Goal: Task Accomplishment & Management: Manage account settings

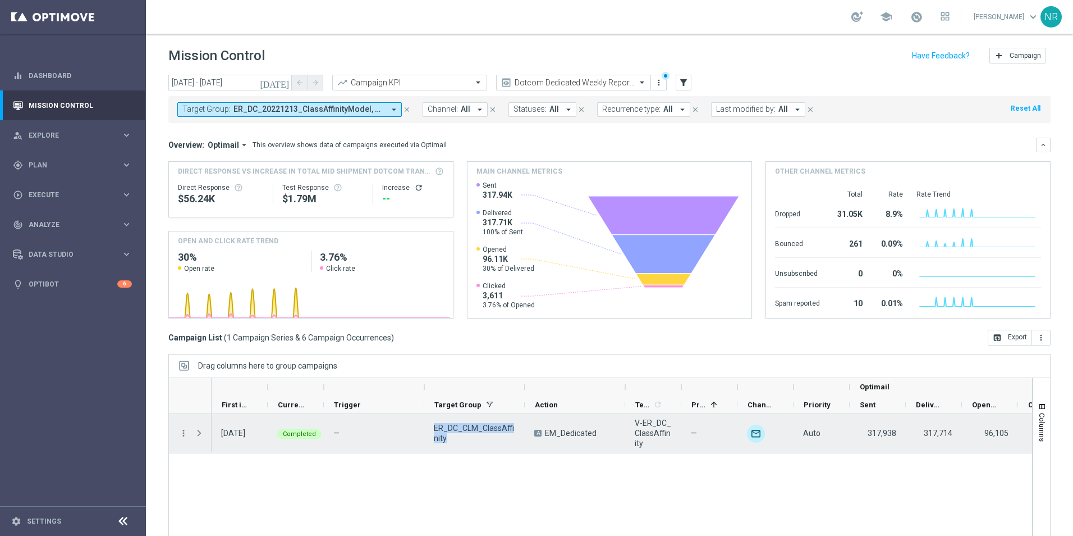
drag, startPoint x: 458, startPoint y: 438, endPoint x: 431, endPoint y: 426, distance: 29.4
click at [431, 426] on div "ER_DC_CLM_ClassAffinity" at bounding box center [474, 433] width 100 height 39
drag, startPoint x: 654, startPoint y: 442, endPoint x: 633, endPoint y: 426, distance: 26.7
click at [633, 426] on div "V-ER_DC_ClassAffinity" at bounding box center [653, 433] width 56 height 39
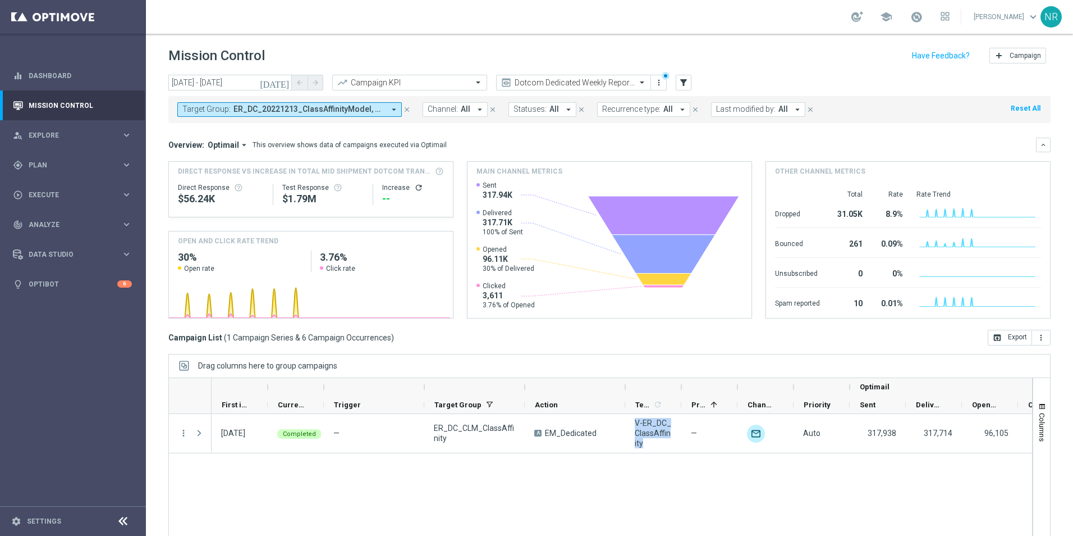
drag, startPoint x: 633, startPoint y: 426, endPoint x: 643, endPoint y: 426, distance: 9.5
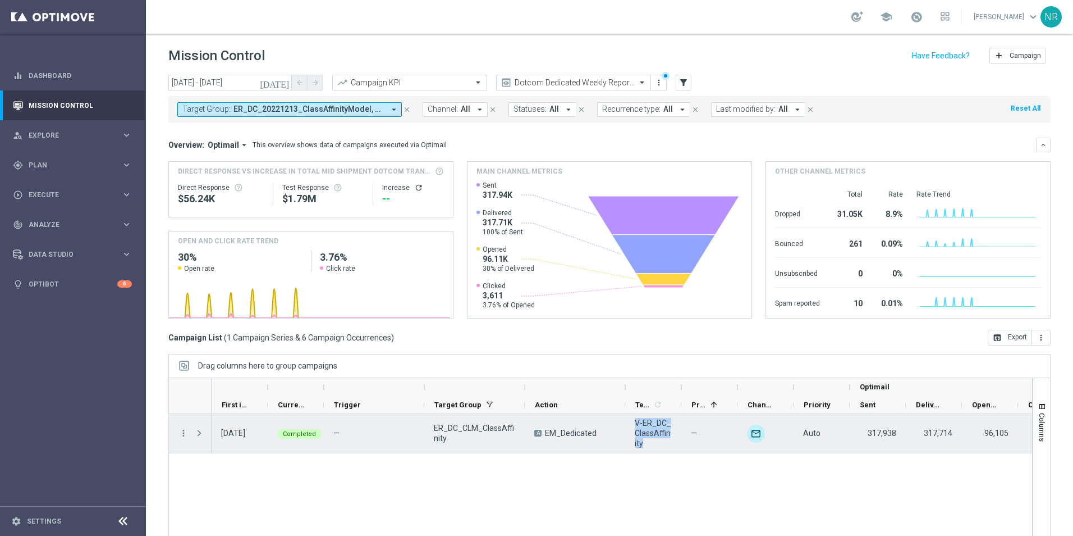
copy span "V-ER_DC_ClassAffinity"
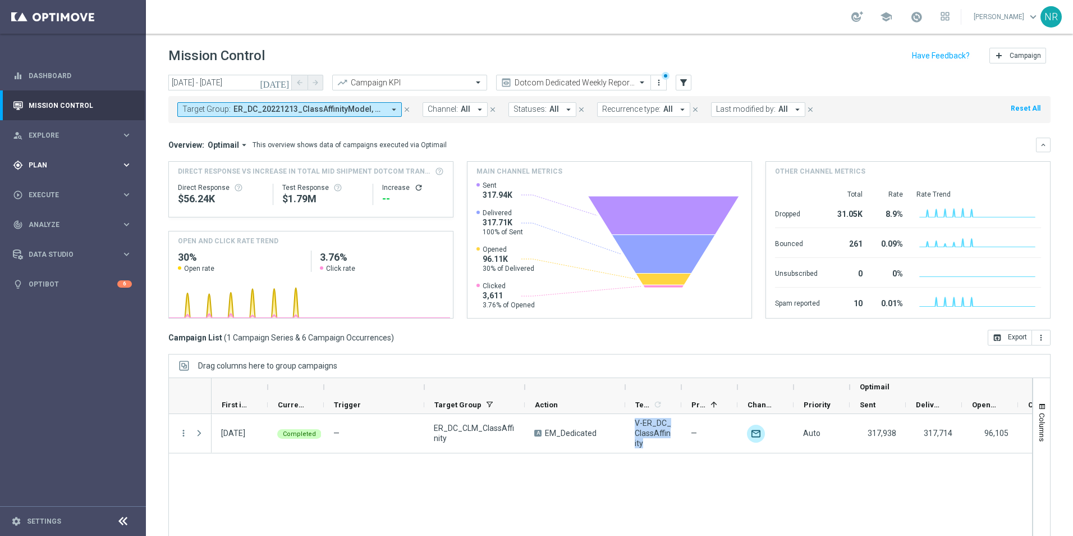
click at [52, 163] on span "Plan" at bounding box center [75, 165] width 93 height 7
click at [58, 220] on span "Templates" at bounding box center [70, 221] width 80 height 7
click at [54, 236] on link "Optimail" at bounding box center [76, 238] width 82 height 9
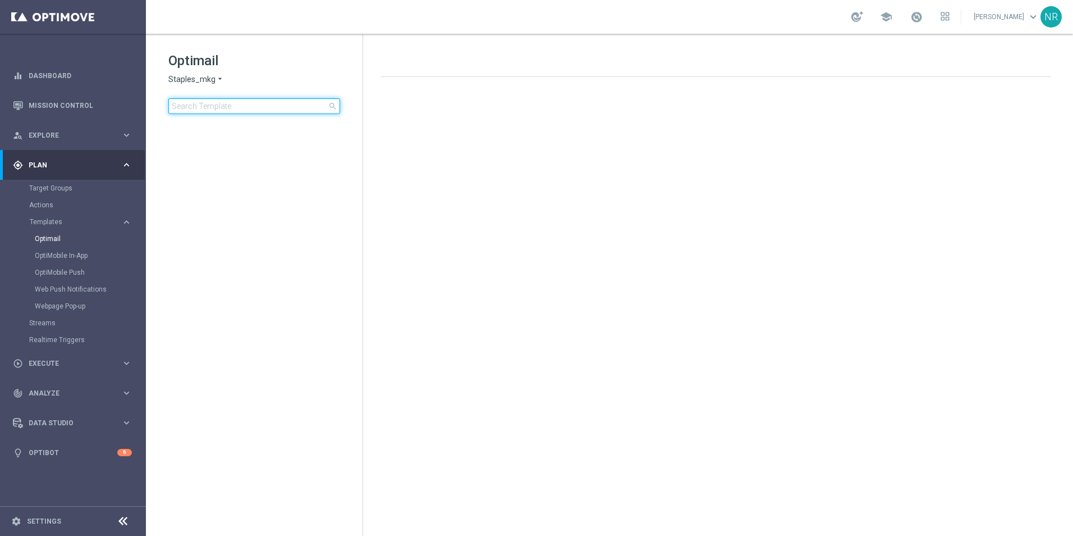
click at [259, 101] on input at bounding box center [254, 106] width 172 height 16
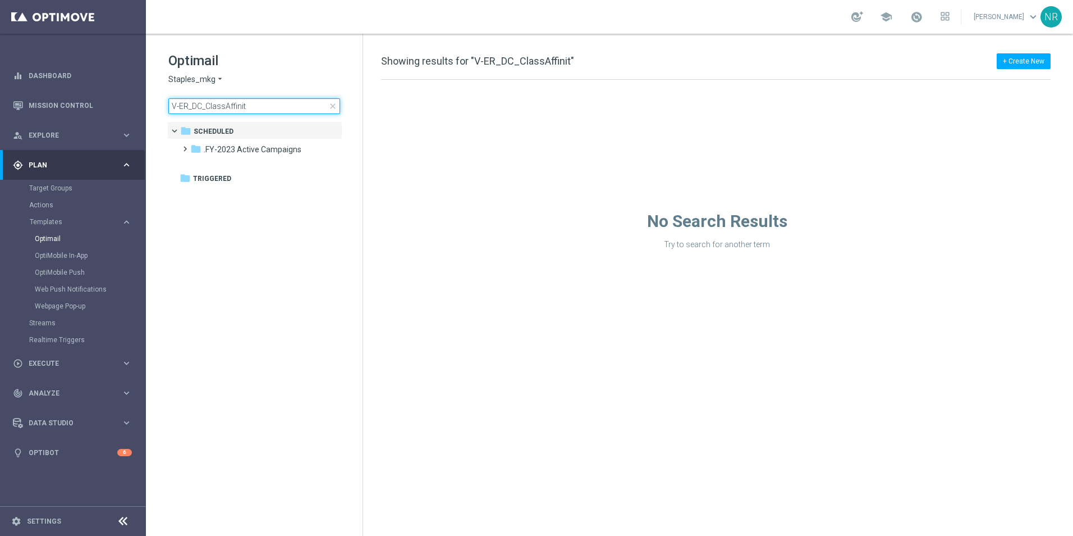
type input "V-ER_DC_ClassAffinit"
click at [303, 235] on tree-viewport "folder Scheduled more_vert folder .FY-2023 Active Campaigns more_vert" at bounding box center [264, 327] width 194 height 412
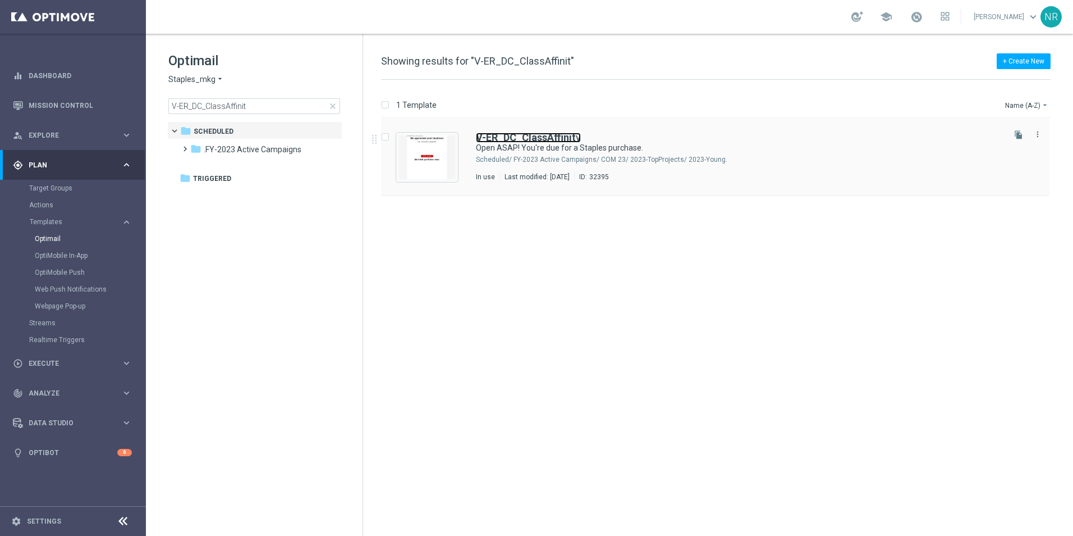
click at [519, 137] on b "V-ER_DC_ClassAffinit" at bounding box center [526, 137] width 100 height 12
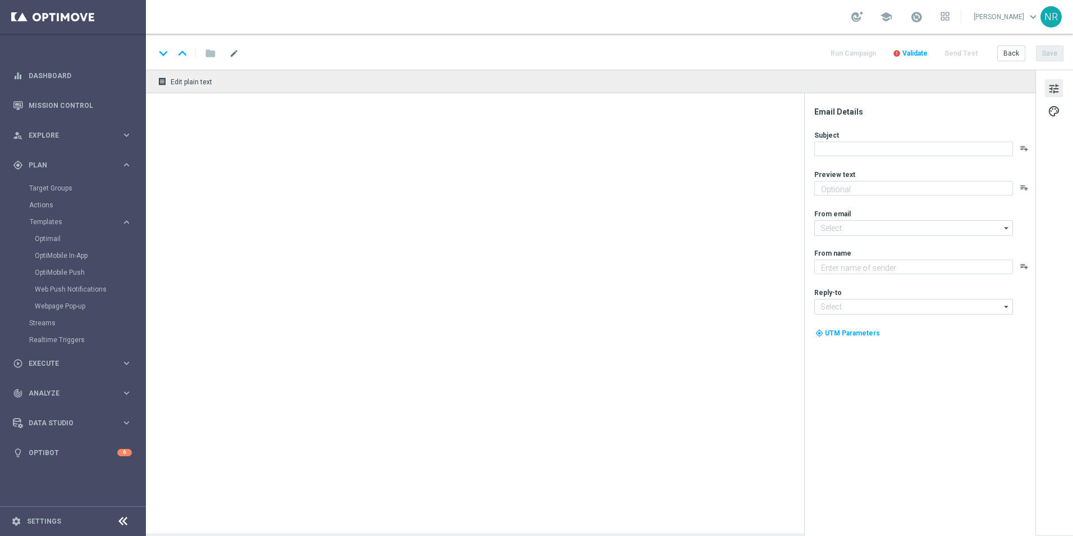
type textarea "We've got some products just for you."
type input "staples@connected.staples.com"
type textarea "Staples"
type input "info@staples.com"
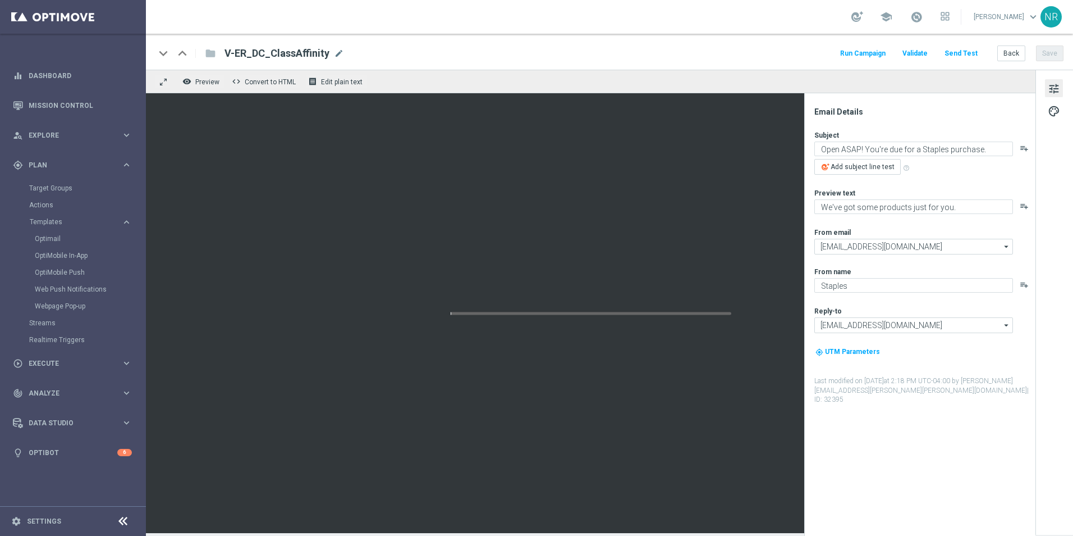
click at [963, 53] on button "Send Test" at bounding box center [961, 53] width 36 height 15
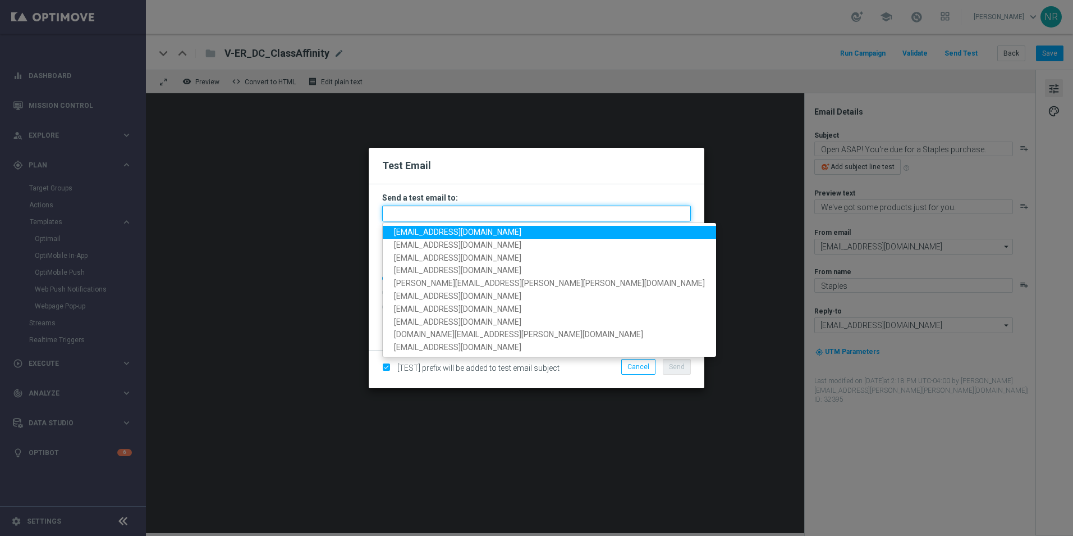
click at [453, 209] on input "text" at bounding box center [536, 213] width 309 height 16
paste input "staples.83f9@litmusemail.com"
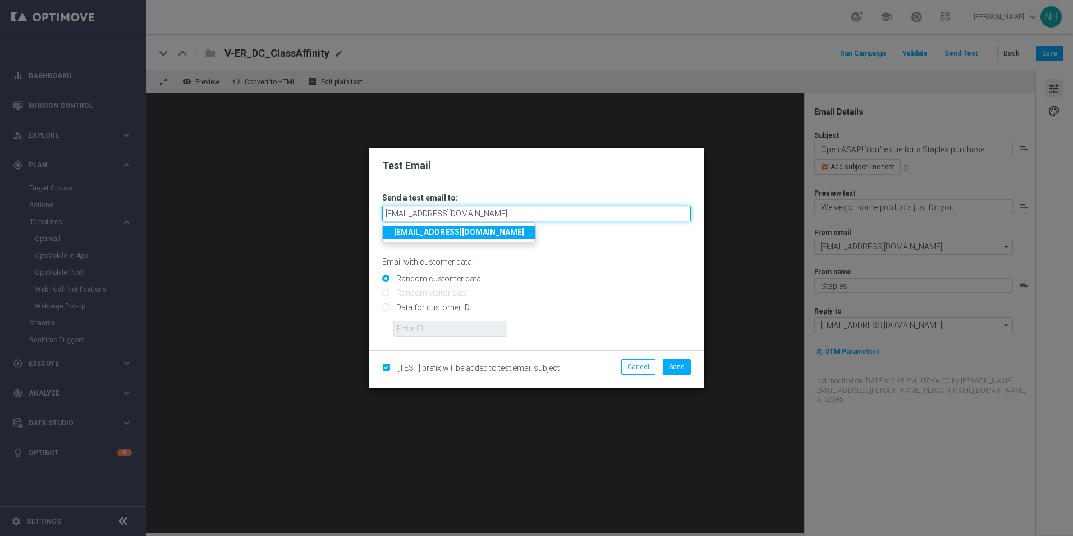
type input "staples.83f9@litmusemail.com"
click at [479, 236] on strong "staples.83f9@litmusemail.com" at bounding box center [459, 231] width 130 height 9
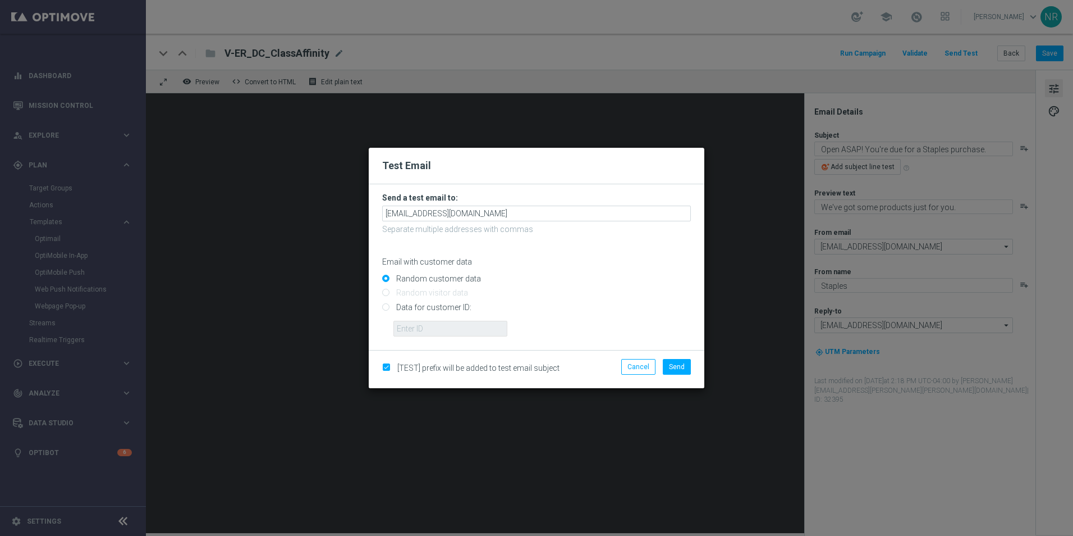
click at [427, 304] on input "Data for customer ID:" at bounding box center [536, 312] width 309 height 16
radio input "true"
click at [435, 326] on input "text" at bounding box center [451, 329] width 114 height 16
paste input "10000000793"
type input "10000000793"
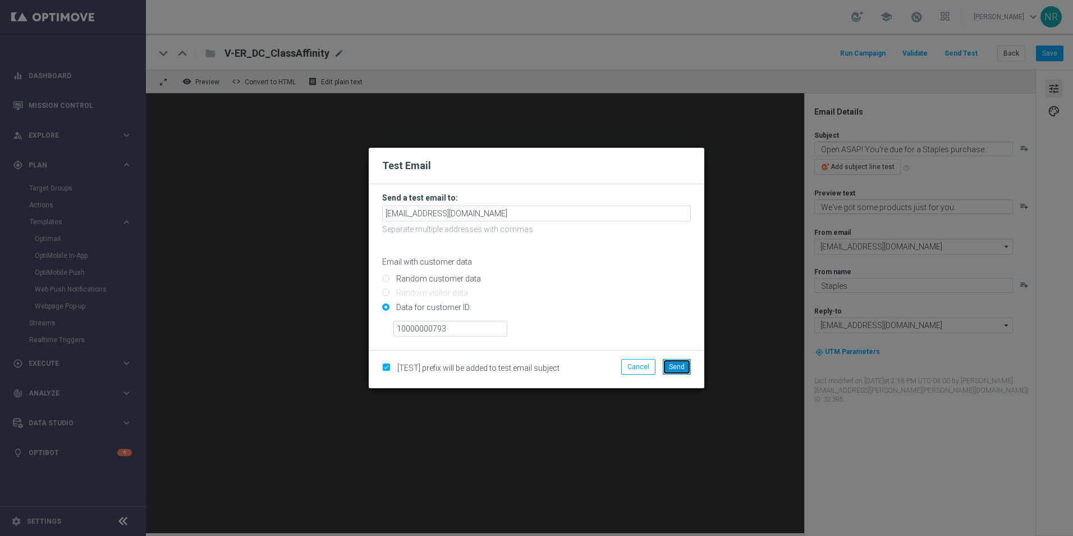
click at [681, 365] on span "Send" at bounding box center [677, 367] width 16 height 8
click at [642, 283] on input "Random customer data" at bounding box center [536, 284] width 309 height 16
radio input "true"
click at [440, 307] on input "Data for customer ID:" at bounding box center [536, 312] width 309 height 16
radio input "true"
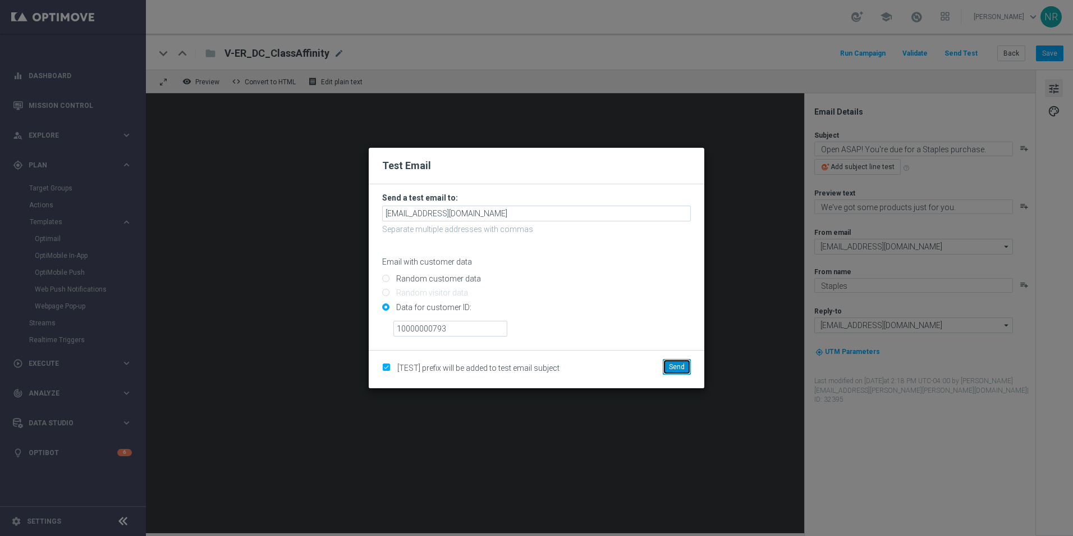
click at [678, 370] on span "Send" at bounding box center [677, 367] width 16 height 8
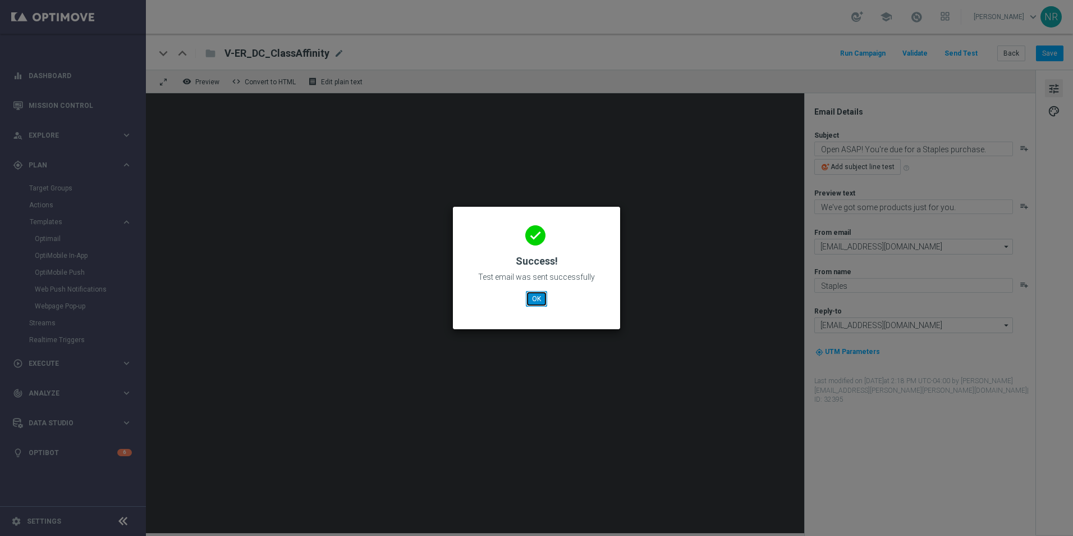
click at [537, 293] on button "OK" at bounding box center [536, 299] width 21 height 16
click at [534, 301] on button "OK" at bounding box center [536, 299] width 21 height 16
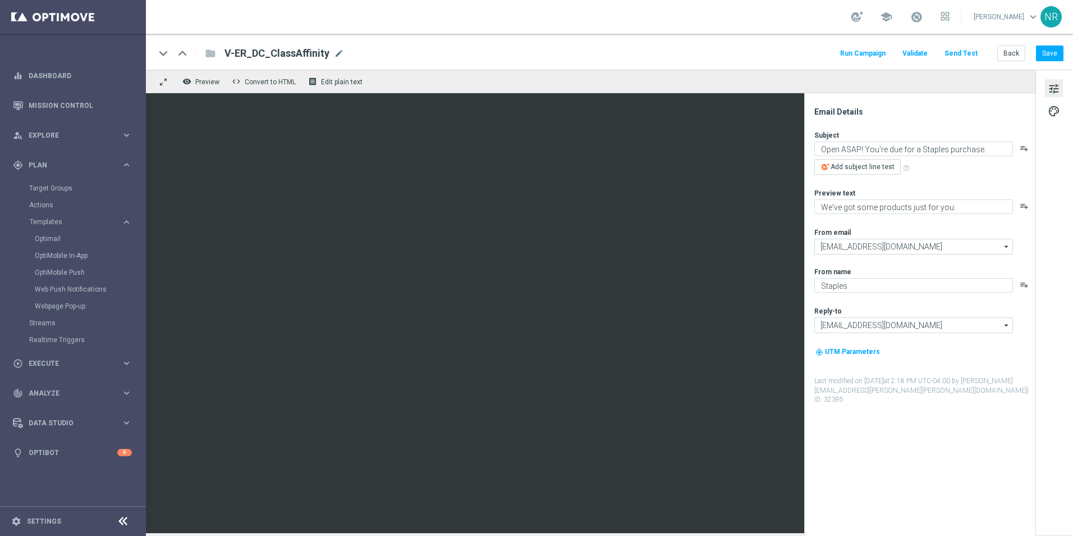
click at [196, 90] on div "remove_red_eye Preview code Convert to HTML receipt Edit plain text" at bounding box center [591, 82] width 890 height 24
click at [202, 77] on button "remove_red_eye Preview" at bounding box center [202, 81] width 45 height 15
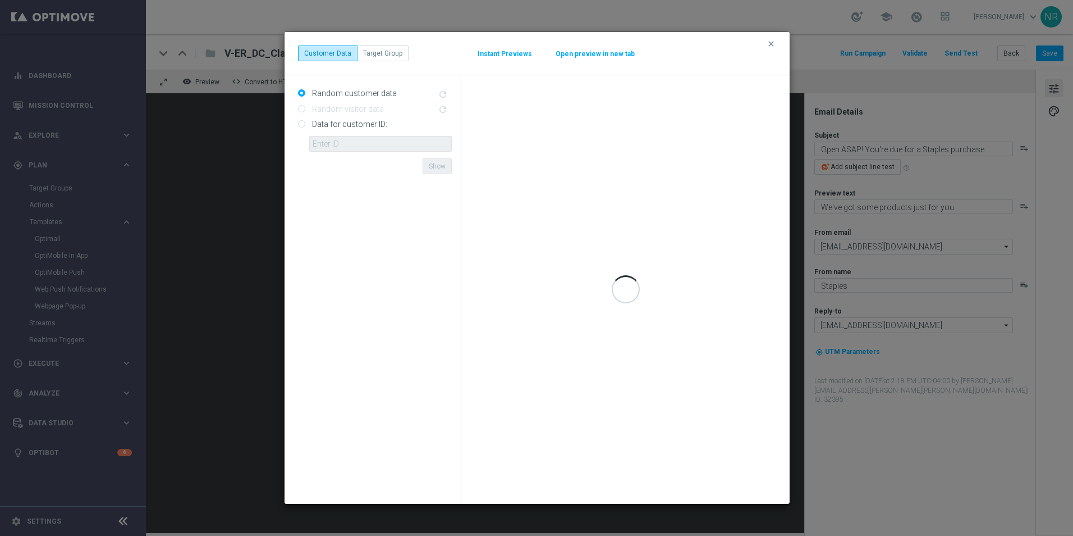
click at [340, 123] on label "Data for customer ID:" at bounding box center [348, 124] width 78 height 10
click at [305, 123] on input "Data for customer ID:" at bounding box center [301, 124] width 7 height 7
radio input "true"
click at [361, 157] on form "Random customer data refresh Random visitor data refresh Data for customer ID: …" at bounding box center [375, 289] width 154 height 410
click at [359, 141] on input "text" at bounding box center [380, 144] width 143 height 16
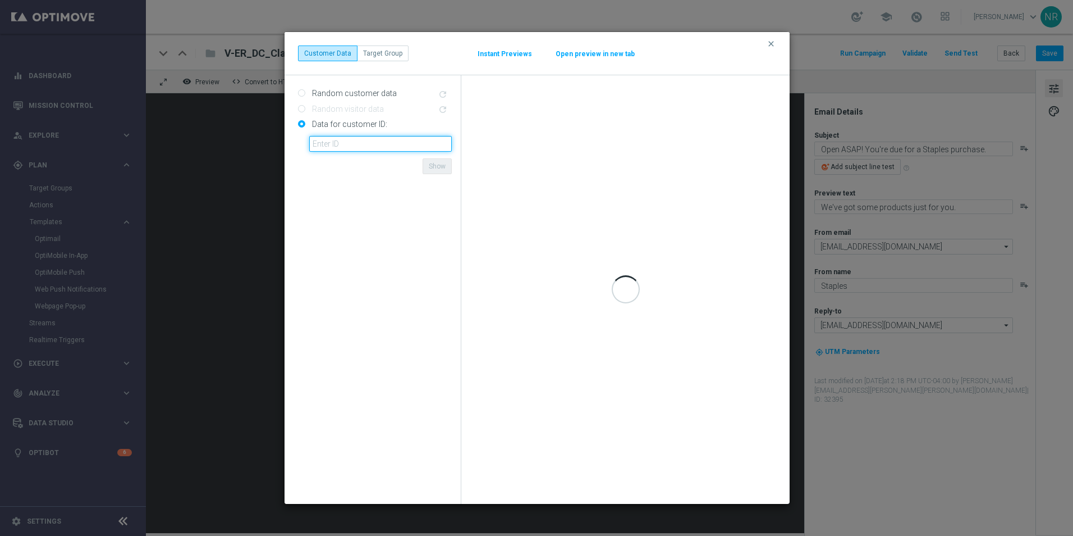
paste input "10000000793"
type input "10000000793"
click at [340, 216] on form "Random customer data refresh Random visitor data refresh Data for customer ID: …" at bounding box center [375, 289] width 154 height 410
click at [615, 53] on button "Open preview in new tab" at bounding box center [595, 53] width 80 height 9
click at [370, 148] on input "10000000793" at bounding box center [380, 144] width 143 height 16
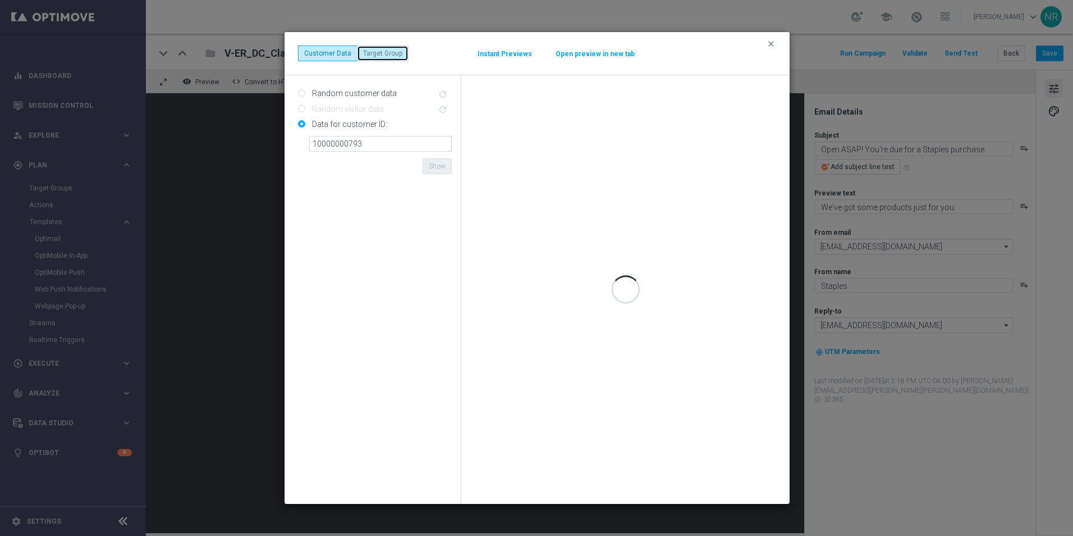
click at [382, 54] on button "Target Group" at bounding box center [383, 53] width 52 height 16
click at [325, 48] on button "Customer Data" at bounding box center [328, 53] width 60 height 16
click at [774, 44] on icon "clear" at bounding box center [771, 43] width 9 height 9
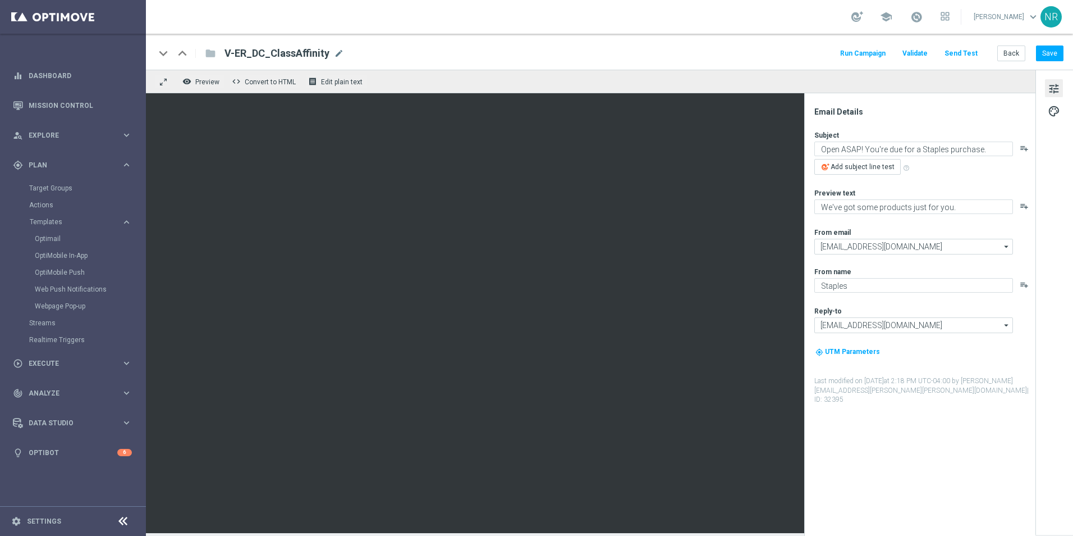
click at [976, 54] on button "Send Test" at bounding box center [961, 53] width 36 height 15
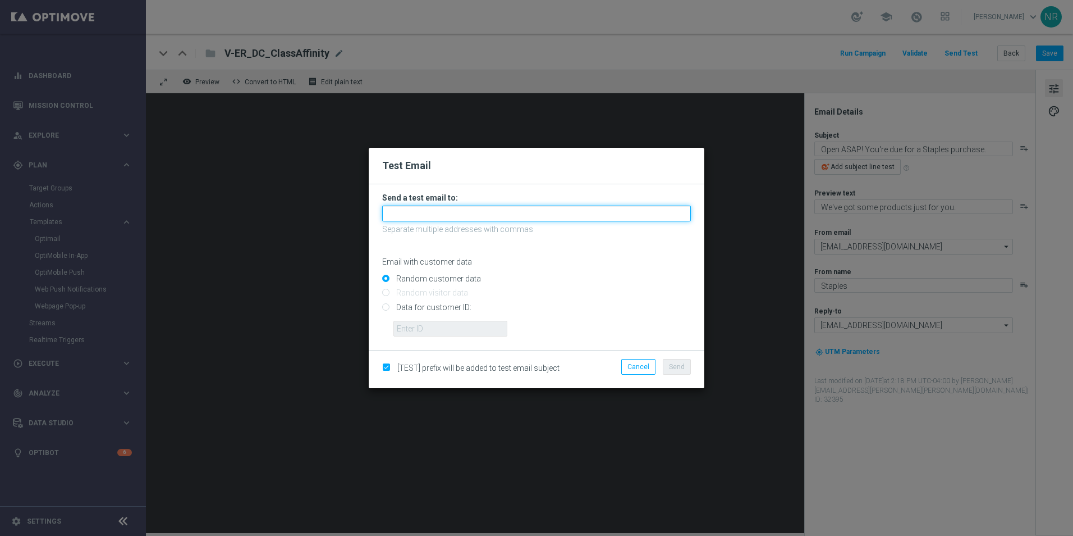
click at [567, 212] on input "text" at bounding box center [536, 213] width 309 height 16
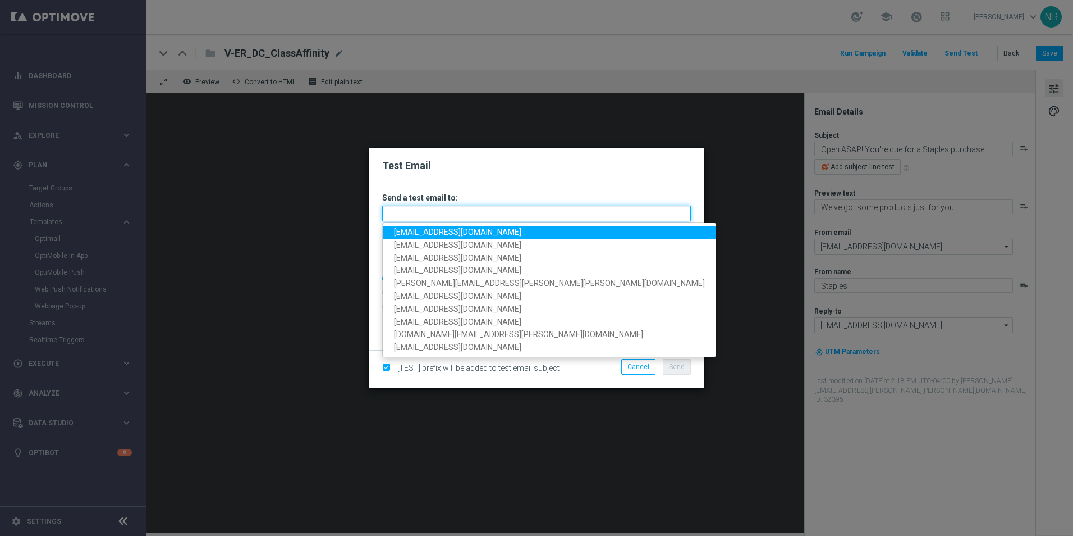
paste input "10000000793"
type input "10000000793"
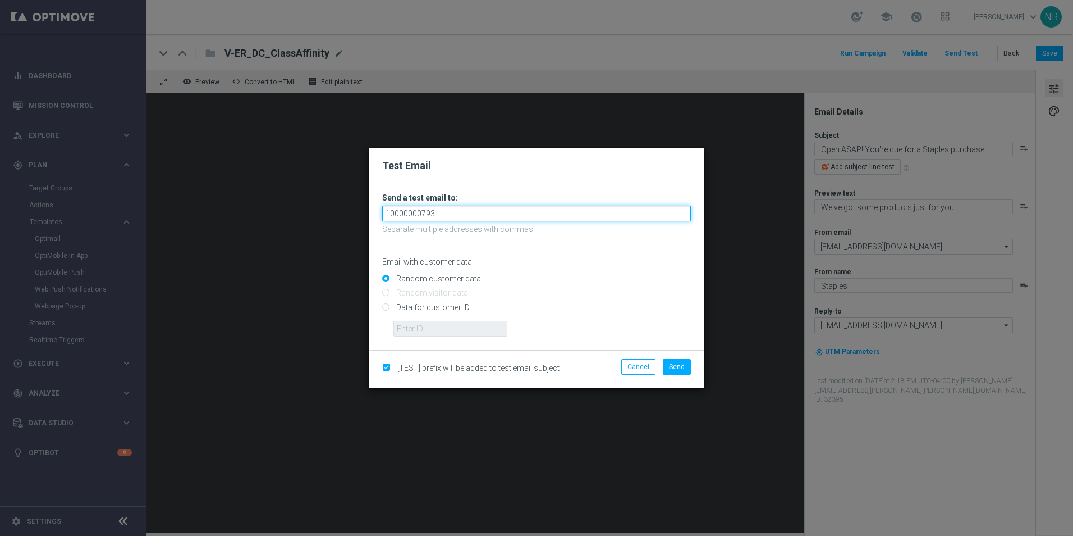
drag, startPoint x: 466, startPoint y: 214, endPoint x: 368, endPoint y: 203, distance: 98.3
click at [368, 203] on div "Test Email Send a test email to: 10000000793 Separate multiple addresses with c…" at bounding box center [536, 267] width 337 height 241
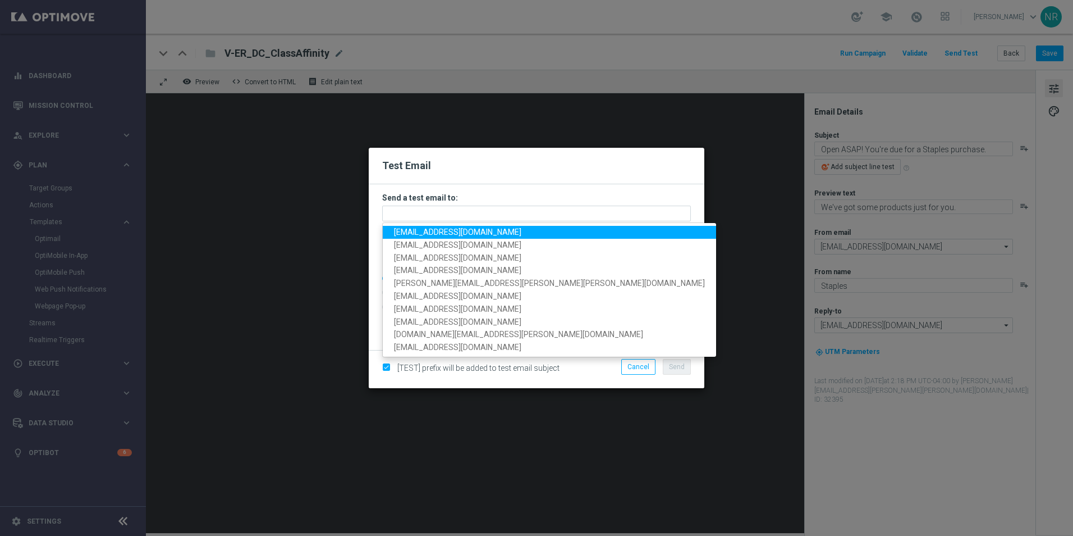
click at [438, 228] on span "staples.83f9@litmusemail.com" at bounding box center [457, 231] width 127 height 9
type input "staples.83f9@litmusemail.com"
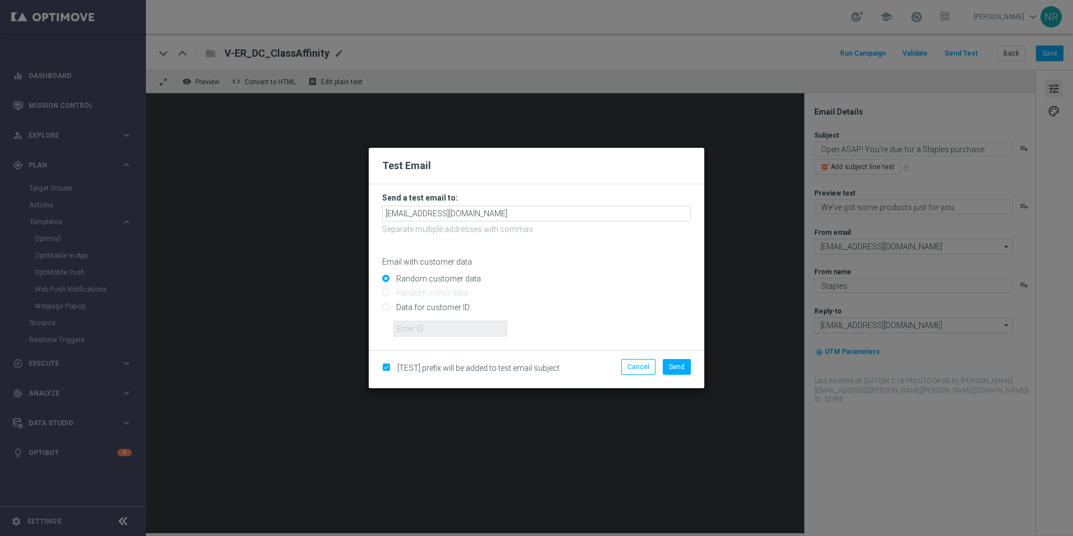
click at [415, 306] on input "Data for customer ID:" at bounding box center [536, 312] width 309 height 16
radio input "true"
click at [419, 328] on input "text" at bounding box center [451, 329] width 114 height 16
paste input "10000000793"
type input "10000000793"
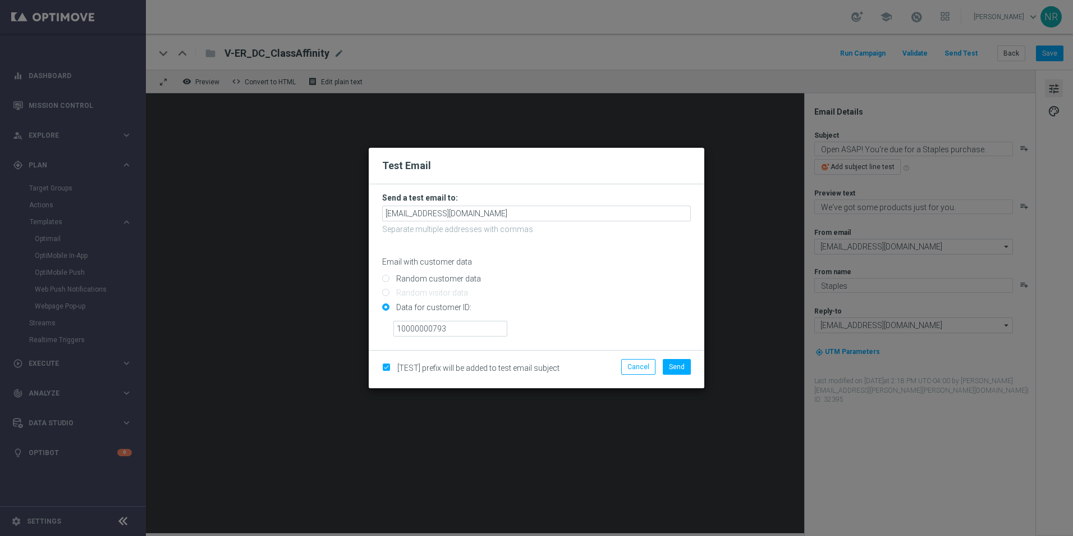
click at [573, 323] on div "10000000793" at bounding box center [542, 324] width 314 height 24
click at [679, 371] on button "Send" at bounding box center [677, 367] width 28 height 16
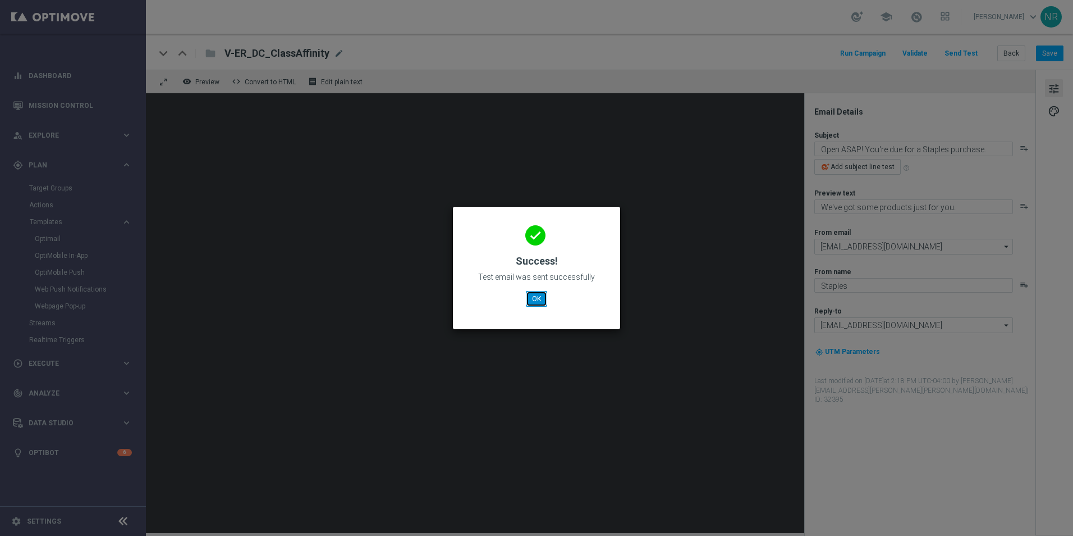
click at [538, 299] on button "OK" at bounding box center [536, 299] width 21 height 16
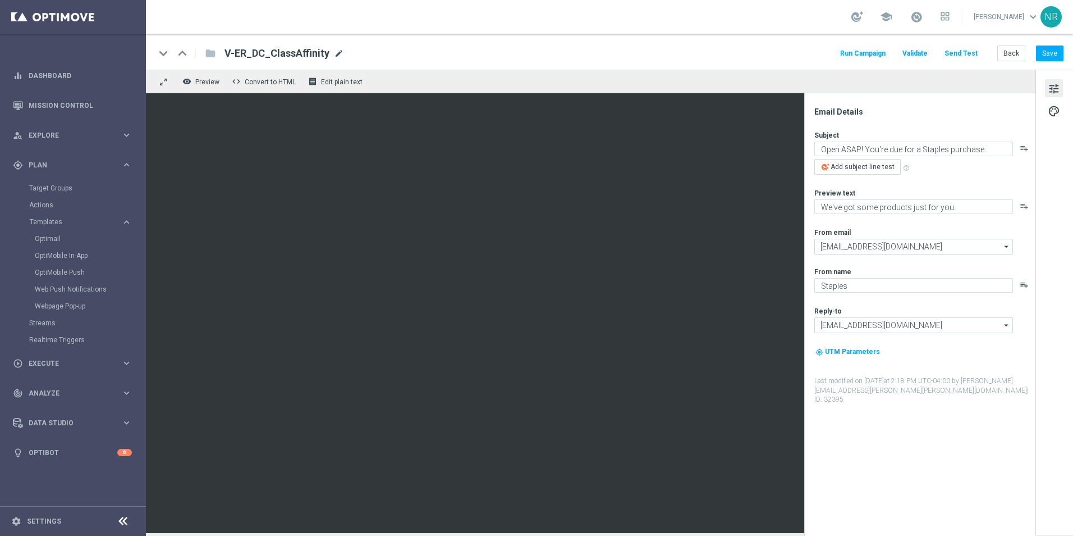
click at [335, 53] on span "mode_edit" at bounding box center [339, 53] width 10 height 10
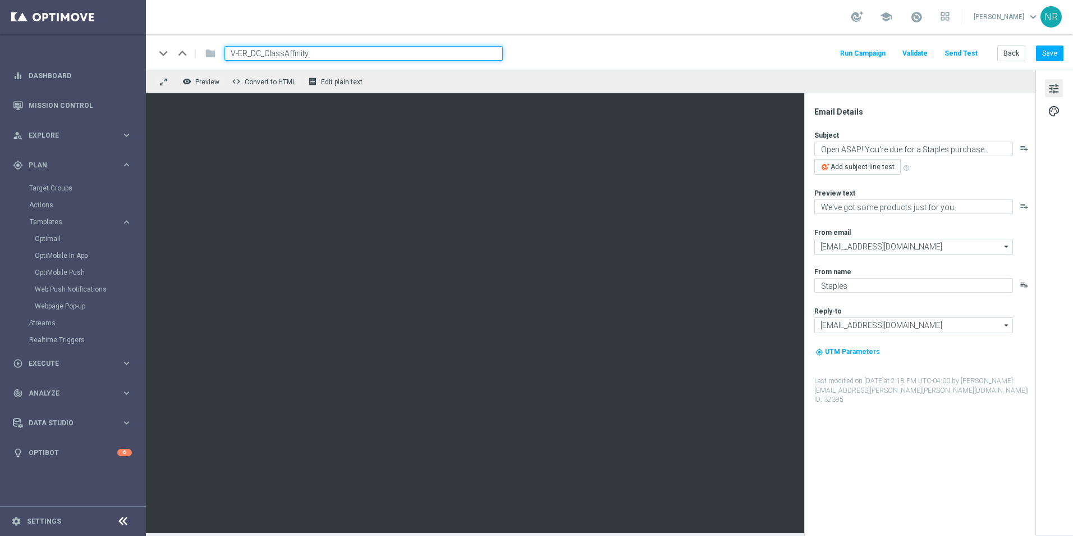
drag, startPoint x: 340, startPoint y: 58, endPoint x: 225, endPoint y: 42, distance: 116.2
click at [225, 42] on div "keyboard_arrow_down keyboard_arrow_up folder V-ER_DC_ClassAffinity Run Campaign…" at bounding box center [609, 52] width 927 height 36
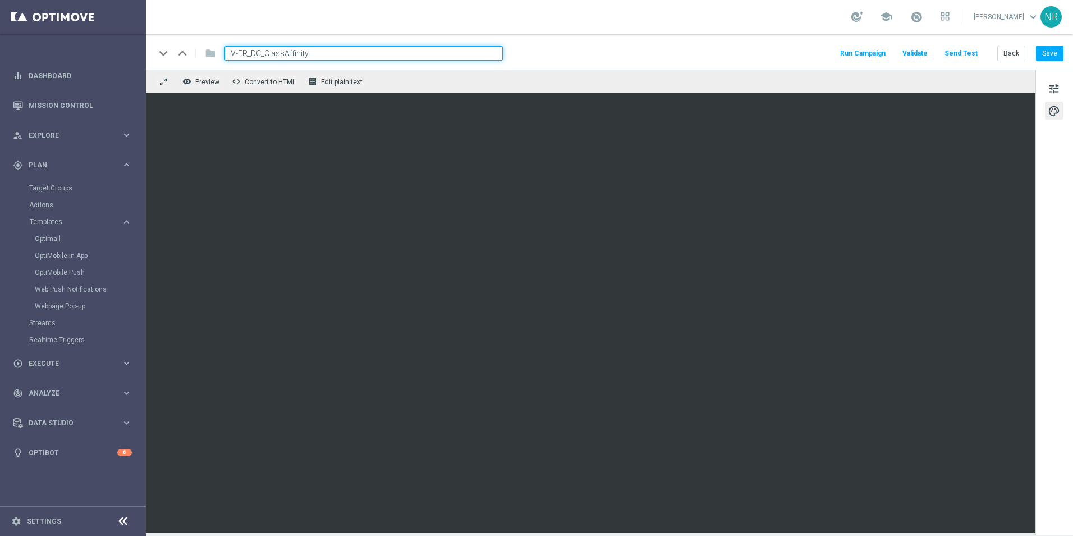
click at [648, 60] on div "keyboard_arrow_down keyboard_arrow_up folder V-ER_DC_ClassAffinity Run Campaign…" at bounding box center [609, 53] width 909 height 15
click at [51, 189] on link "Target Groups" at bounding box center [73, 188] width 88 height 9
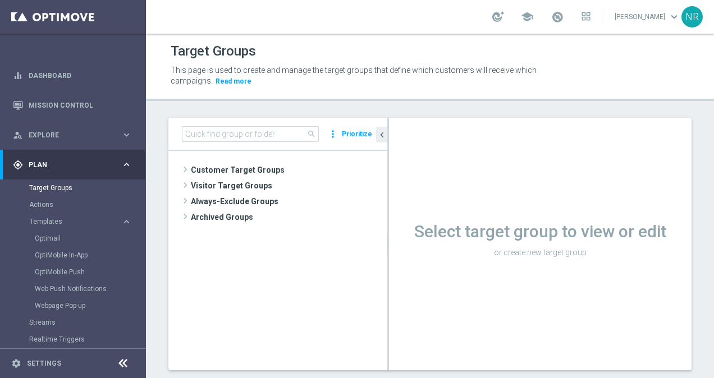
click at [61, 243] on div "Optimail" at bounding box center [90, 238] width 110 height 17
click at [57, 241] on link "Optimail" at bounding box center [76, 238] width 82 height 9
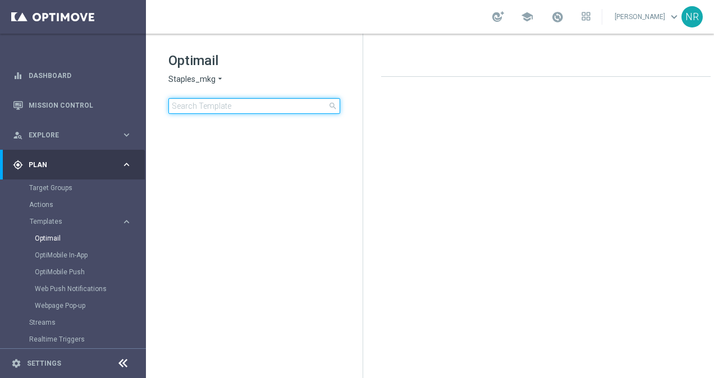
click at [213, 103] on input at bounding box center [254, 106] width 172 height 16
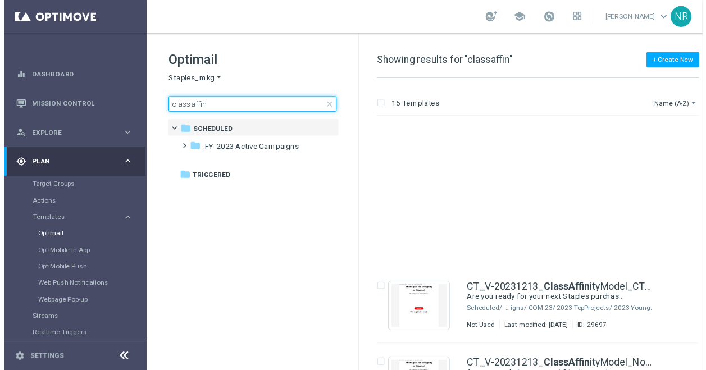
scroll to position [211, 0]
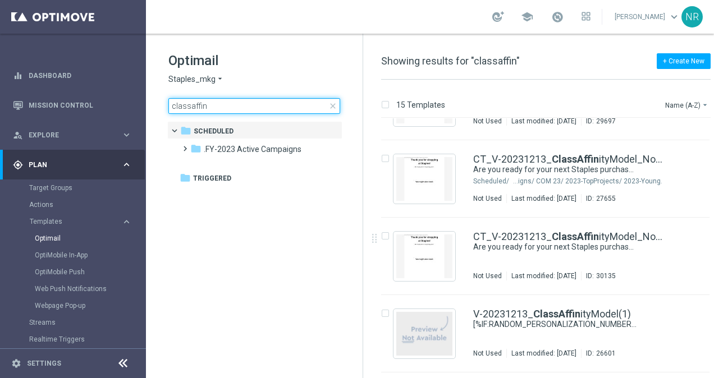
type input "classaffin"
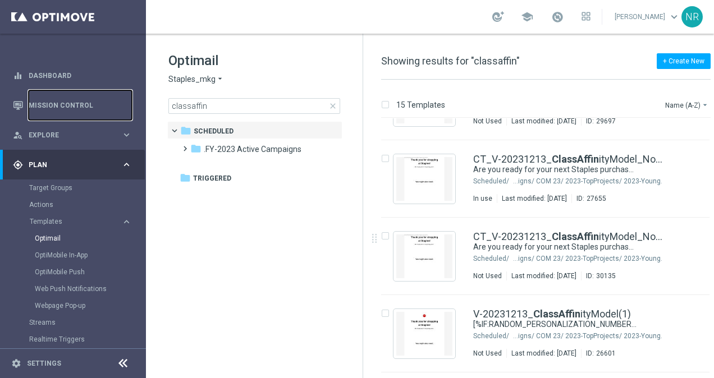
click at [39, 103] on link "Mission Control" at bounding box center [80, 105] width 103 height 30
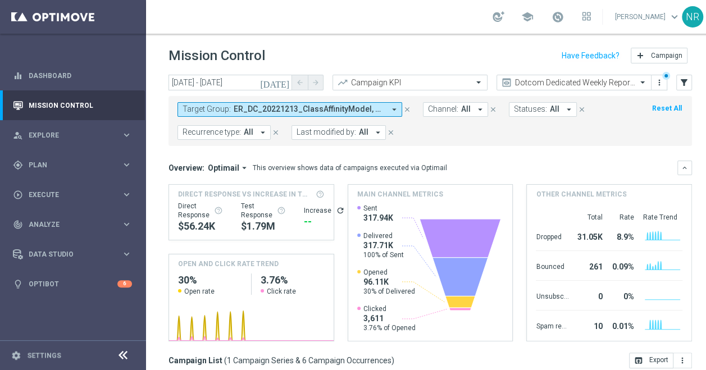
click at [432, 51] on div "Mission Control add Campaign" at bounding box center [429, 56] width 523 height 22
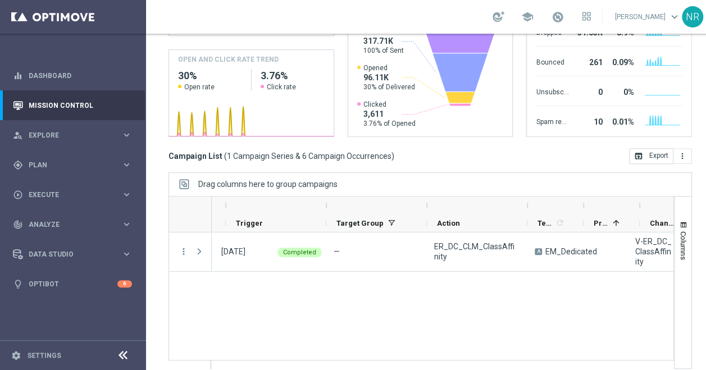
scroll to position [0, 98]
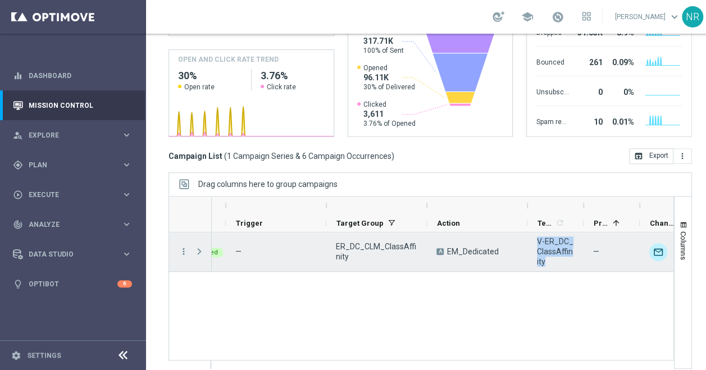
drag, startPoint x: 569, startPoint y: 258, endPoint x: 533, endPoint y: 240, distance: 40.2
click at [533, 240] on div "V-ER_DC_ClassAffinity" at bounding box center [555, 251] width 56 height 39
click at [185, 247] on icon "more_vert" at bounding box center [184, 251] width 10 height 10
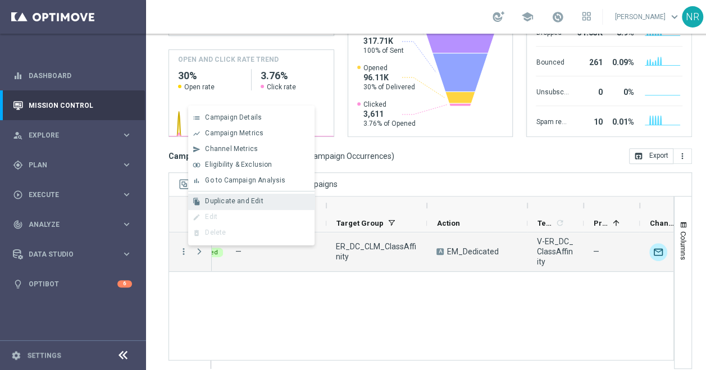
click at [242, 199] on span "Duplicate and Edit" at bounding box center [234, 201] width 58 height 8
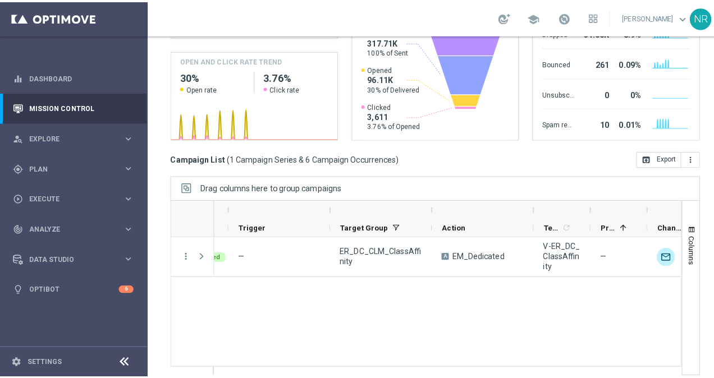
scroll to position [0, 0]
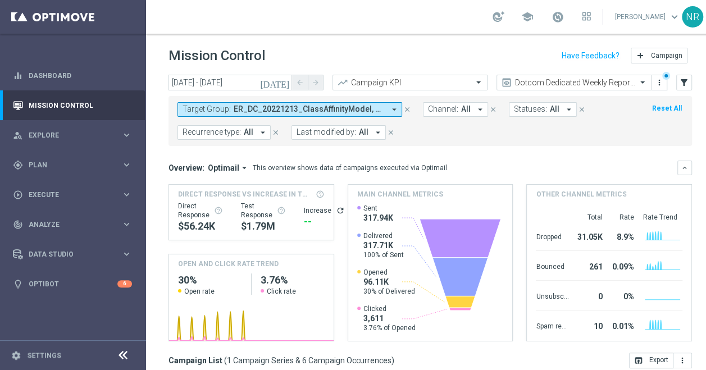
click at [405, 110] on icon "close" at bounding box center [407, 110] width 8 height 8
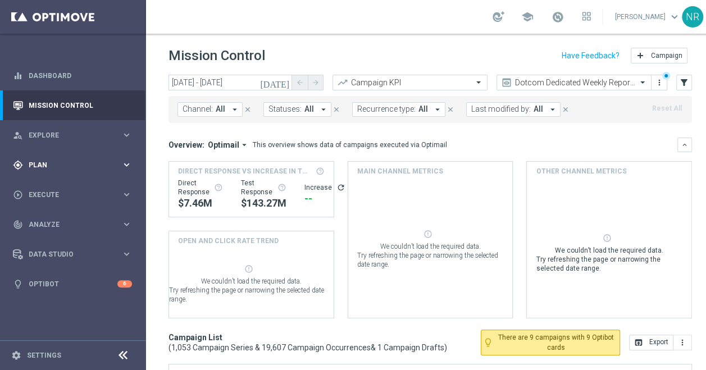
click at [35, 167] on span "Plan" at bounding box center [75, 165] width 93 height 7
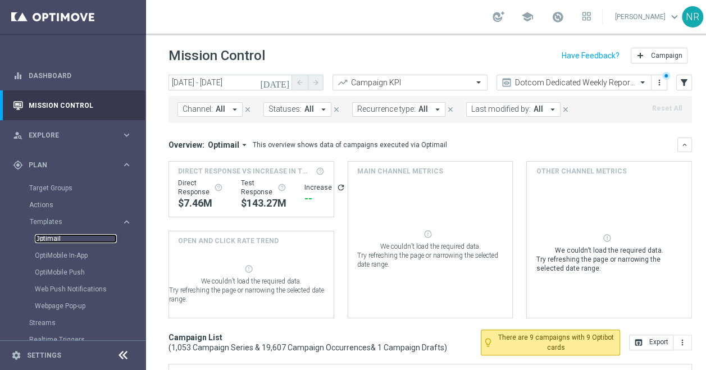
click at [57, 243] on link "Optimail" at bounding box center [76, 238] width 82 height 9
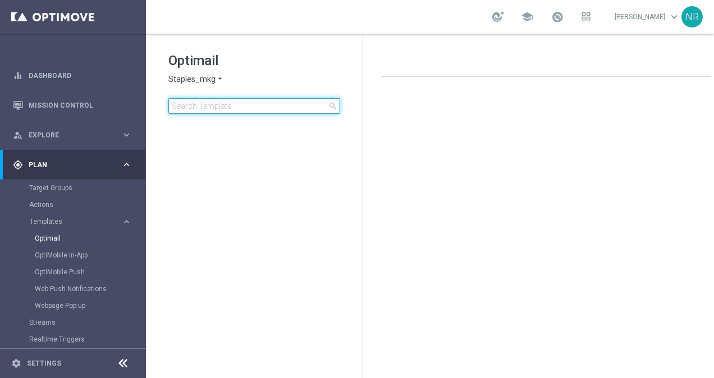
click at [241, 103] on input at bounding box center [254, 106] width 172 height 16
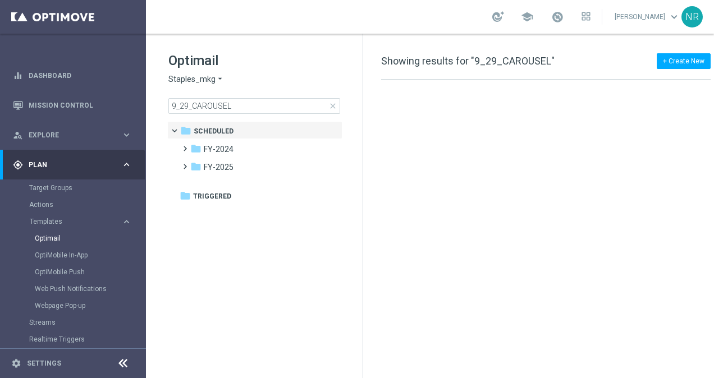
click at [295, 72] on div "Optimail Staples_mkg arrow_drop_down × Staples_mkg 9_29_CAROUSEL close" at bounding box center [265, 83] width 194 height 62
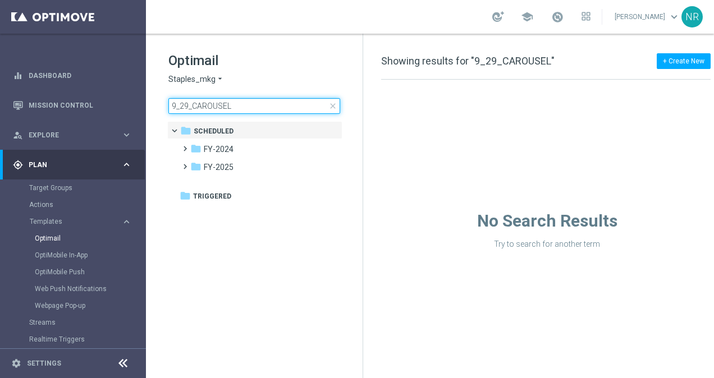
click at [272, 108] on input "9_29_CAROUSEL" at bounding box center [254, 106] width 172 height 16
type input "9_29_CAROUSE"
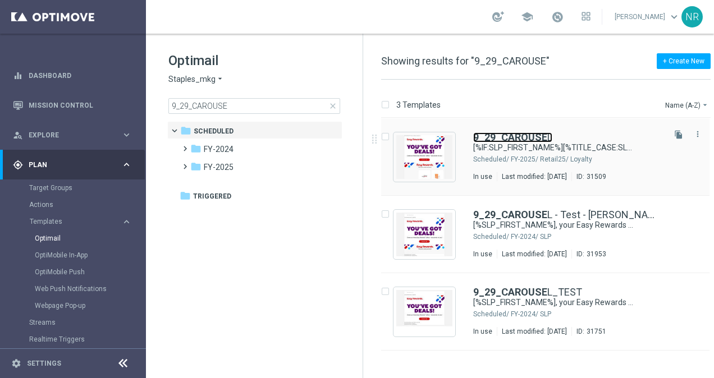
click at [528, 136] on b "9_29_CAROUSE" at bounding box center [510, 137] width 74 height 12
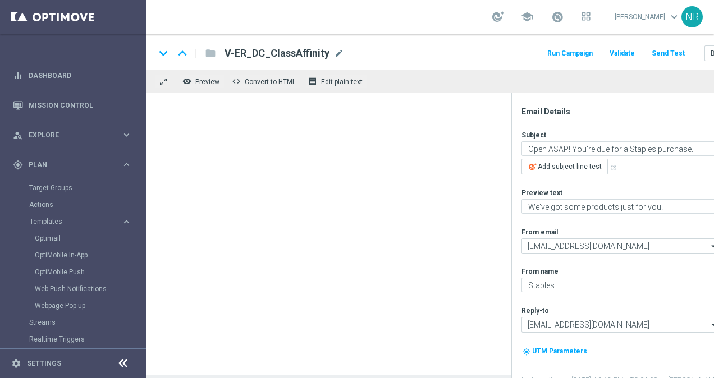
type textarea "[%IF:SLP_FIRST_NAME%][%TITLE_CASE:SLP_FIRST_NAME%][%END:IF%][%ELSE%]Valued Cust…"
type textarea "New and just for you!"
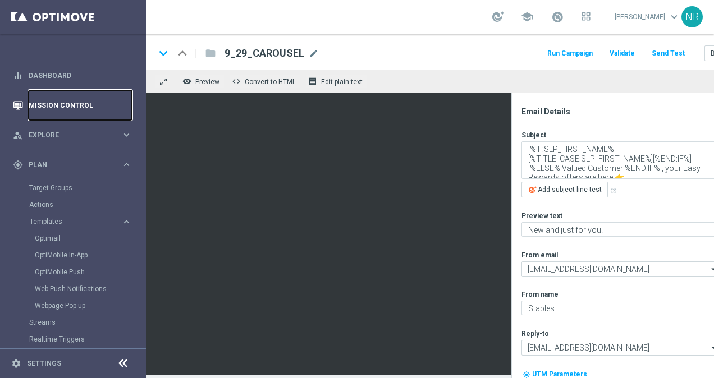
click at [64, 106] on link "Mission Control" at bounding box center [80, 105] width 103 height 30
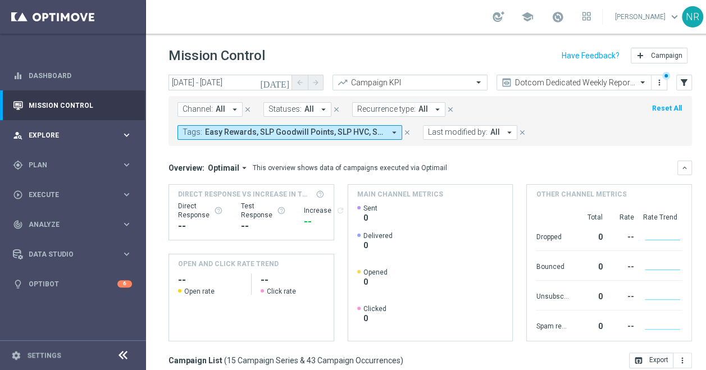
click at [79, 134] on span "Explore" at bounding box center [75, 135] width 93 height 7
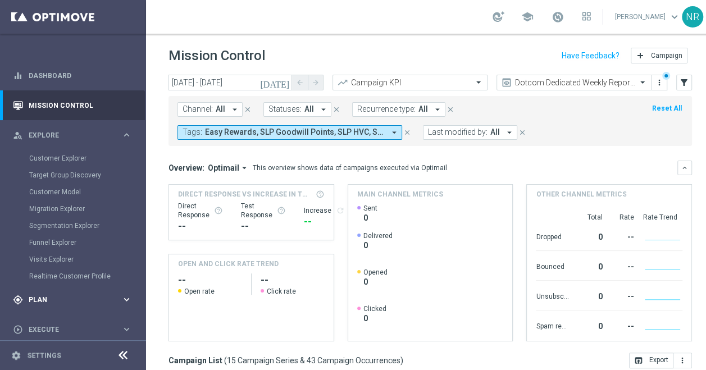
click at [45, 295] on div "gps_fixed Plan" at bounding box center [67, 300] width 108 height 10
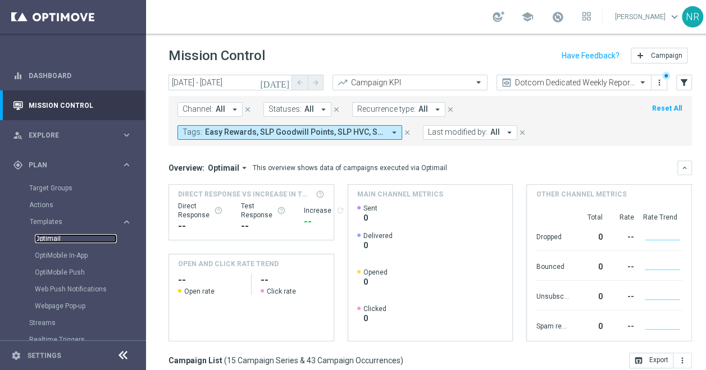
click at [52, 240] on link "Optimail" at bounding box center [76, 238] width 82 height 9
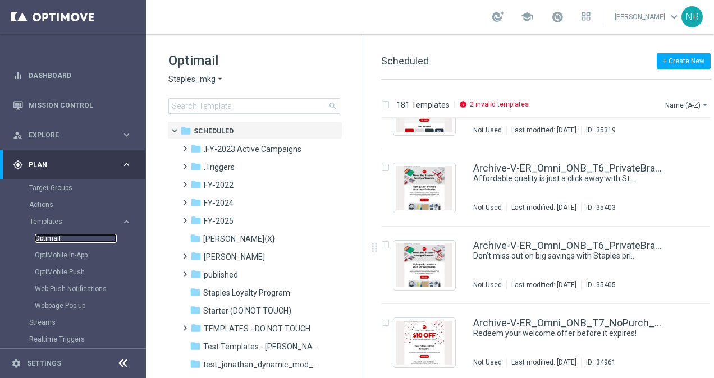
scroll to position [175, 0]
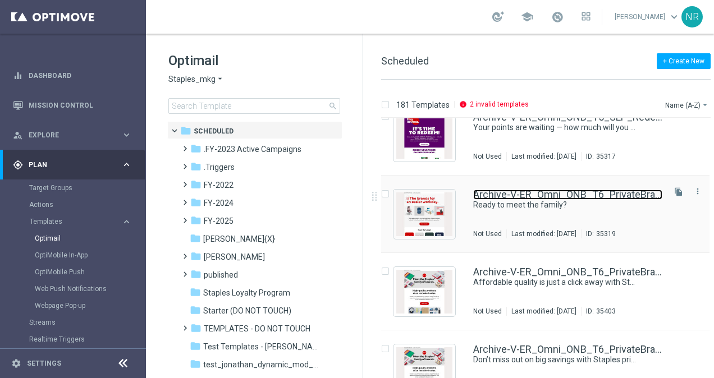
click at [561, 192] on link "Archive-V-ER_Omni_ONB_T6_PrivateBrands" at bounding box center [567, 195] width 189 height 10
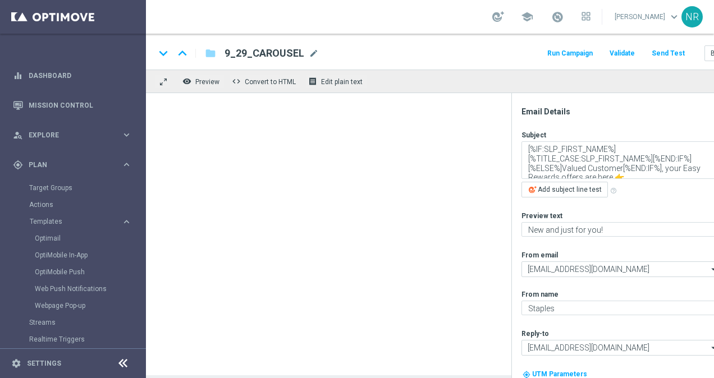
type textarea "Ready to meet the family?"
type textarea "You'll love 'em!"
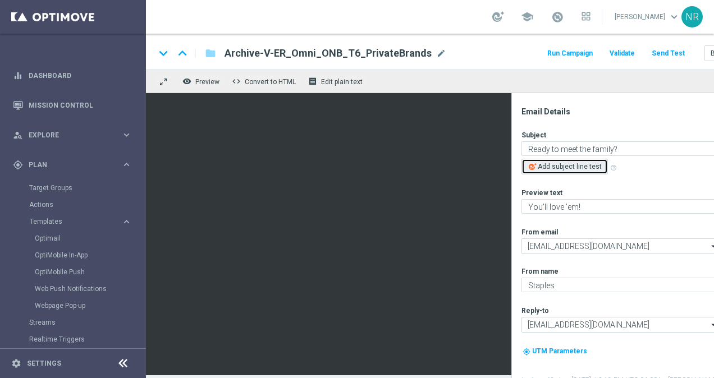
click at [579, 164] on span "Add subject line test" at bounding box center [570, 167] width 64 height 8
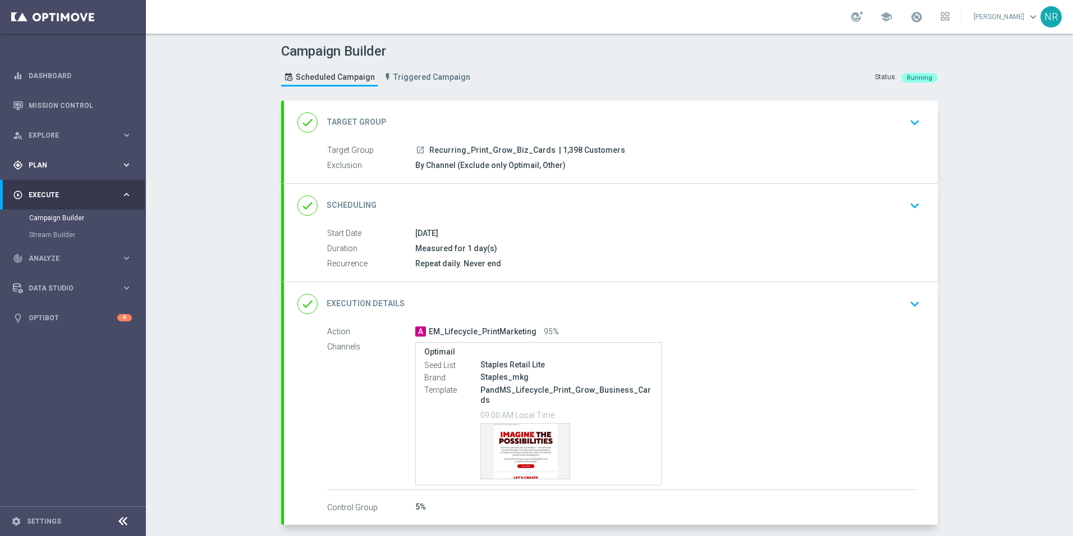
click at [69, 166] on span "Plan" at bounding box center [75, 165] width 93 height 7
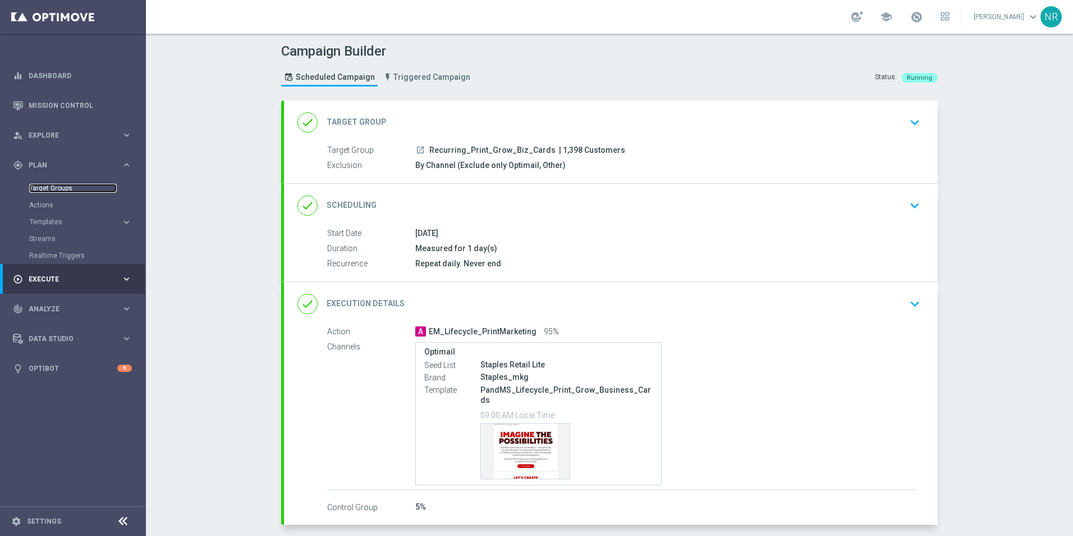
click at [58, 186] on link "Target Groups" at bounding box center [73, 188] width 88 height 9
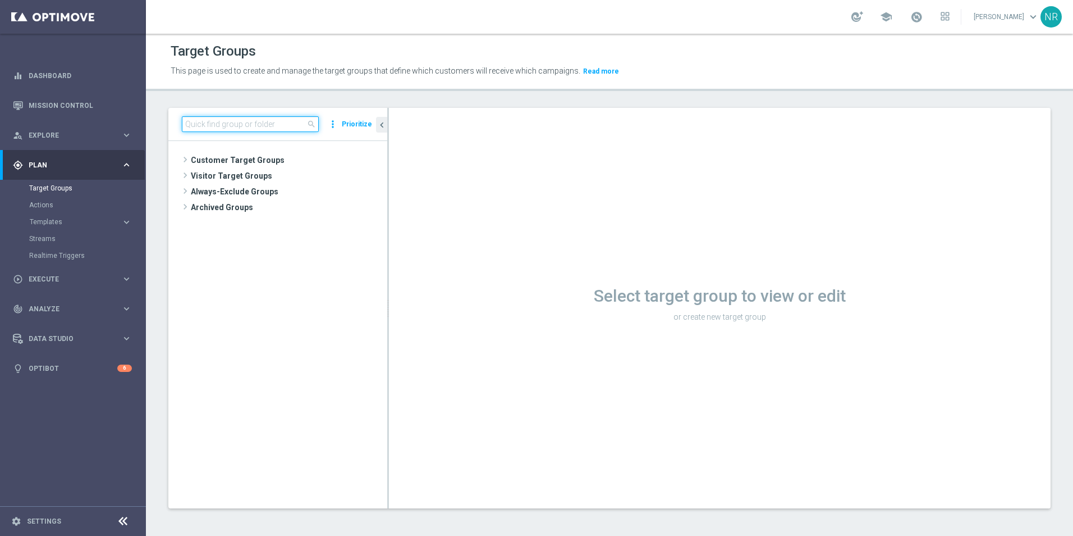
click at [225, 127] on input at bounding box center [250, 124] width 137 height 16
paste input "ER_DC_CLM_ClassAffinity"
type input "ER_DC_CLM_ClassAffinity"
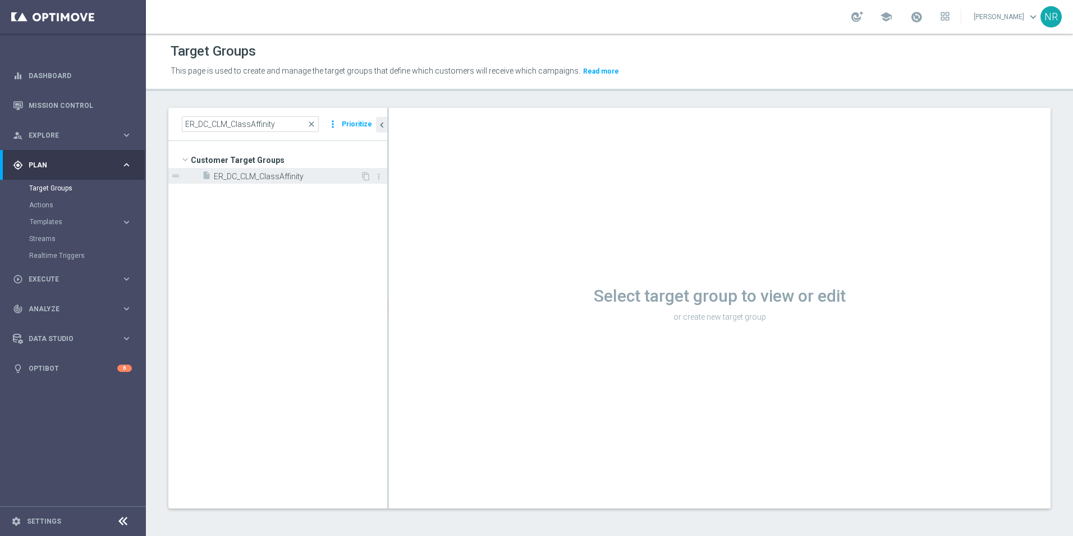
click at [290, 174] on span "ER_DC_CLM_ClassAffinity" at bounding box center [287, 177] width 147 height 10
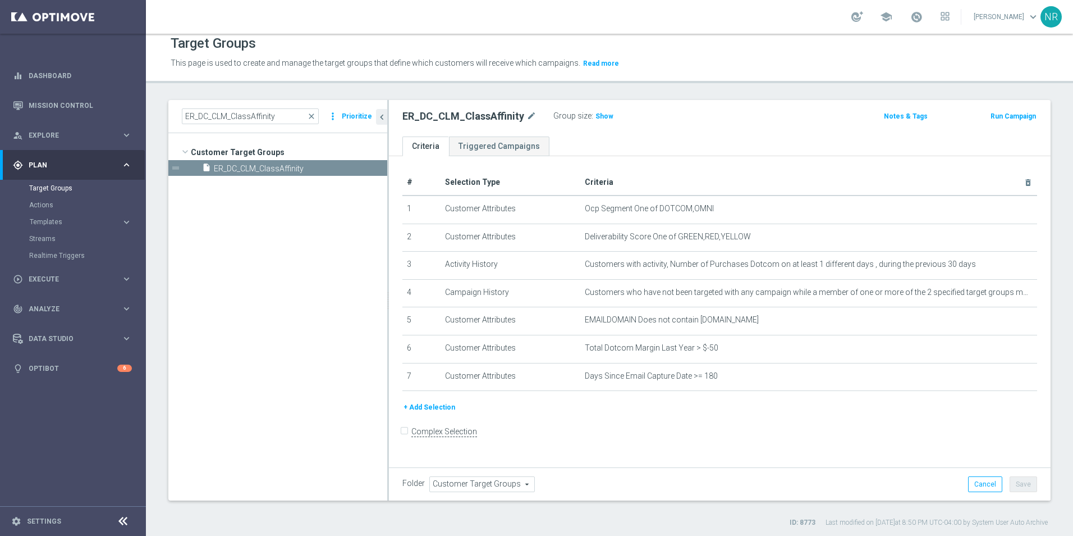
scroll to position [10, 0]
click at [443, 406] on button "+ Add Selection" at bounding box center [430, 405] width 54 height 12
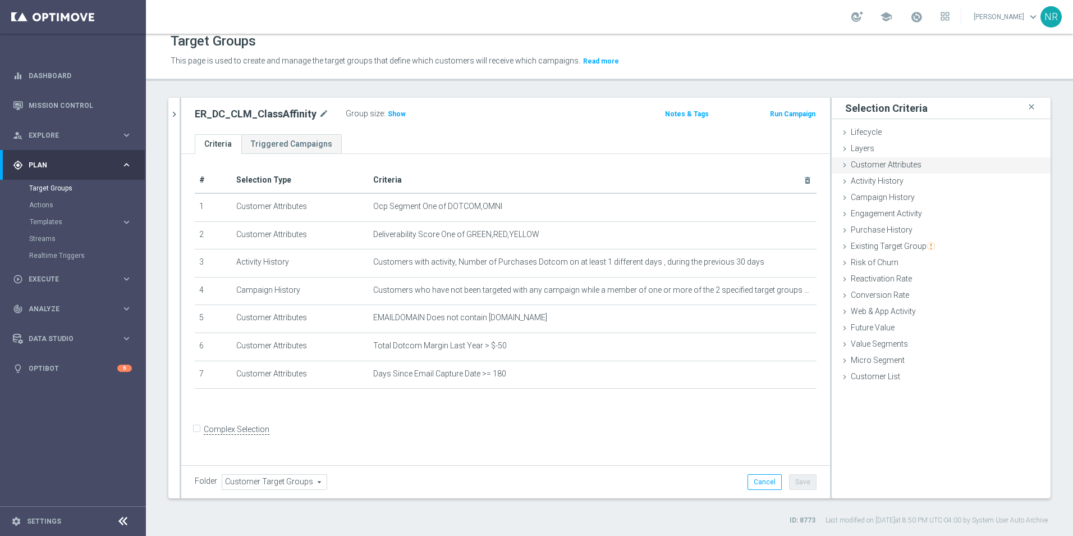
click at [895, 170] on div "Customer Attributes done" at bounding box center [941, 165] width 219 height 17
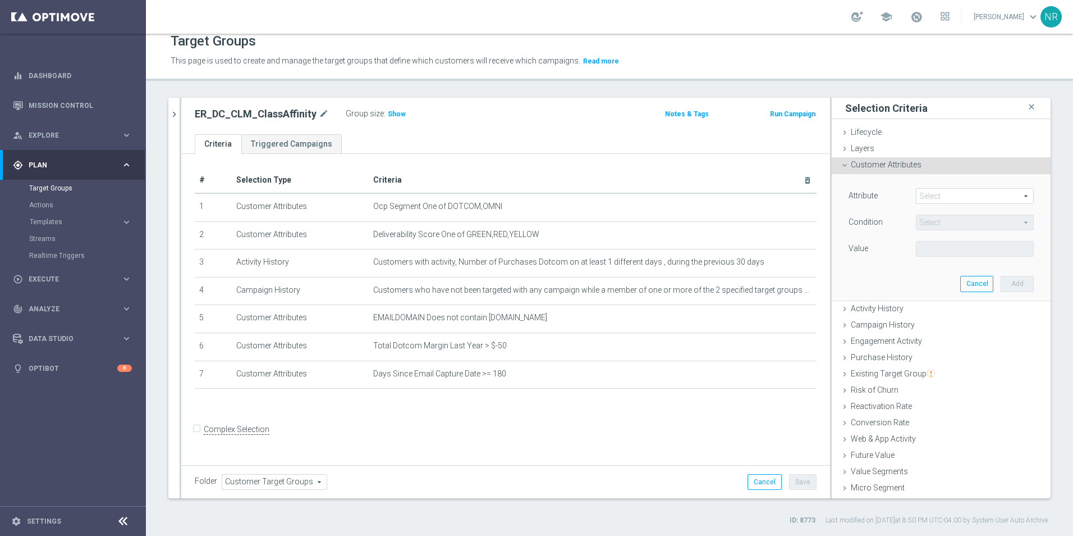
click at [925, 194] on span at bounding box center [975, 196] width 117 height 15
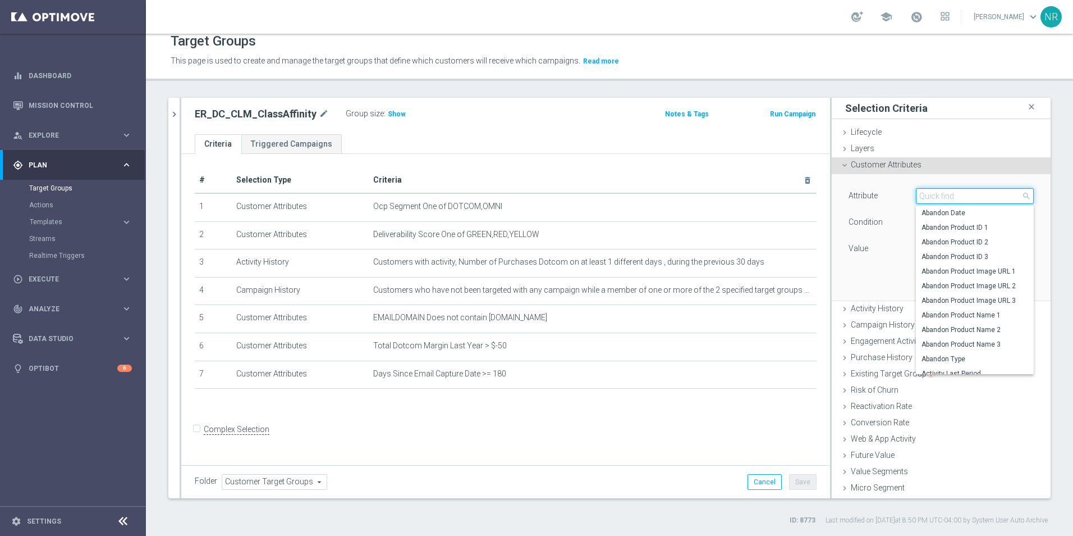
click at [931, 192] on input "search" at bounding box center [975, 196] width 118 height 16
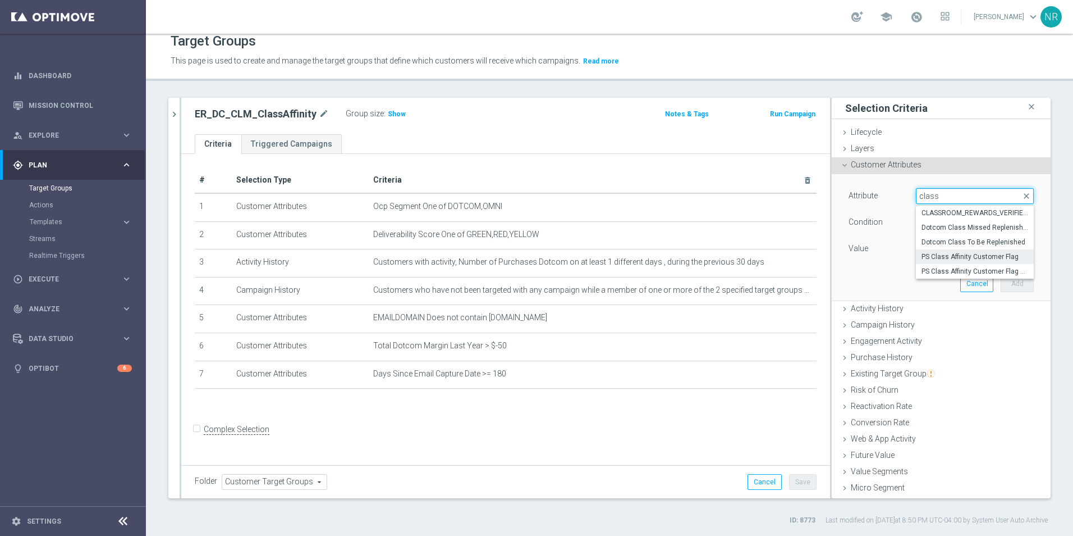
type input "class"
click at [977, 255] on span "PS Class Affinity Customer Flag" at bounding box center [975, 256] width 107 height 9
type input "PS Class Affinity Customer Flag"
type input "Equals"
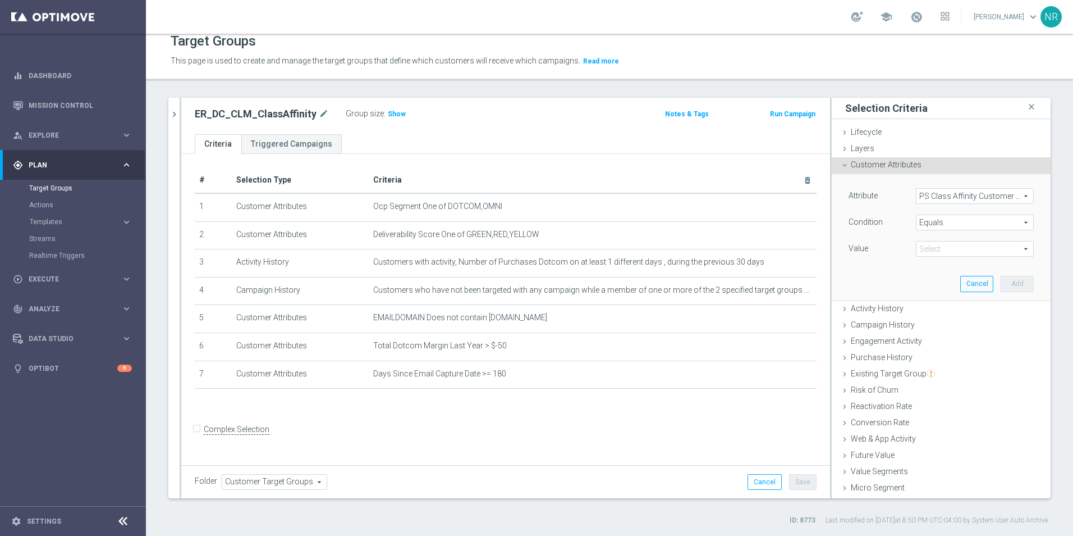
click at [999, 194] on span "PS Class Affinity Customer Flag" at bounding box center [975, 196] width 117 height 15
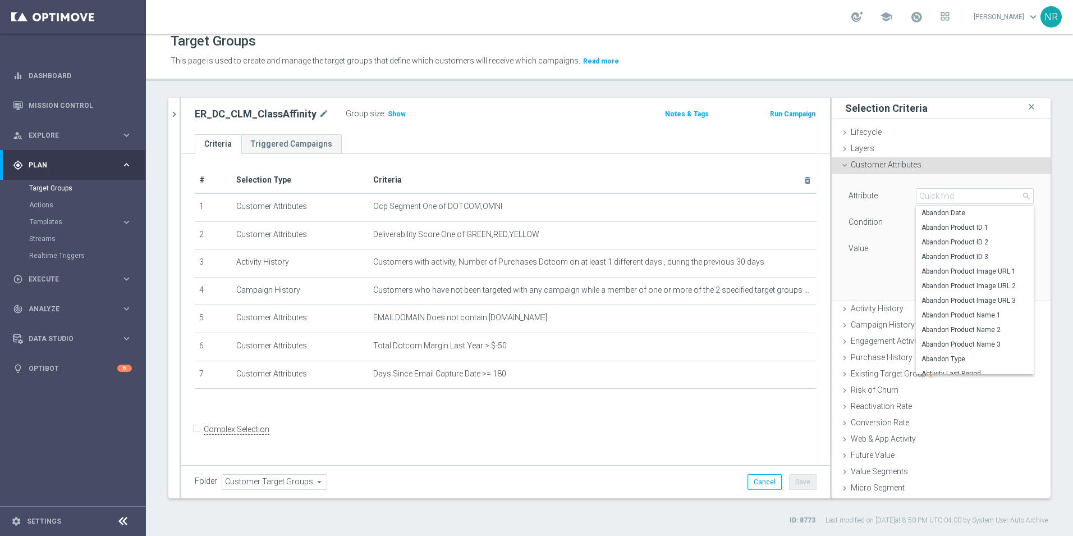
click at [866, 275] on div "Attribute PS Class Affinity Customer Flag PS Class Affinity Customer Flag arrow…" at bounding box center [941, 237] width 202 height 126
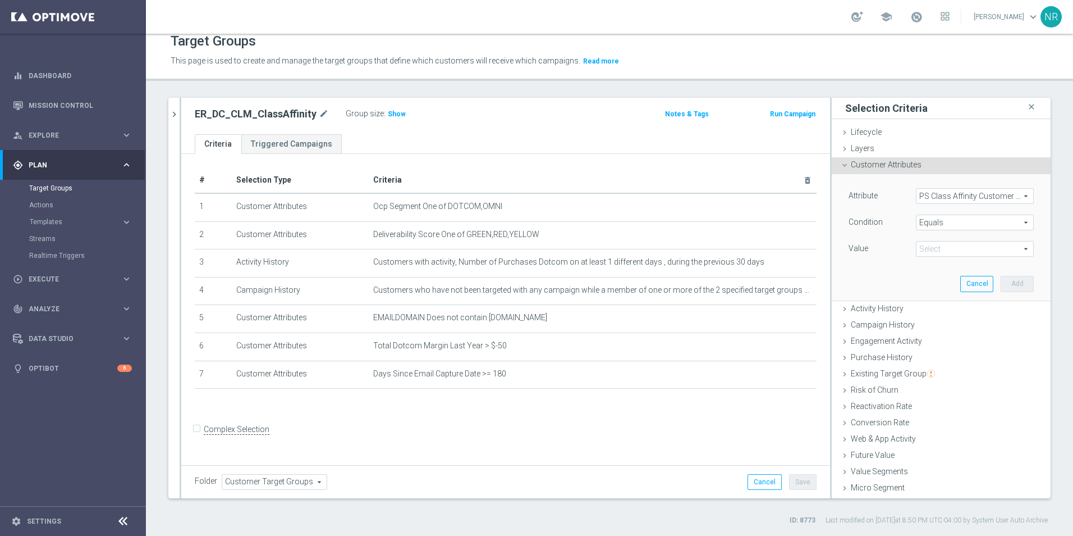
click at [951, 248] on span at bounding box center [975, 248] width 117 height 15
click at [931, 268] on span "Yes" at bounding box center [975, 265] width 107 height 9
type input "Yes"
click at [1001, 281] on button "Add" at bounding box center [1017, 284] width 33 height 16
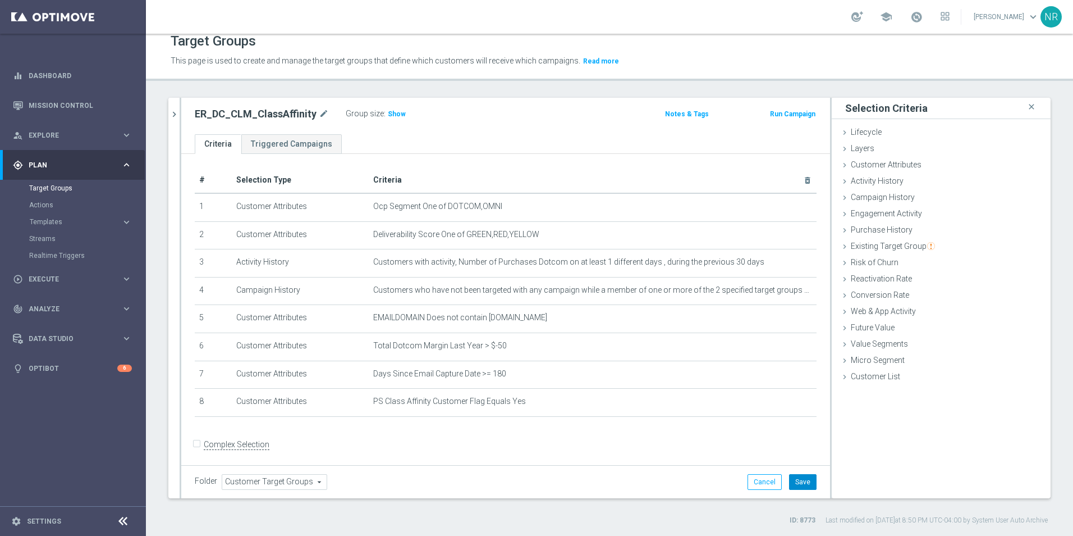
click at [800, 474] on button "Save" at bounding box center [803, 482] width 28 height 16
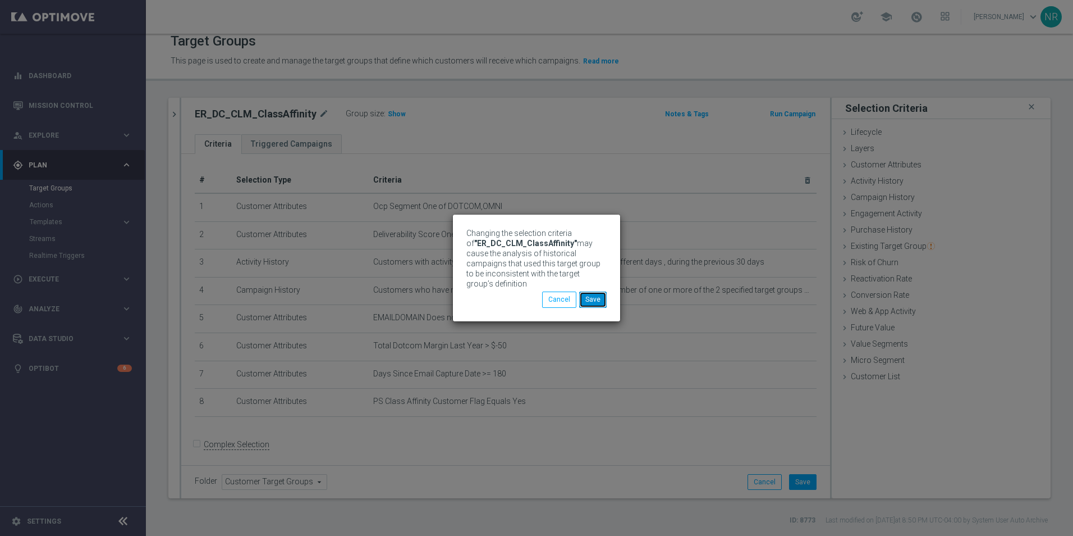
click at [588, 293] on button "Save" at bounding box center [593, 299] width 28 height 16
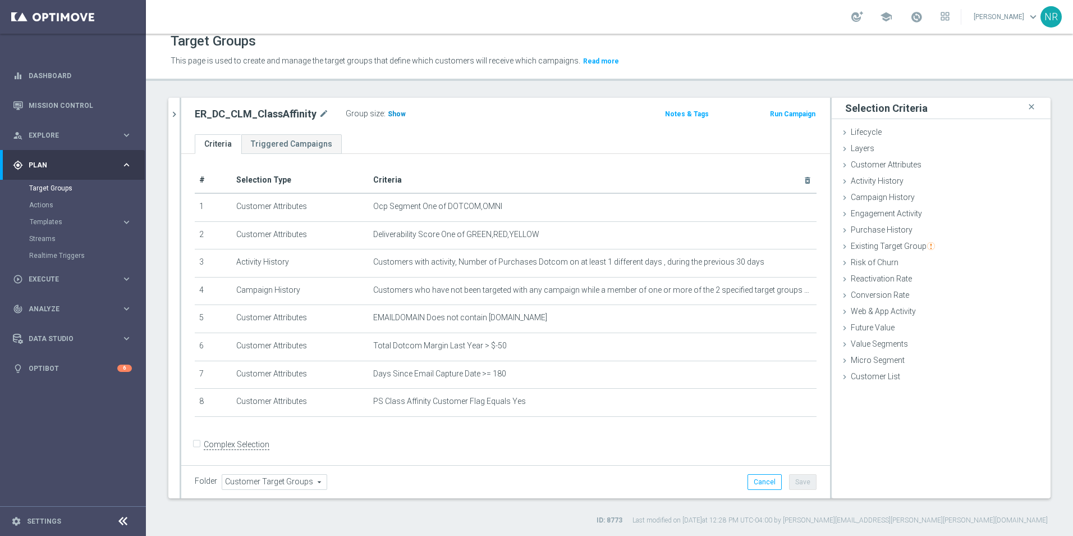
click at [388, 109] on h3 "Show" at bounding box center [397, 114] width 20 height 12
click at [396, 111] on span "54,559" at bounding box center [400, 115] width 24 height 11
click at [175, 100] on button "chevron_right" at bounding box center [173, 114] width 11 height 33
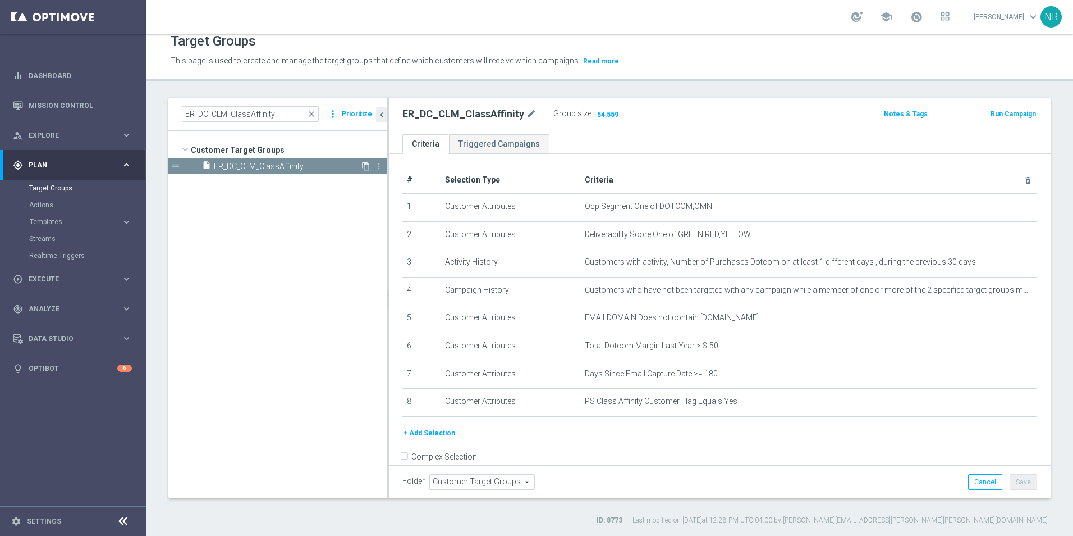
click at [364, 164] on icon "content_copy" at bounding box center [366, 166] width 9 height 9
click at [303, 168] on span "Copy of ER_DC_CLM_ClassAffinity" at bounding box center [287, 167] width 147 height 10
click at [543, 111] on div "Copy of ER_DC_CLM_ClassAffinity mode_edit" at bounding box center [479, 113] width 152 height 13
click at [547, 111] on icon "mode_edit" at bounding box center [549, 113] width 10 height 13
drag, startPoint x: 435, startPoint y: 117, endPoint x: 367, endPoint y: 113, distance: 68.6
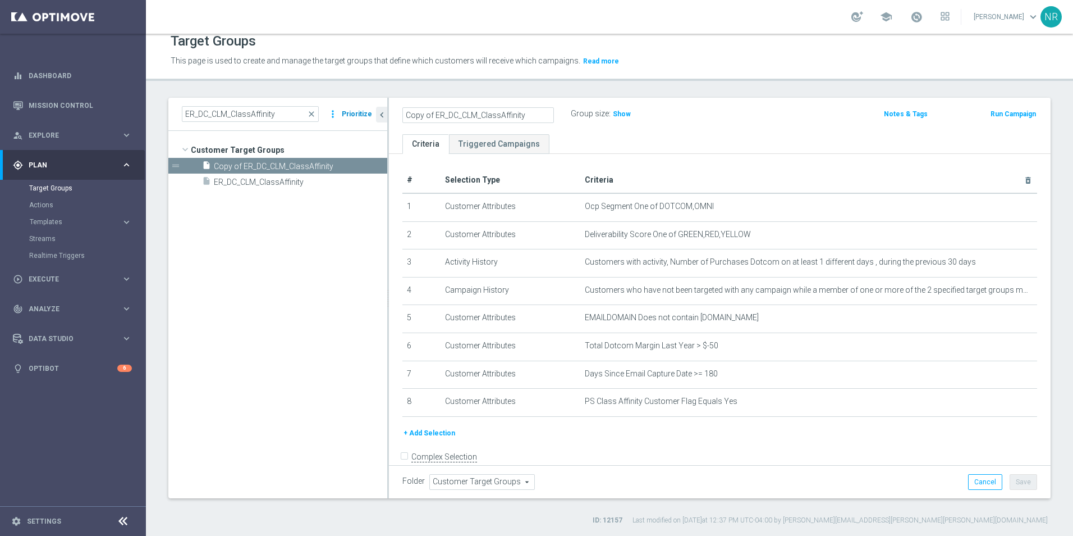
click at [367, 113] on as-split "ER_DC_CLM_ClassAffinity close more_vert Prioritize Customer Target Groups libra…" at bounding box center [609, 298] width 883 height 400
type input "ER_DC_CLM_PrintClassAffinity"
click at [708, 106] on div "ER_DC_CLM_PrintClassAffinity Group size : Show" at bounding box center [611, 114] width 435 height 17
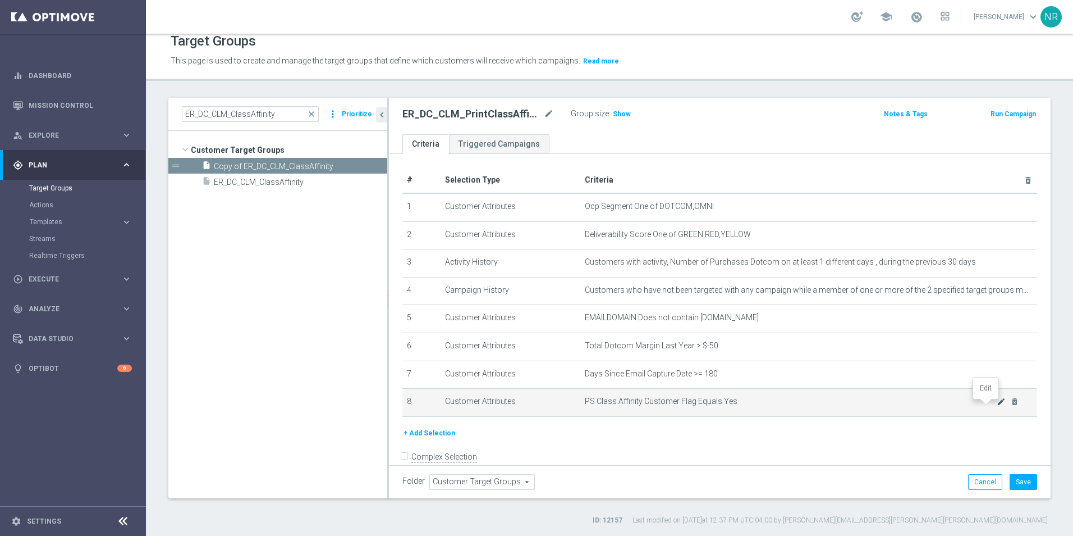
click at [997, 406] on icon "mode_edit" at bounding box center [1001, 401] width 9 height 9
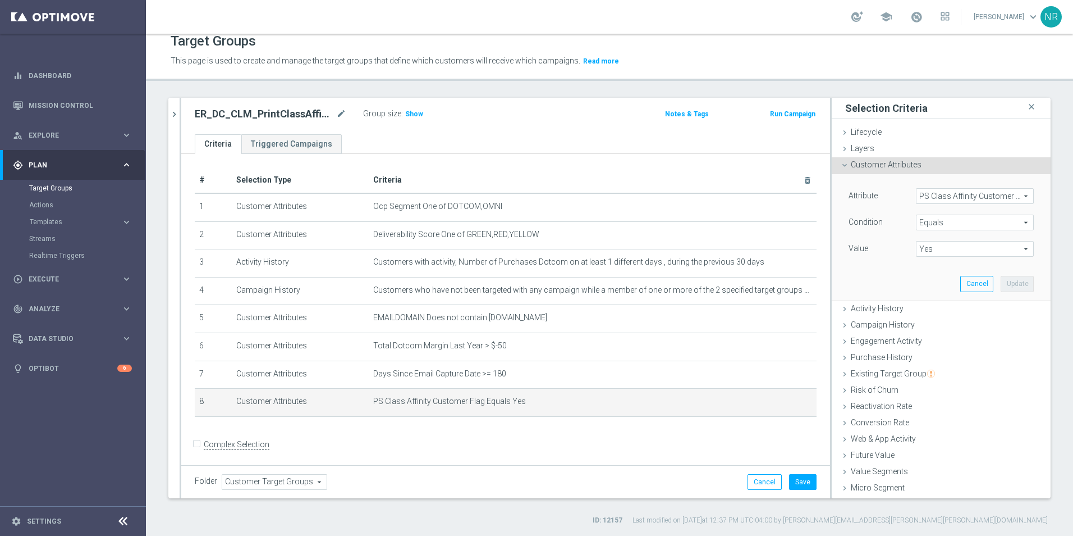
click at [880, 167] on span "Customer Attributes" at bounding box center [886, 164] width 71 height 9
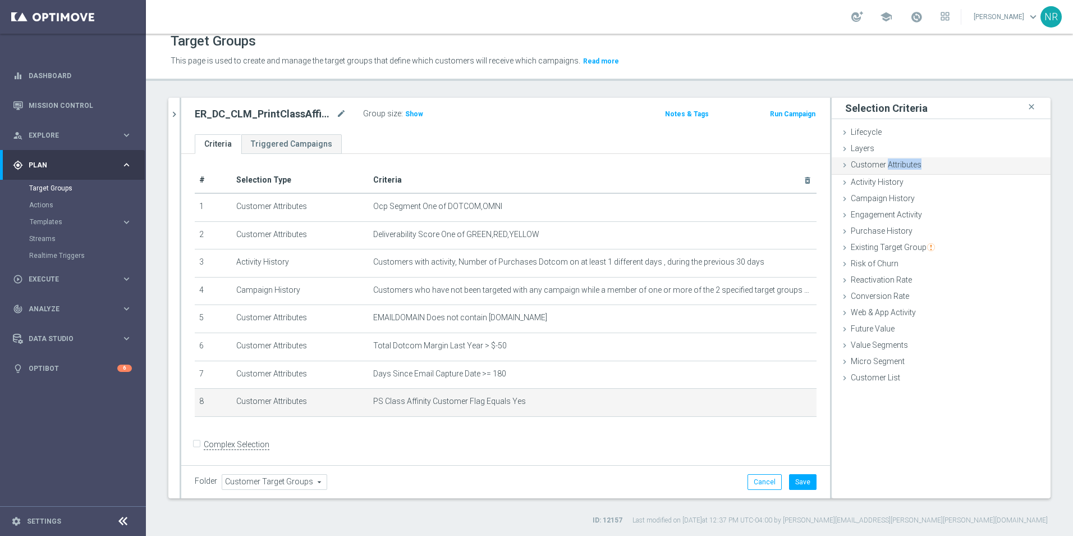
click at [880, 167] on span "Customer Attributes" at bounding box center [886, 164] width 71 height 9
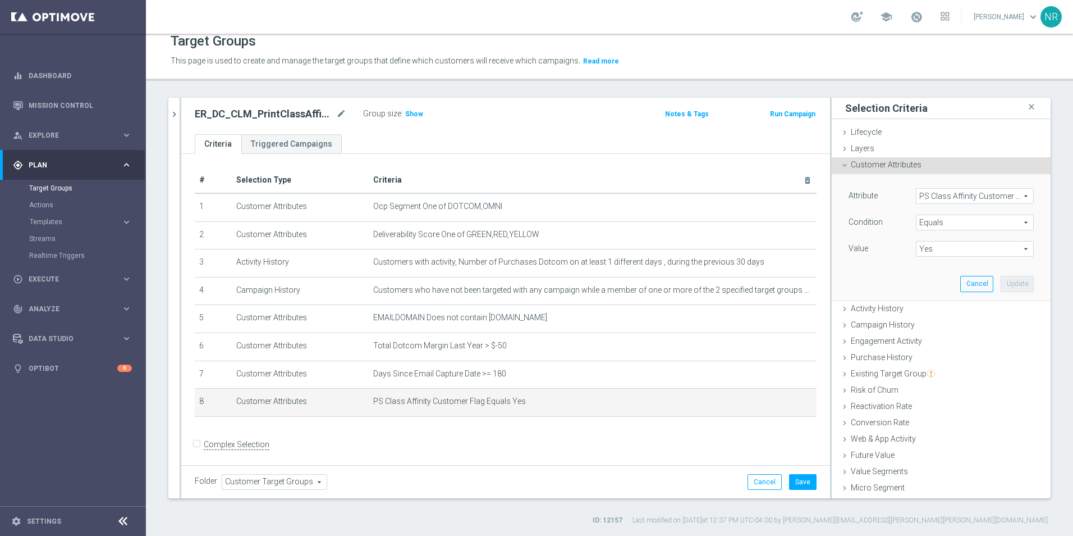
drag, startPoint x: 880, startPoint y: 167, endPoint x: 954, endPoint y: 201, distance: 81.1
click at [954, 201] on span "PS Class Affinity Customer Flag" at bounding box center [975, 196] width 117 height 15
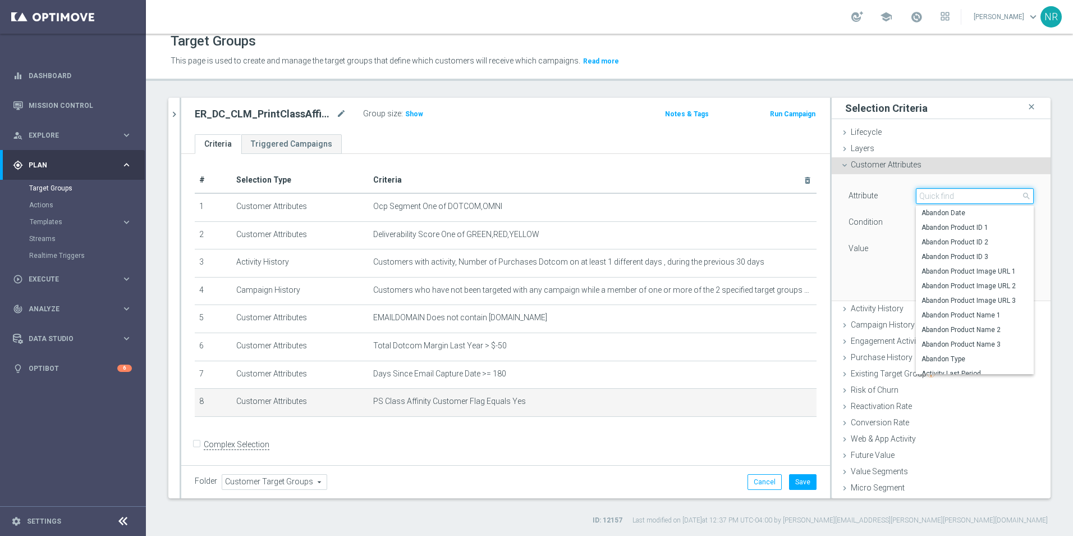
click at [932, 194] on input "search" at bounding box center [975, 196] width 118 height 16
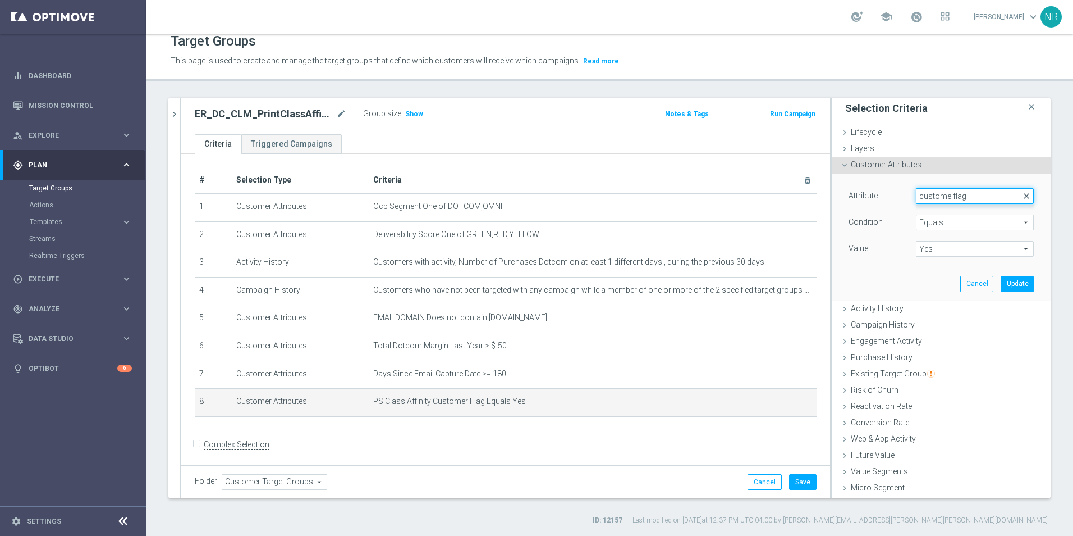
type input "custome flag"
click at [1022, 199] on span "close" at bounding box center [1026, 195] width 9 height 9
click at [965, 279] on button "Cancel" at bounding box center [977, 284] width 33 height 16
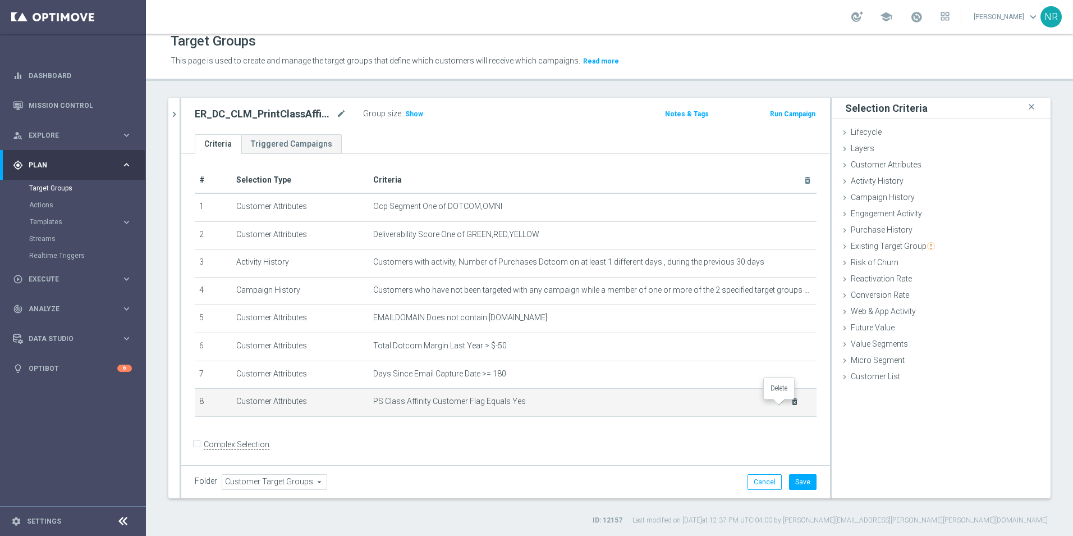
click at [790, 406] on icon "delete_forever" at bounding box center [794, 401] width 9 height 9
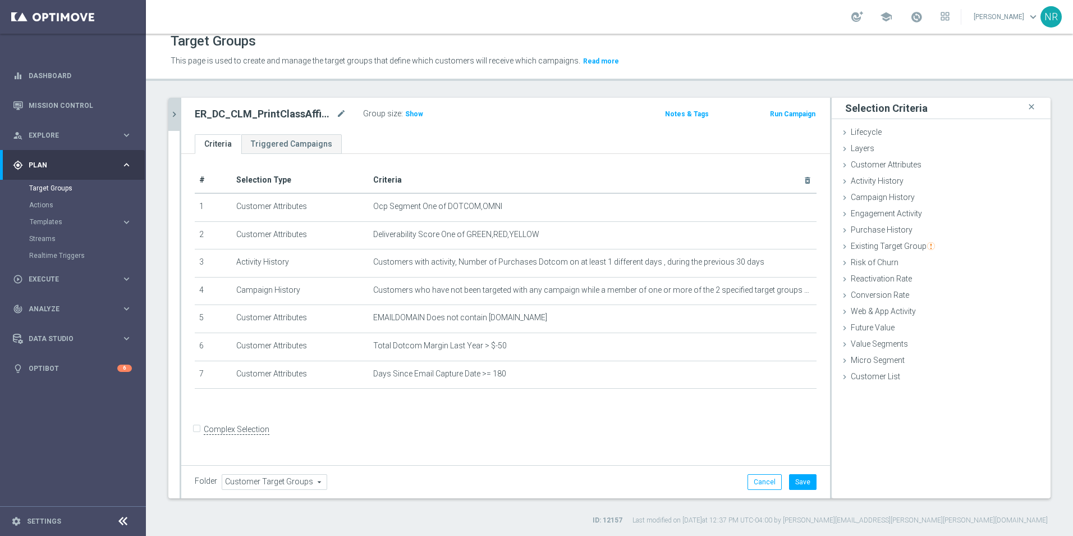
click at [171, 127] on button "chevron_right" at bounding box center [173, 114] width 11 height 33
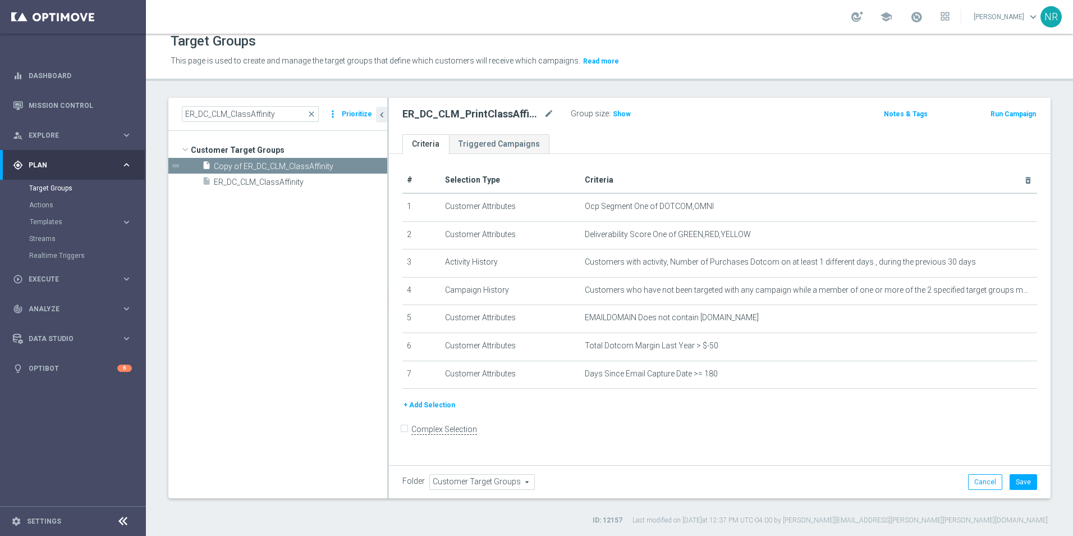
click at [434, 411] on button "+ Add Selection" at bounding box center [430, 405] width 54 height 12
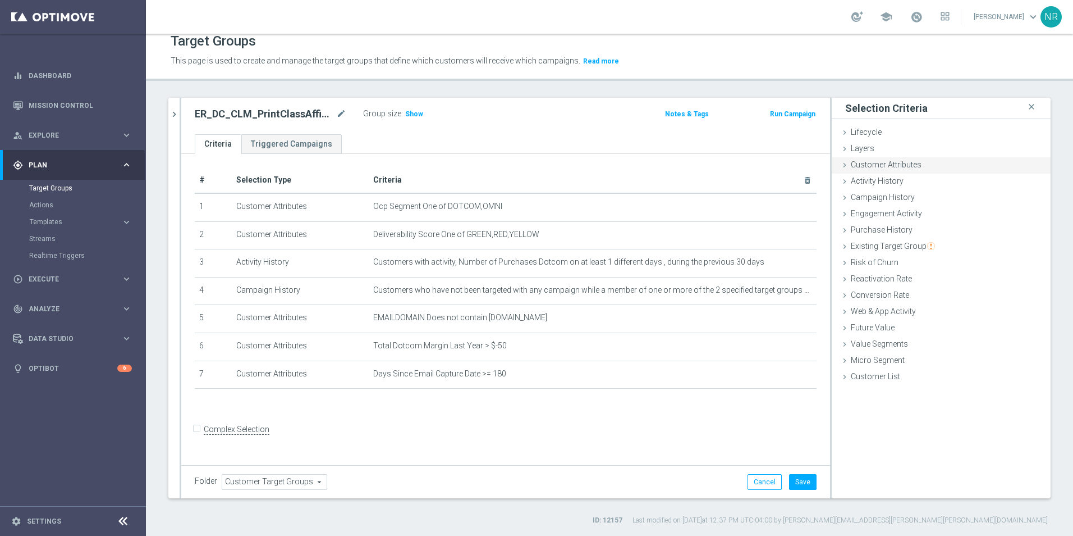
click at [888, 164] on span "Customer Attributes" at bounding box center [886, 164] width 71 height 9
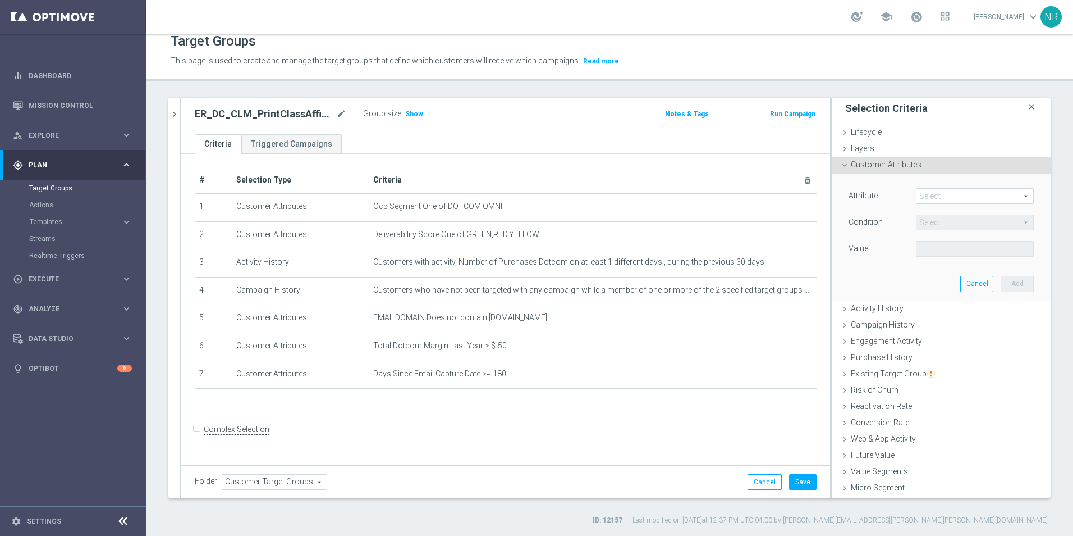
click at [936, 195] on span at bounding box center [975, 196] width 117 height 15
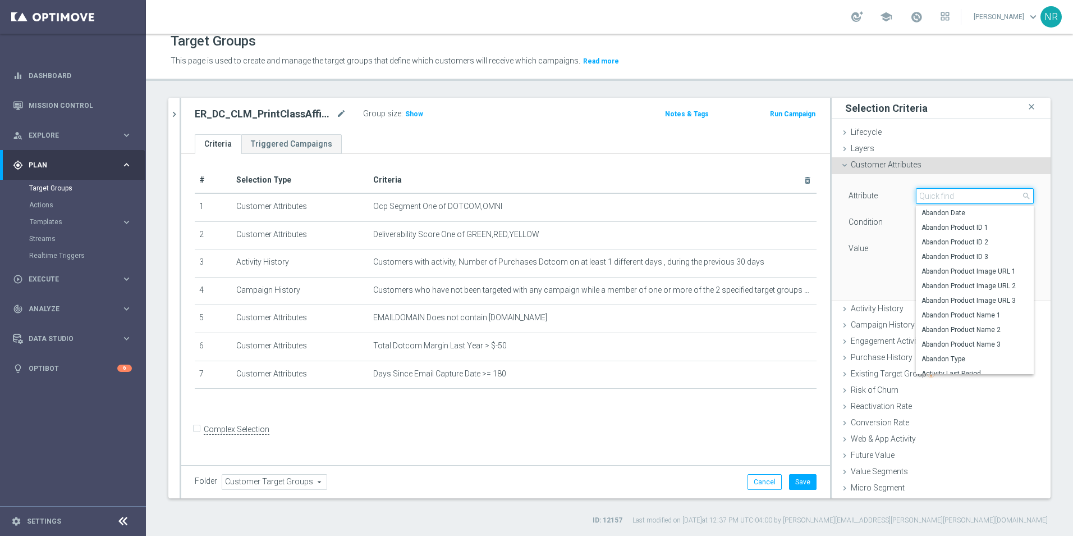
click at [930, 195] on input "search" at bounding box center [975, 196] width 118 height 16
paste input "• PS Class Affinity Customer Flag Print"
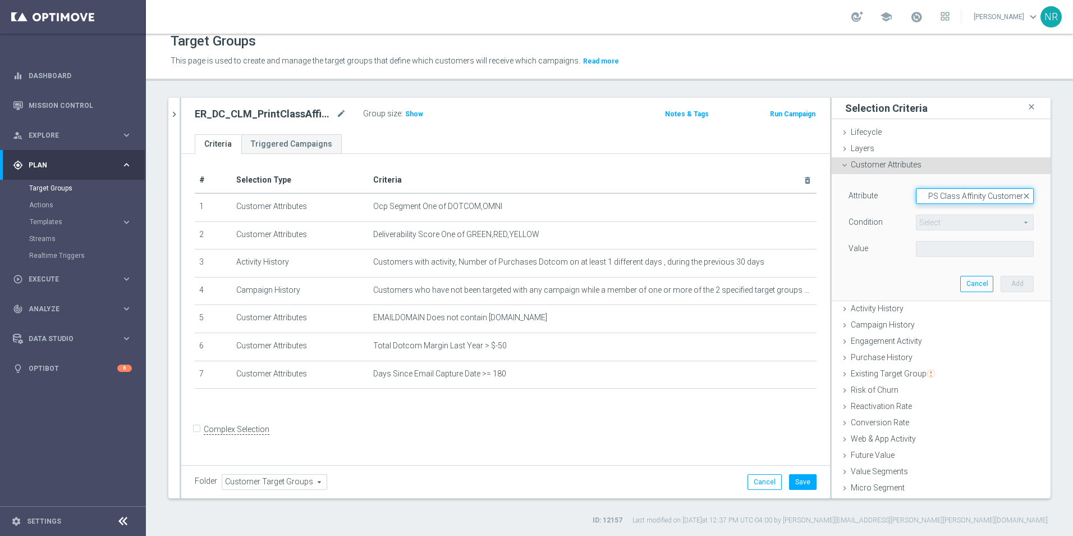
scroll to position [0, 9]
type input "• PS Class Affinity Customer"
drag, startPoint x: 1073, startPoint y: 113, endPoint x: 862, endPoint y: 185, distance: 222.4
click at [862, 185] on div "Attribute Select arrow_drop_down • PS Class Affinity Customer close Condition S…" at bounding box center [941, 237] width 202 height 126
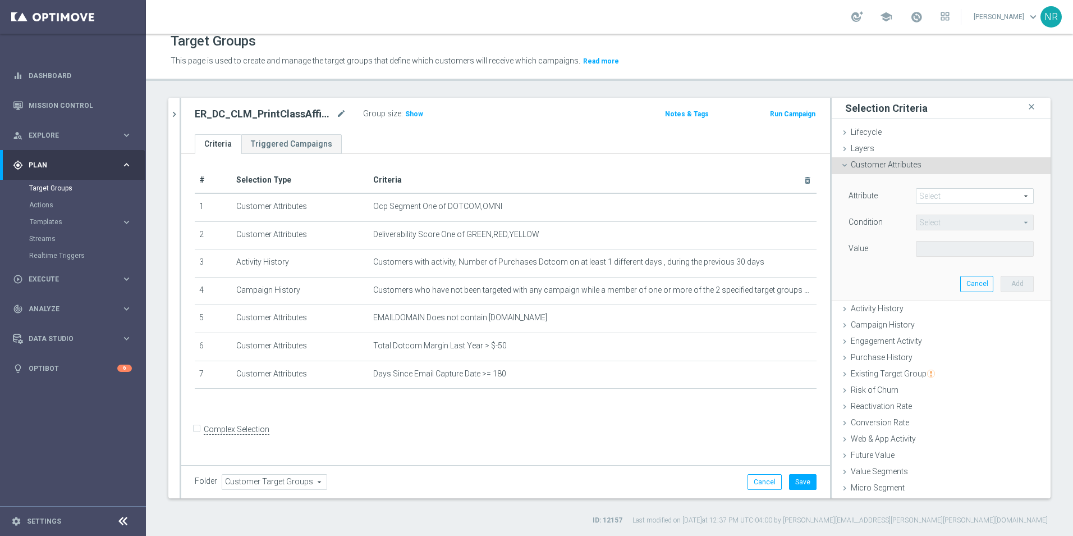
click at [925, 197] on span at bounding box center [975, 196] width 117 height 15
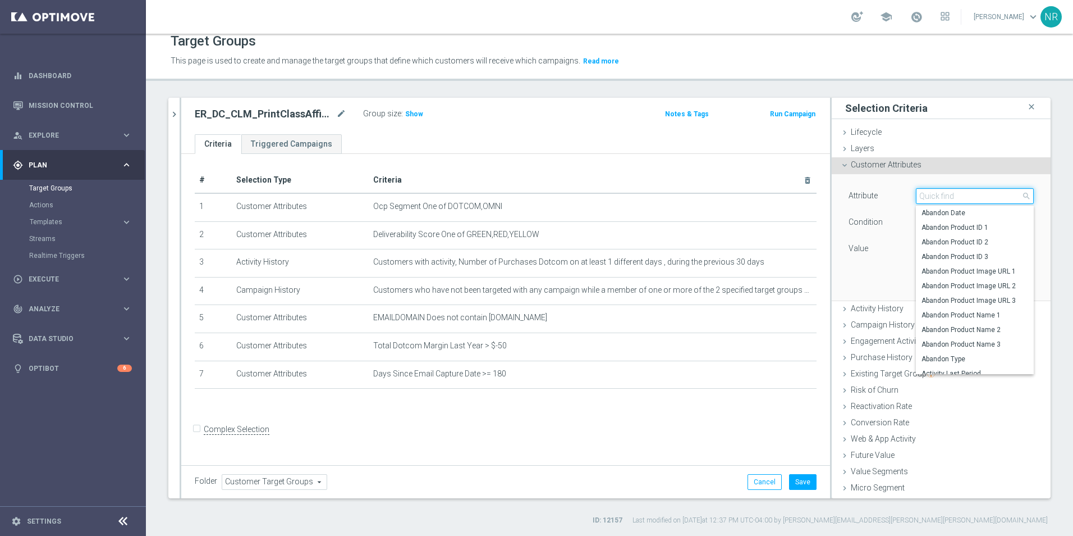
click at [923, 198] on input "search" at bounding box center [975, 196] width 118 height 16
paste input "• PS Class Affinity Customer Flag Print"
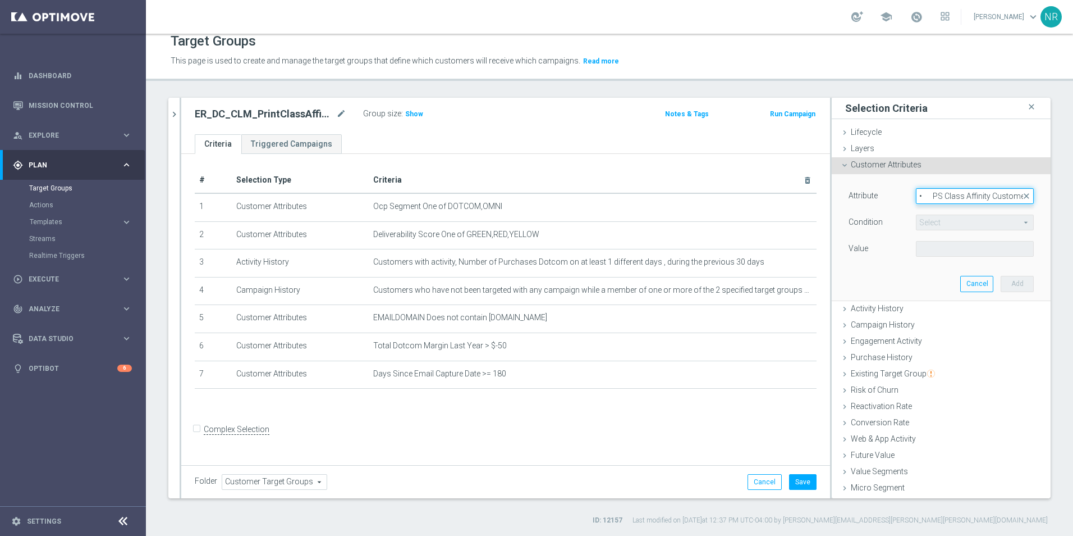
drag, startPoint x: 912, startPoint y: 196, endPoint x: 878, endPoint y: 195, distance: 34.3
click at [878, 195] on div "Attribute Select arrow_drop_down • PS Class Affinity Customer Flag Print close" at bounding box center [941, 197] width 202 height 18
type input "• PS Class Affinity Customer Flag Print"
click at [925, 195] on span at bounding box center [975, 196] width 117 height 15
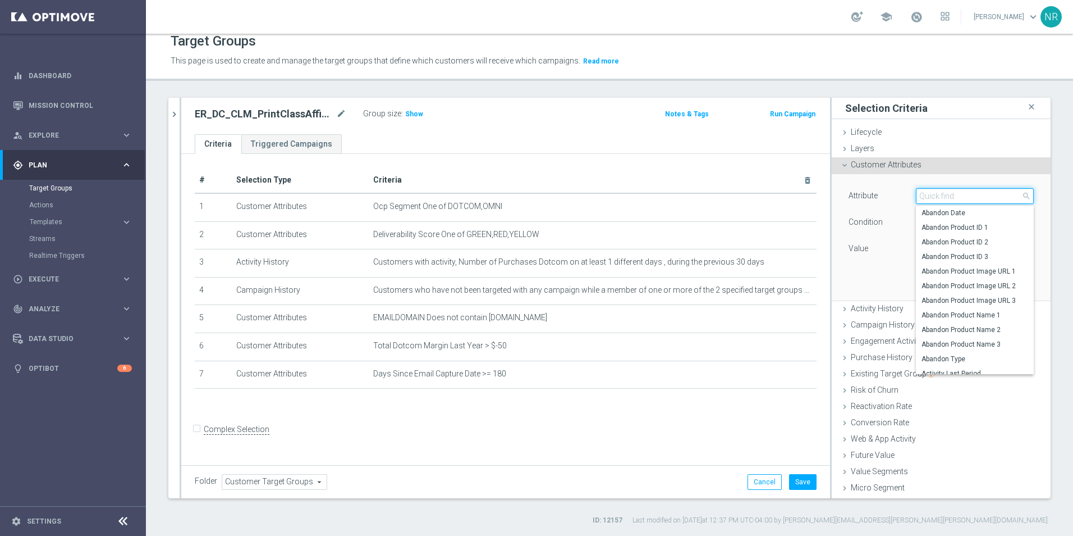
click at [922, 197] on input "search" at bounding box center [975, 196] width 118 height 16
paste input "• PS Class Affinity Customer Flag Print"
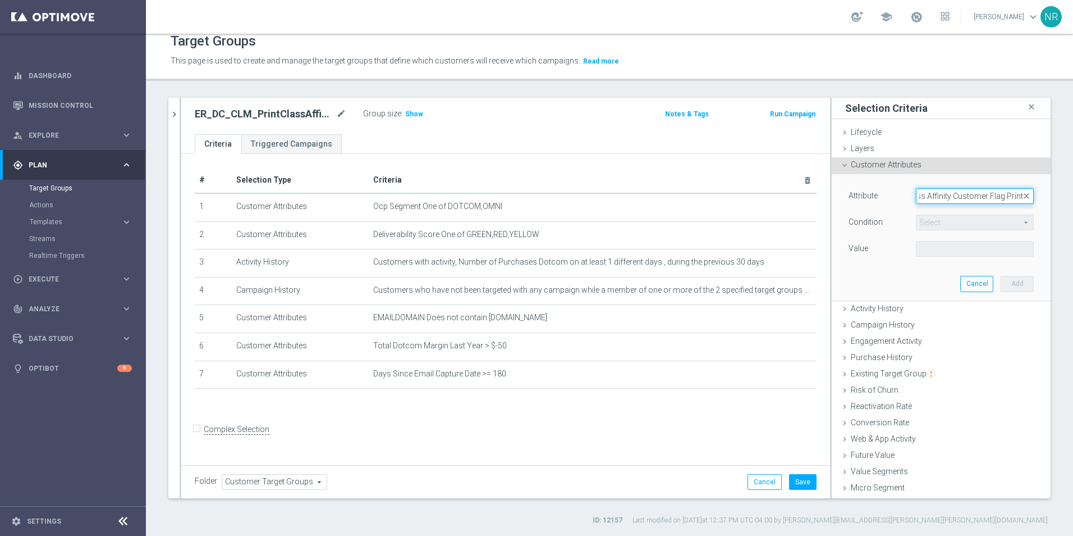
click at [919, 199] on input "• PS Class Affinity Customer Flag Print" at bounding box center [975, 196] width 118 height 16
type input "PS Class Affinity Customer Flag Print"
click at [931, 211] on span "PS Class Affinity Customer Flag Print" at bounding box center [975, 212] width 107 height 9
type input "PS Class Affinity Customer Flag Print"
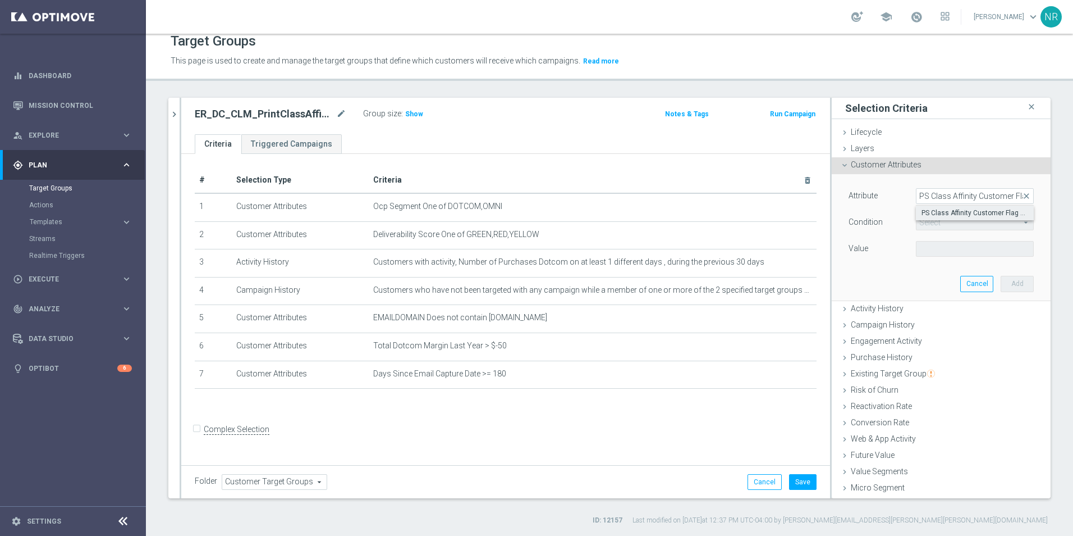
type input "Equals"
click at [958, 250] on span at bounding box center [975, 248] width 117 height 15
click at [933, 273] on div "Attribute PS Class Affinity Customer Flag Print PS Class Affinity Customer Flag…" at bounding box center [941, 237] width 202 height 126
click at [936, 248] on span at bounding box center [975, 248] width 117 height 15
click at [940, 262] on span "Yes" at bounding box center [975, 265] width 107 height 9
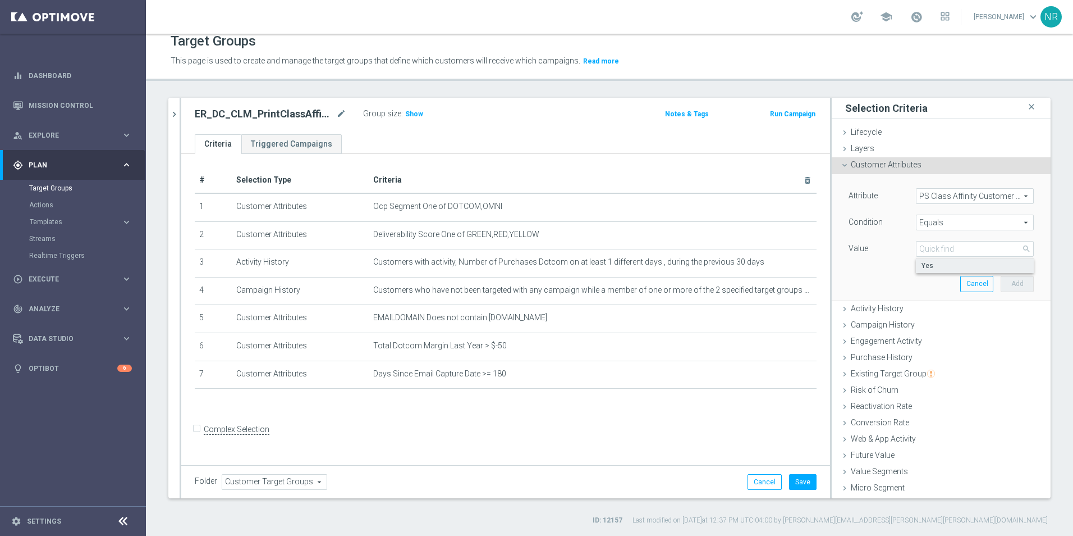
type input "Yes"
click at [1003, 288] on button "Add" at bounding box center [1017, 284] width 33 height 16
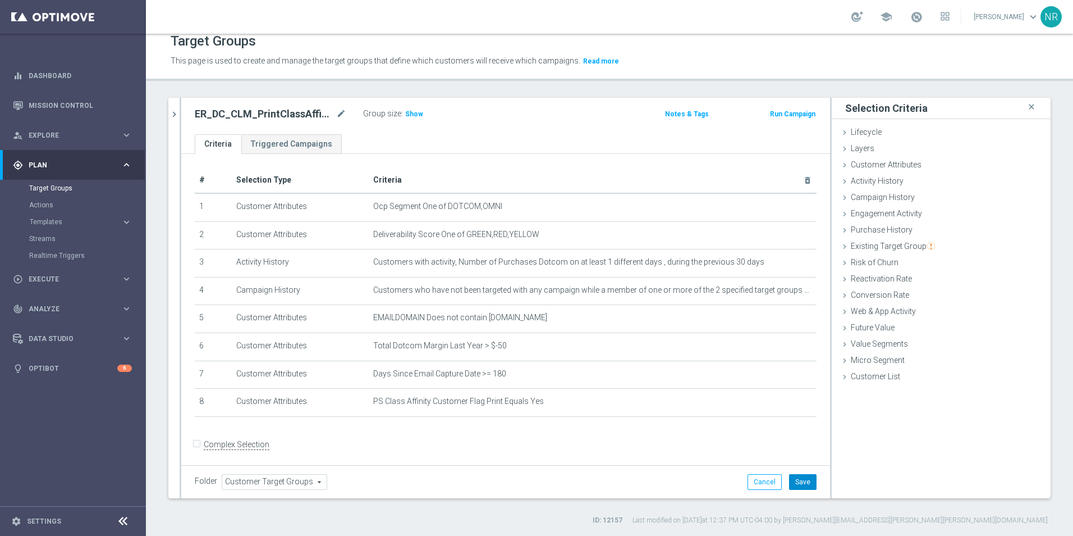
click at [800, 481] on button "Save" at bounding box center [803, 482] width 28 height 16
click at [414, 113] on span "Show" at bounding box center [414, 114] width 18 height 8
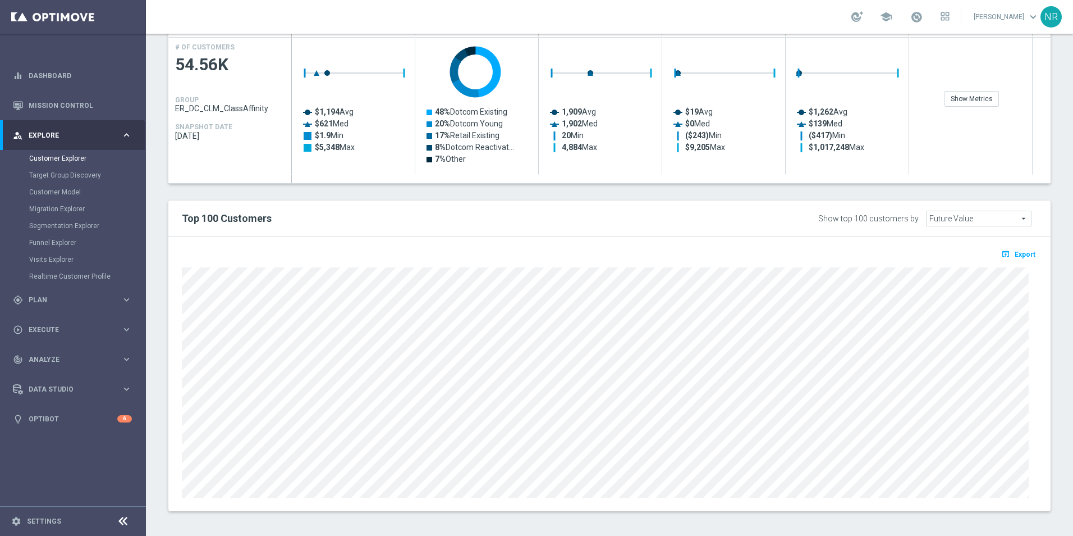
scroll to position [523, 0]
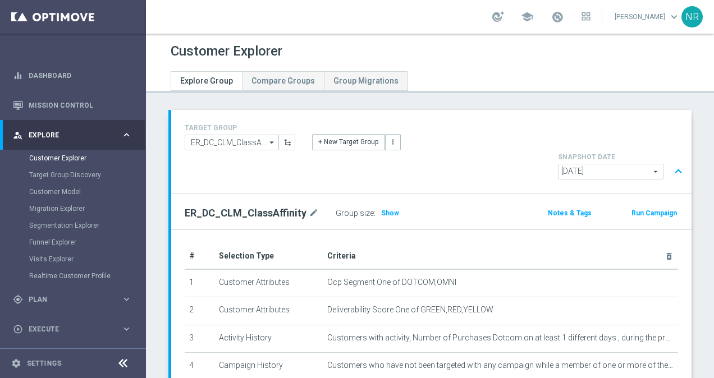
scroll to position [136, 0]
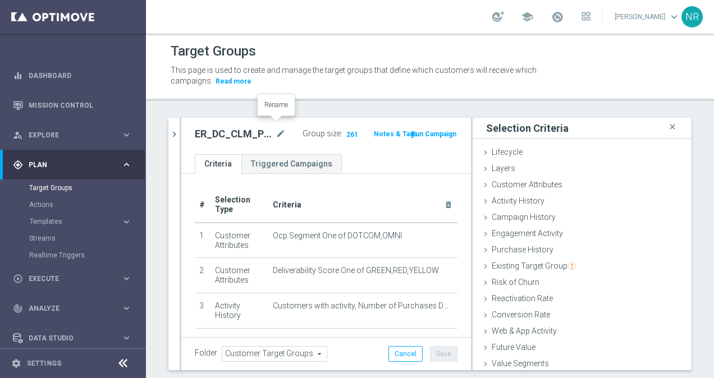
scroll to position [10, 0]
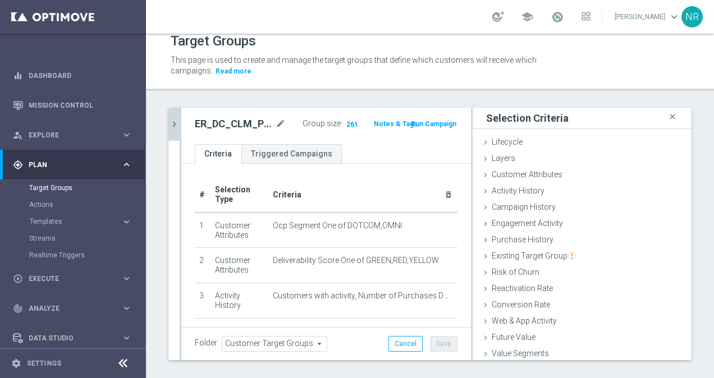
click at [175, 121] on icon "chevron_right" at bounding box center [174, 124] width 11 height 11
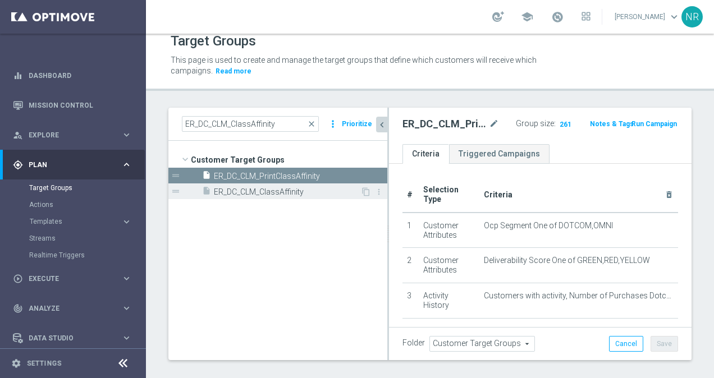
click at [264, 190] on span "ER_DC_CLM_ClassAffinity" at bounding box center [287, 193] width 147 height 10
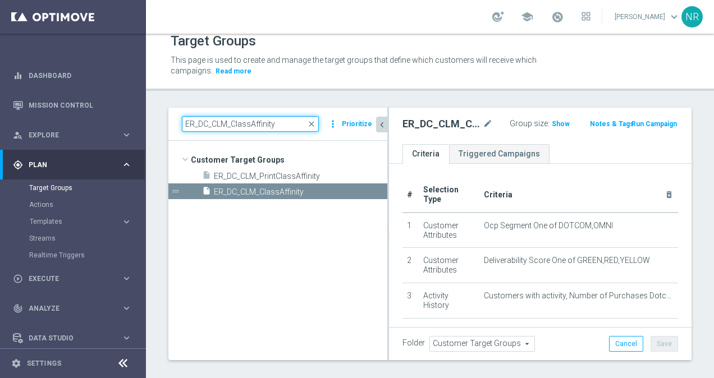
drag, startPoint x: 275, startPoint y: 121, endPoint x: 166, endPoint y: 121, distance: 108.9
click at [166, 121] on div "ER_DC_CLM_ClassAffinity close more_vert Prioritize Customer Target Groups libra…" at bounding box center [430, 248] width 568 height 280
click at [45, 222] on span "Templates" at bounding box center [70, 221] width 80 height 7
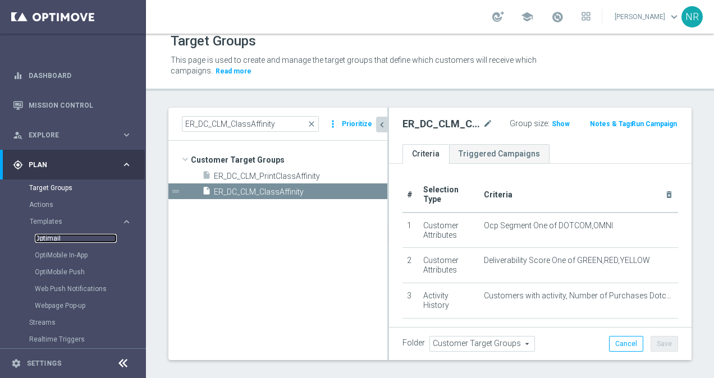
click at [46, 242] on link "Optimail" at bounding box center [76, 238] width 82 height 9
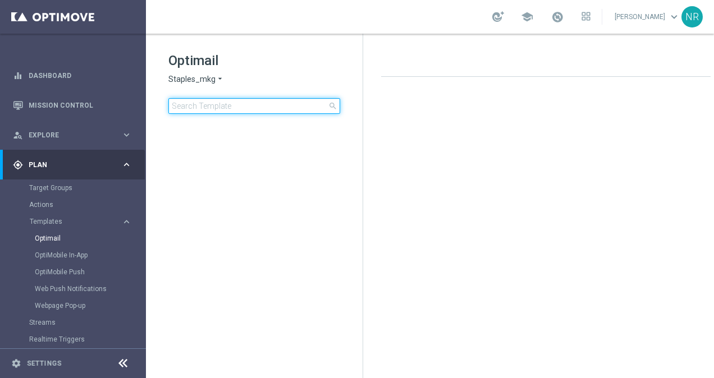
click at [225, 108] on input at bounding box center [254, 106] width 172 height 16
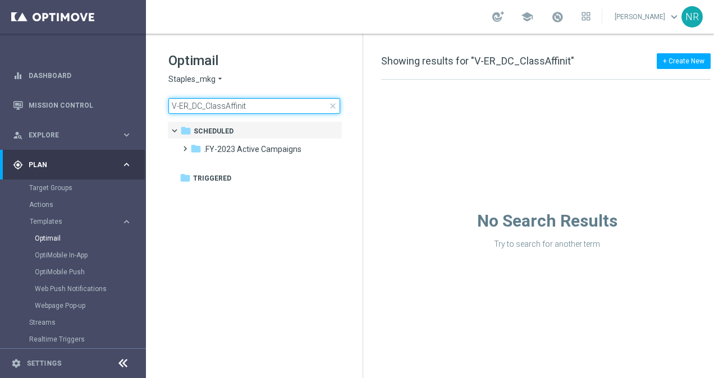
type input "V-ER_DC_ClassAffini"
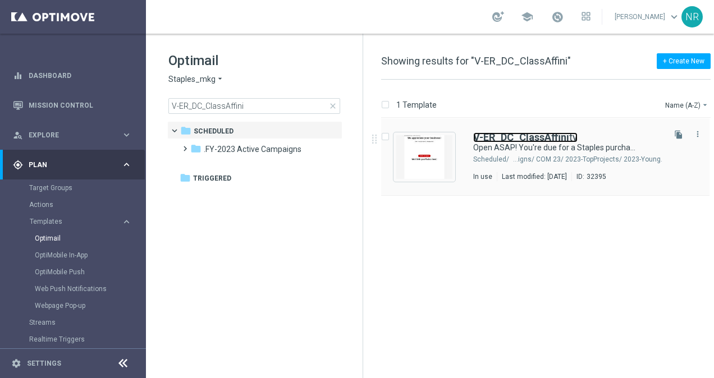
click at [526, 139] on b "V-ER_DC_ClassAffini" at bounding box center [521, 137] width 96 height 12
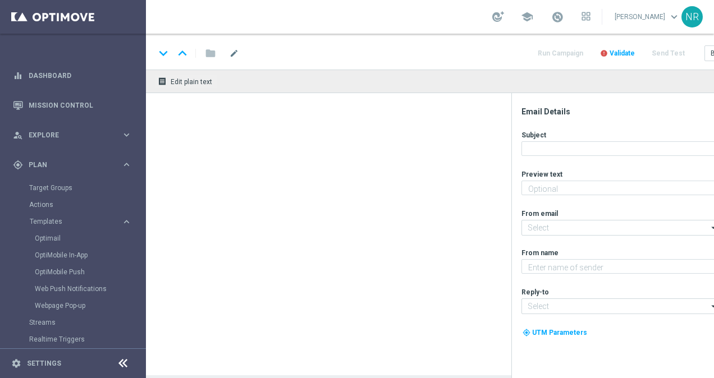
type textarea "We've got some products just for you."
type input "[EMAIL_ADDRESS][DOMAIN_NAME]"
type textarea "Staples"
type input "[EMAIL_ADDRESS][DOMAIN_NAME]"
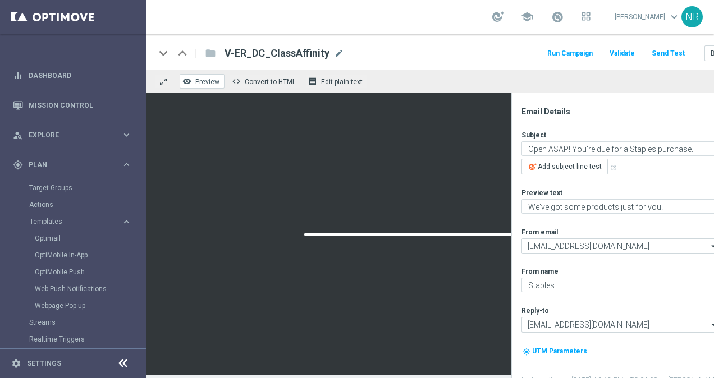
click at [202, 81] on span "Preview" at bounding box center [207, 82] width 24 height 8
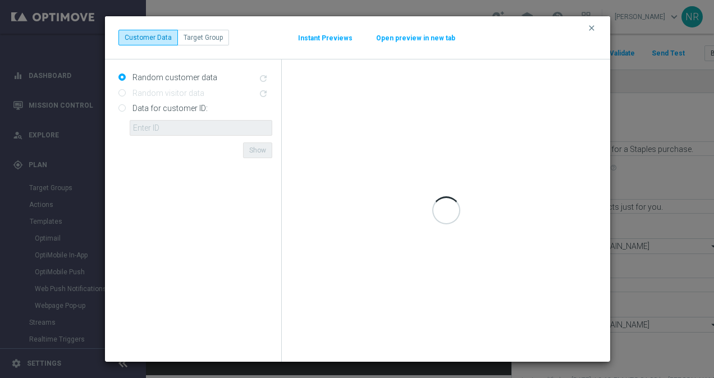
click at [161, 106] on label "Data for customer ID:" at bounding box center [169, 108] width 78 height 10
click at [126, 106] on input "Data for customer ID:" at bounding box center [121, 109] width 7 height 7
radio input "true"
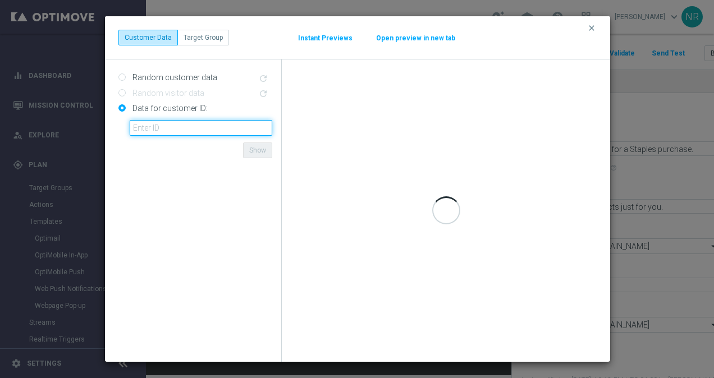
click at [168, 134] on input "text" at bounding box center [201, 128] width 143 height 16
paste input "10000011724"
click at [127, 166] on form "Random customer data refresh Random visitor data refresh Data for customer ID: …" at bounding box center [195, 210] width 154 height 285
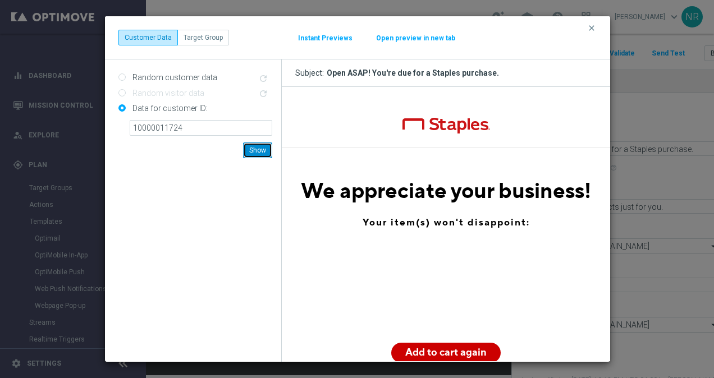
click at [253, 155] on button "Show" at bounding box center [257, 151] width 29 height 16
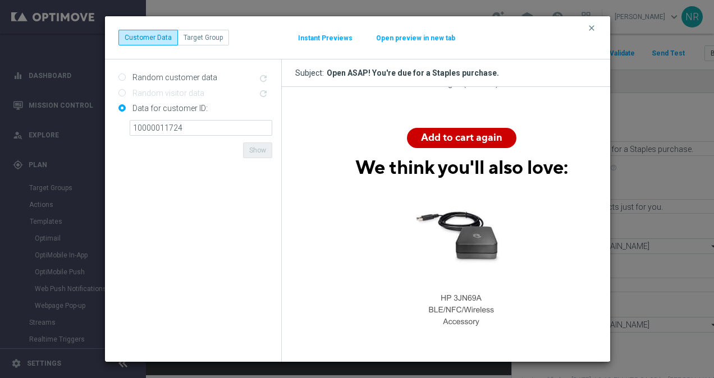
scroll to position [445, 0]
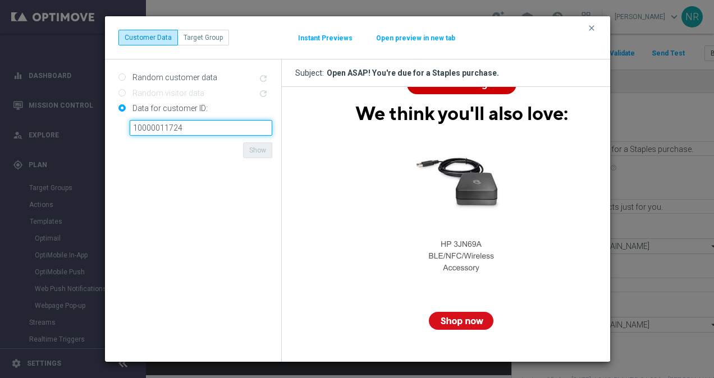
drag, startPoint x: 205, startPoint y: 129, endPoint x: 130, endPoint y: 122, distance: 75.6
click at [130, 122] on input "10000011724" at bounding box center [201, 128] width 143 height 16
paste input "5084"
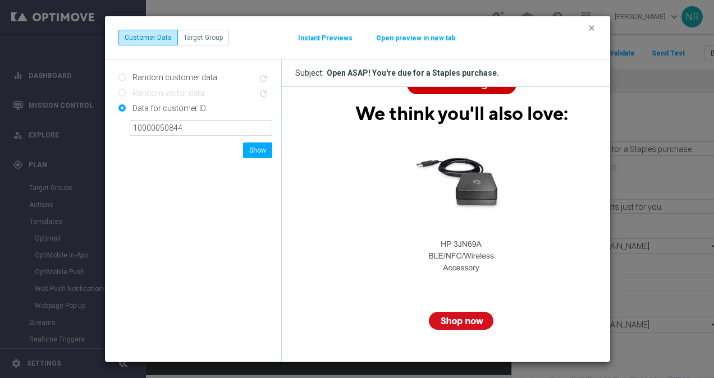
click at [217, 175] on form "Random customer data refresh Random visitor data refresh Data for customer ID: …" at bounding box center [195, 210] width 154 height 285
click at [260, 150] on button "Show" at bounding box center [257, 151] width 29 height 16
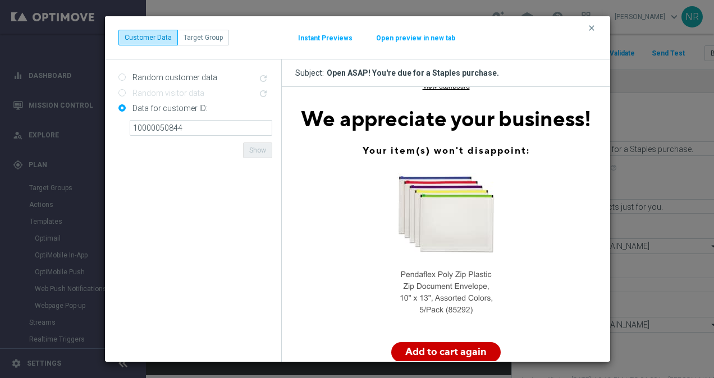
scroll to position [76, 0]
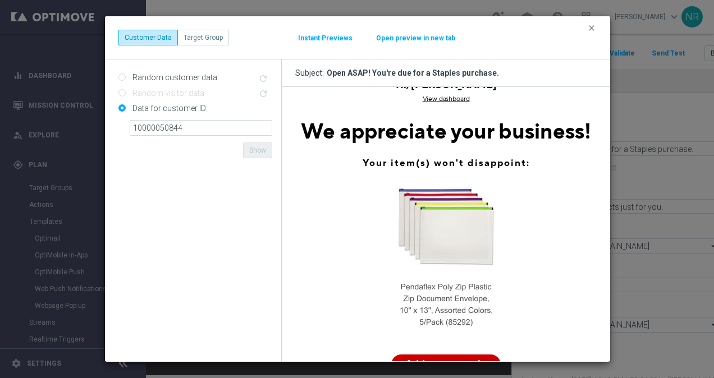
drag, startPoint x: 203, startPoint y: 119, endPoint x: 158, endPoint y: 124, distance: 44.6
click at [158, 124] on div "Data for customer ID: 10000050844 ID {{customerId}} not found Show" at bounding box center [195, 117] width 154 height 36
drag, startPoint x: 194, startPoint y: 130, endPoint x: 110, endPoint y: 129, distance: 84.2
click at [110, 129] on div "Random customer data refresh Random visitor data refresh Data for customer ID: …" at bounding box center [193, 211] width 177 height 303
paste input "252813"
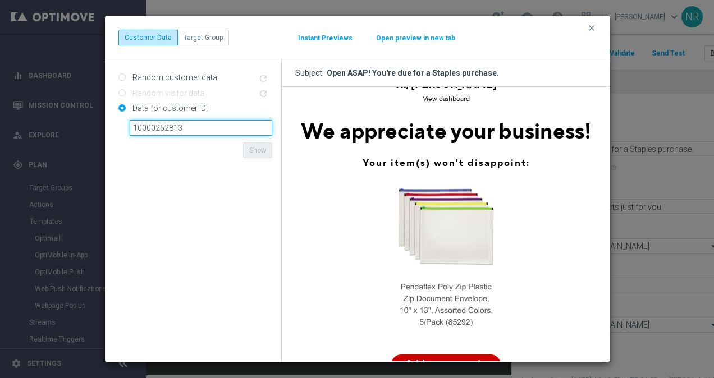
type input "10000252813"
click at [192, 189] on form "Random customer data refresh Random visitor data refresh Data for customer ID: …" at bounding box center [195, 210] width 154 height 285
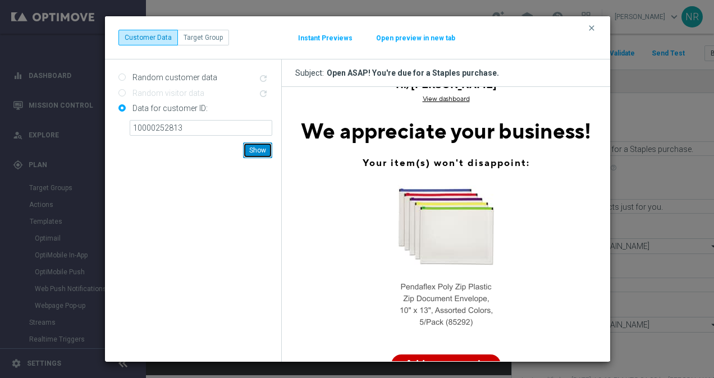
click at [262, 145] on button "Show" at bounding box center [257, 151] width 29 height 16
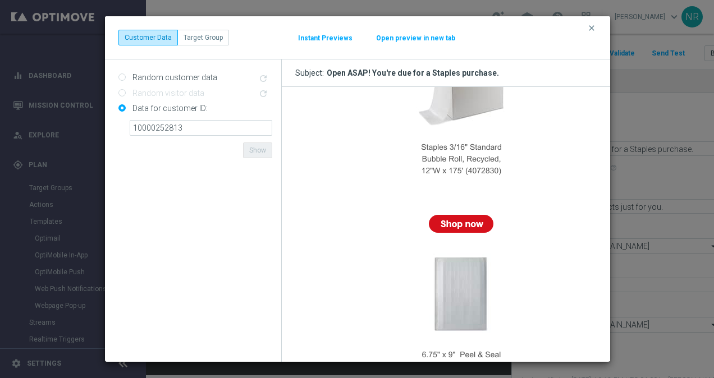
scroll to position [542, 0]
click at [593, 28] on icon "clear" at bounding box center [591, 28] width 9 height 9
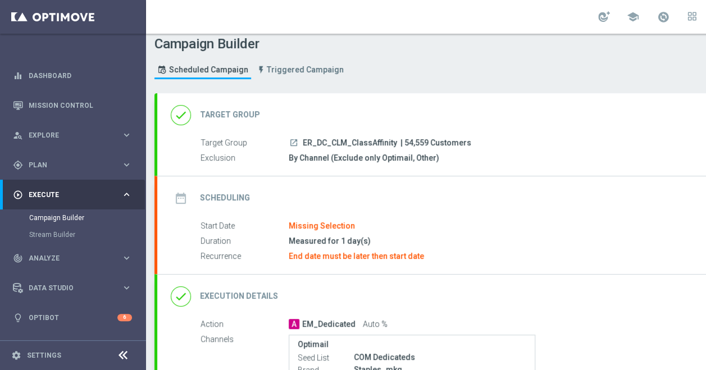
scroll to position [7, 0]
click at [502, 208] on div "date_range Scheduling keyboard_arrow_down" at bounding box center [484, 198] width 627 height 21
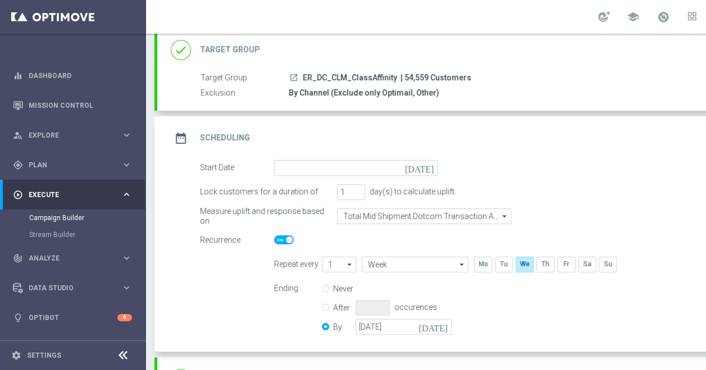
scroll to position [75, 0]
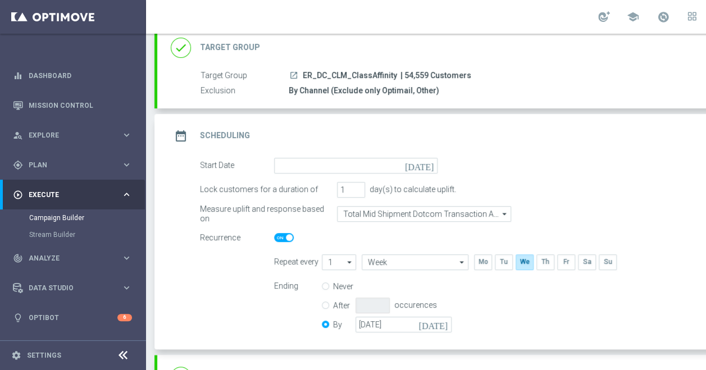
click at [429, 164] on icon "[DATE]" at bounding box center [421, 164] width 33 height 12
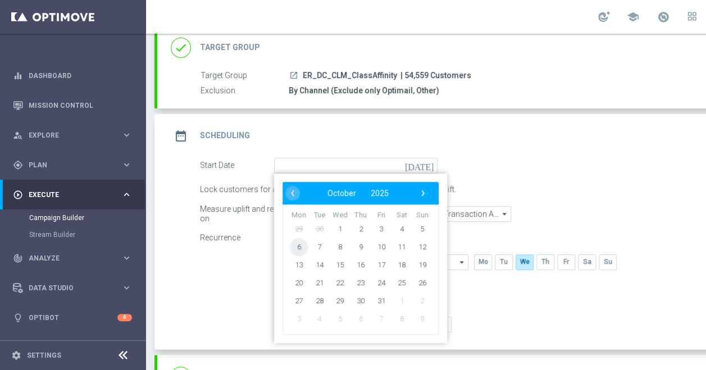
click at [304, 244] on span "6" at bounding box center [299, 246] width 18 height 18
type input "[DATE]"
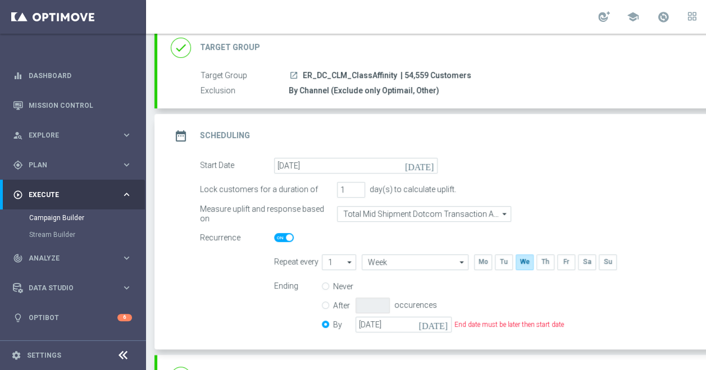
click at [328, 285] on input "Never" at bounding box center [325, 287] width 7 height 7
radio input "true"
radio input "false"
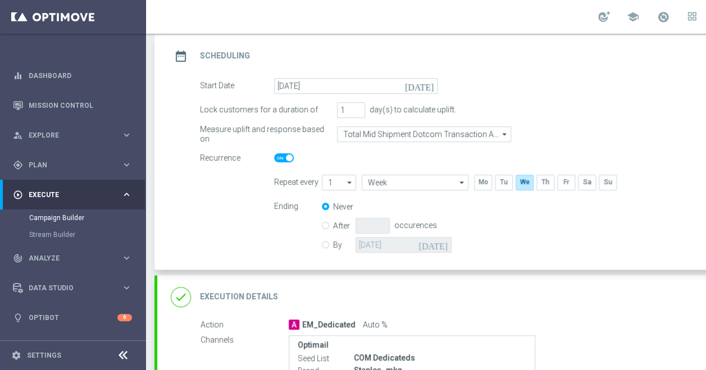
scroll to position [111, 0]
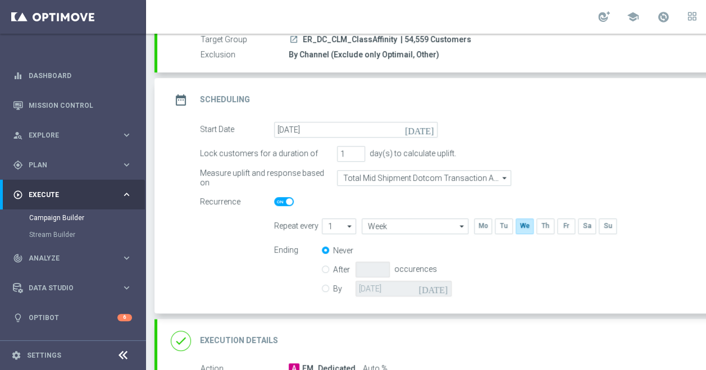
click at [588, 85] on div "date_range Scheduling keyboard_arrow_up" at bounding box center [484, 100] width 654 height 44
type input "[DATE]"
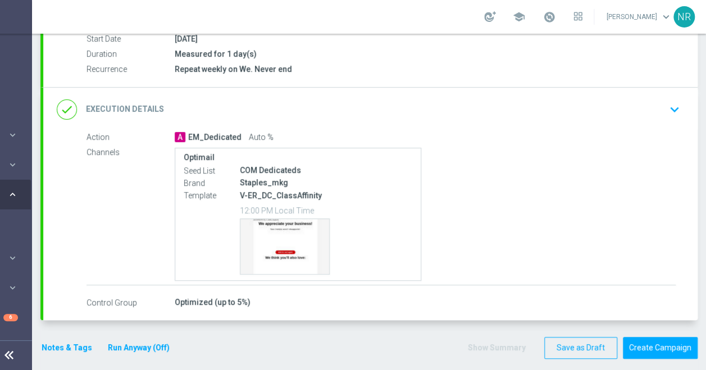
scroll to position [8, 122]
click at [667, 337] on button "Create Campaign" at bounding box center [660, 348] width 75 height 22
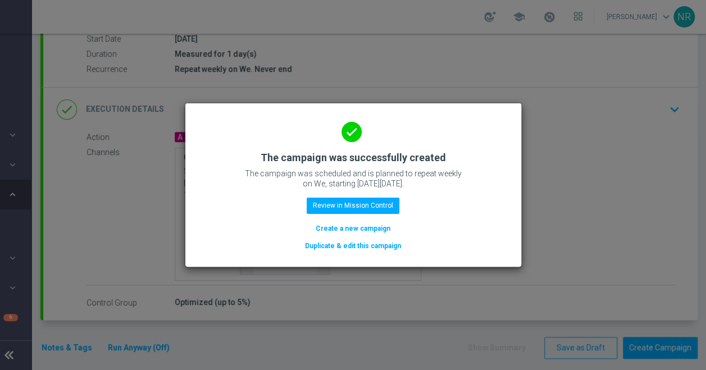
scroll to position [0, 114]
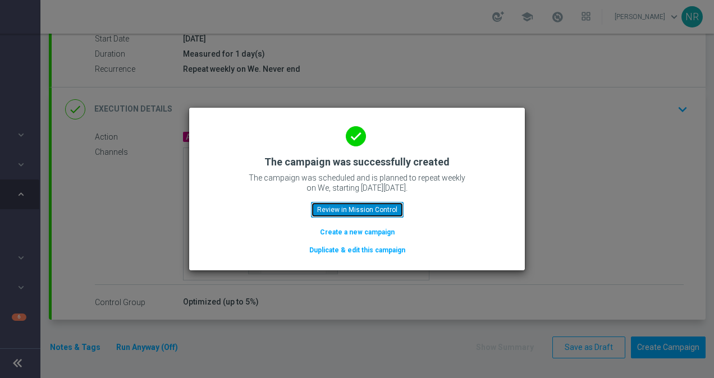
click at [360, 205] on button "Review in Mission Control" at bounding box center [357, 210] width 93 height 16
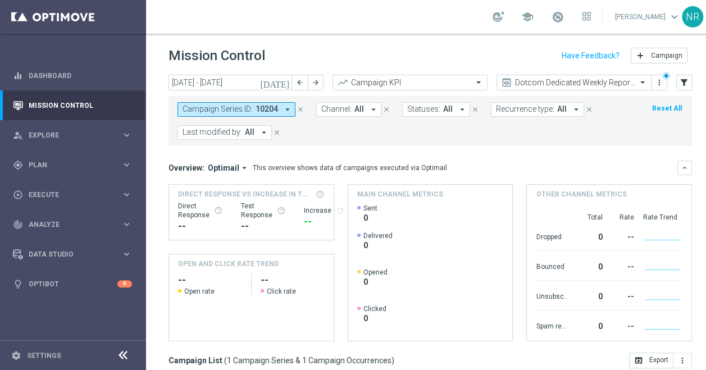
click at [298, 106] on icon "close" at bounding box center [300, 110] width 8 height 8
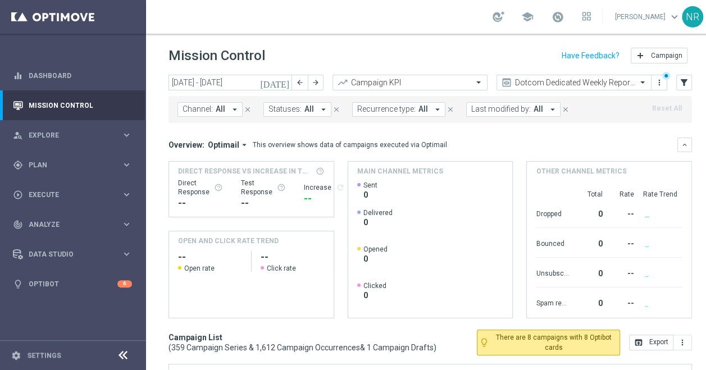
scroll to position [0, 17]
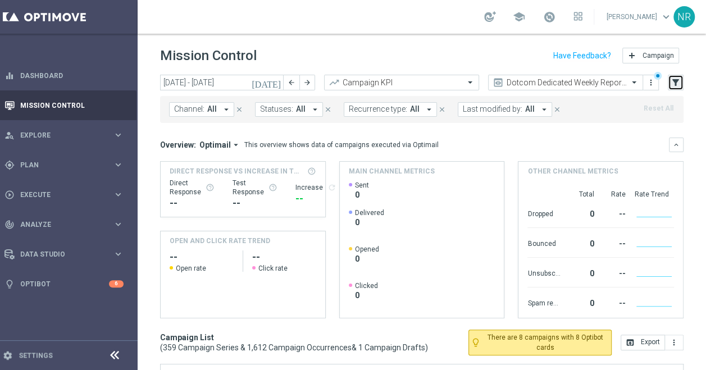
click at [671, 81] on icon "filter_alt" at bounding box center [675, 82] width 10 height 10
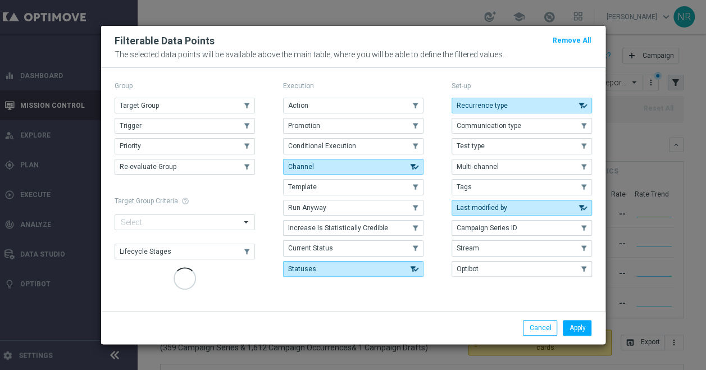
scroll to position [0, 8]
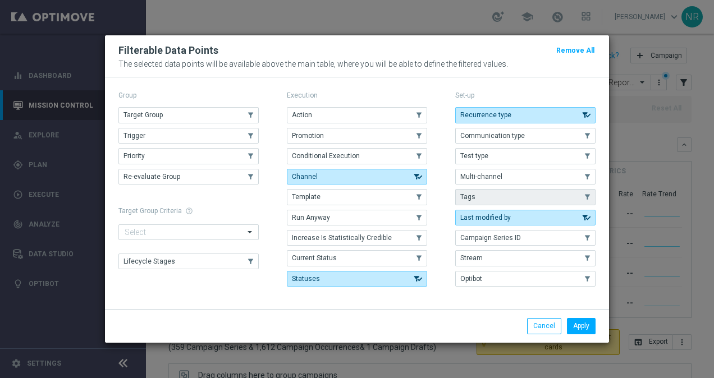
click at [485, 198] on button "Tags" at bounding box center [525, 197] width 140 height 16
click at [589, 328] on button "Apply" at bounding box center [581, 326] width 29 height 16
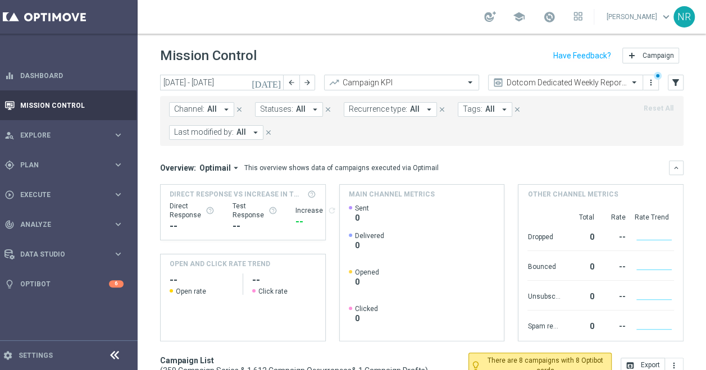
click at [473, 109] on span "Tags:" at bounding box center [473, 109] width 20 height 10
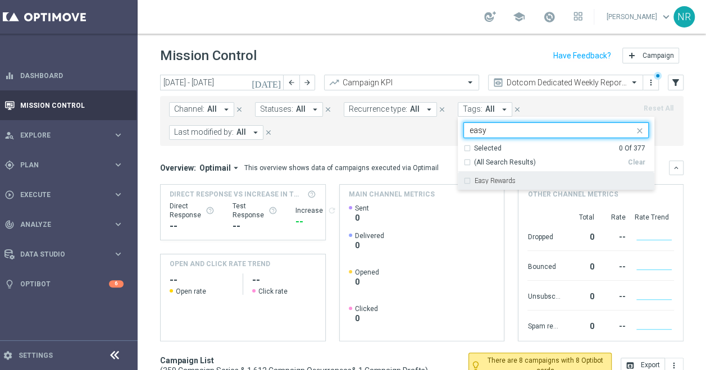
click at [476, 181] on label "Easy Rewards" at bounding box center [494, 180] width 41 height 7
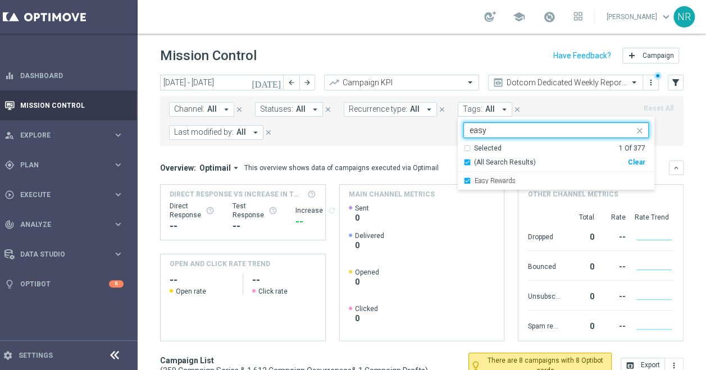
drag, startPoint x: 495, startPoint y: 134, endPoint x: 461, endPoint y: 130, distance: 33.9
click at [468, 130] on div "easy" at bounding box center [551, 131] width 166 height 11
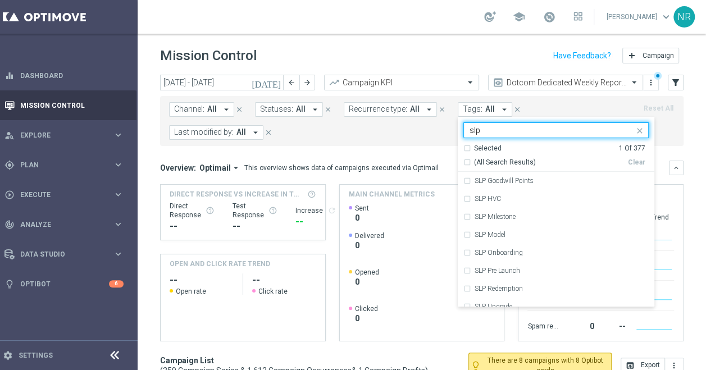
click at [474, 158] on span "(All Search Results)" at bounding box center [505, 163] width 62 height 10
type input "slp"
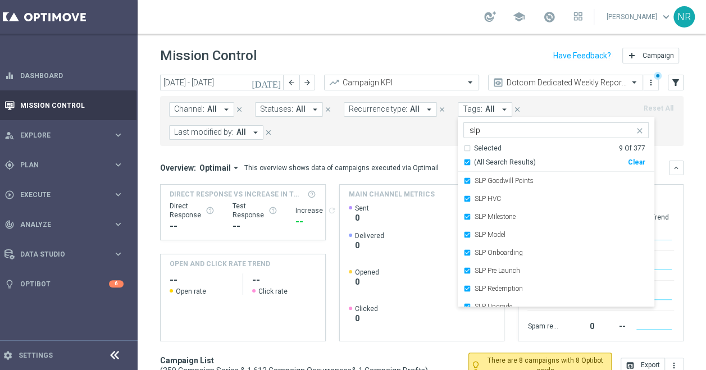
click at [454, 58] on div "Mission Control add Campaign" at bounding box center [421, 56] width 523 height 22
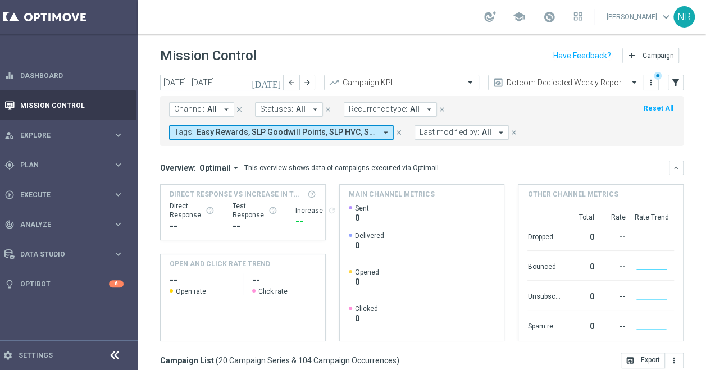
click at [277, 78] on icon "[DATE]" at bounding box center [267, 82] width 30 height 10
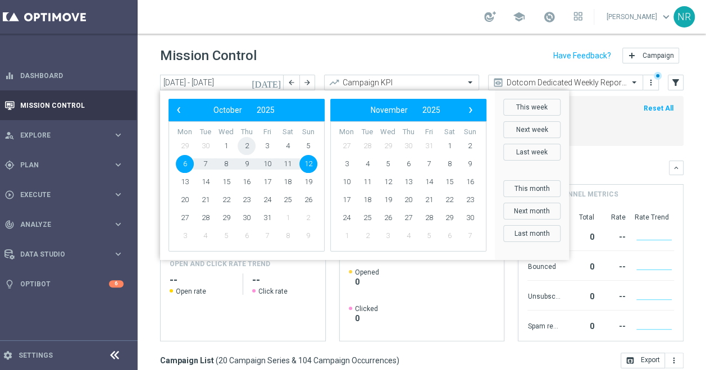
click at [248, 144] on span "2" at bounding box center [246, 146] width 18 height 18
click at [286, 145] on span "4" at bounding box center [287, 146] width 18 height 18
type input "[DATE] - [DATE]"
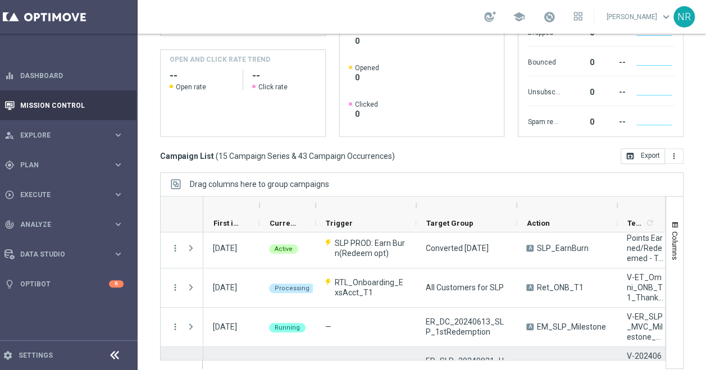
scroll to position [159, 0]
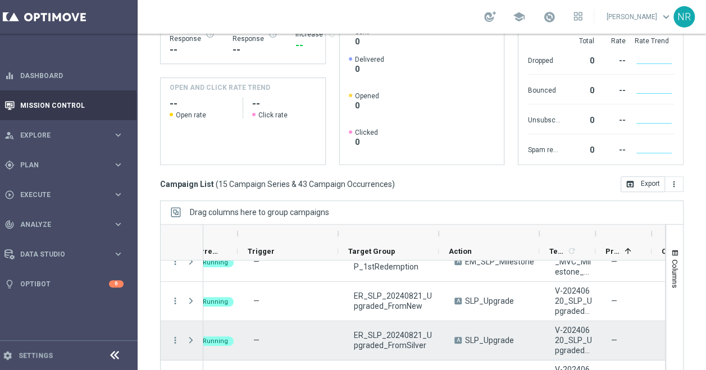
scroll to position [0, 78]
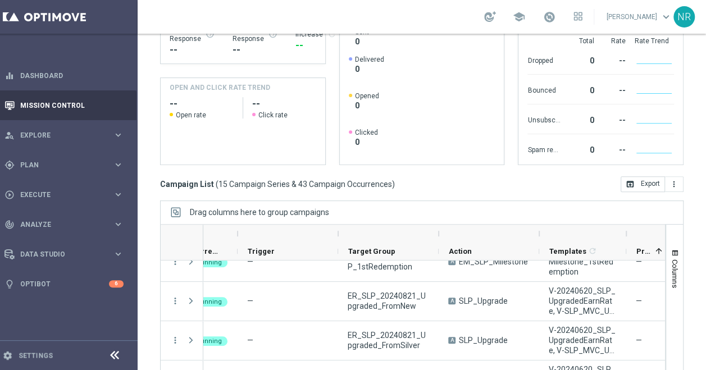
drag, startPoint x: 595, startPoint y: 222, endPoint x: 627, endPoint y: 227, distance: 31.9
click at [627, 227] on div at bounding box center [626, 234] width 4 height 18
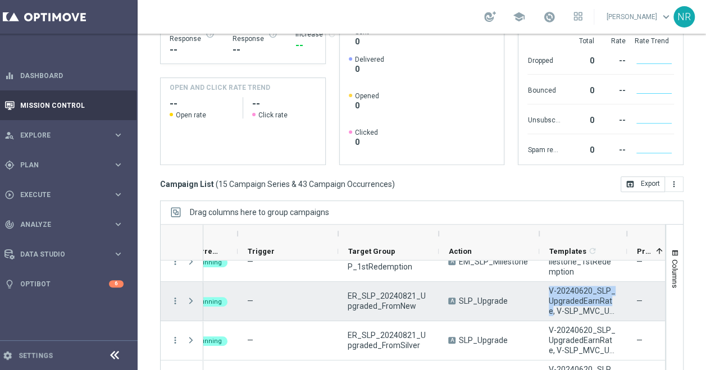
drag, startPoint x: 546, startPoint y: 280, endPoint x: 607, endPoint y: 292, distance: 63.1
click at [607, 292] on div "V-20240620_SLP_UpgradedEarnRate, V-SLP_MVC_UpgradedEarnRate" at bounding box center [583, 301] width 88 height 39
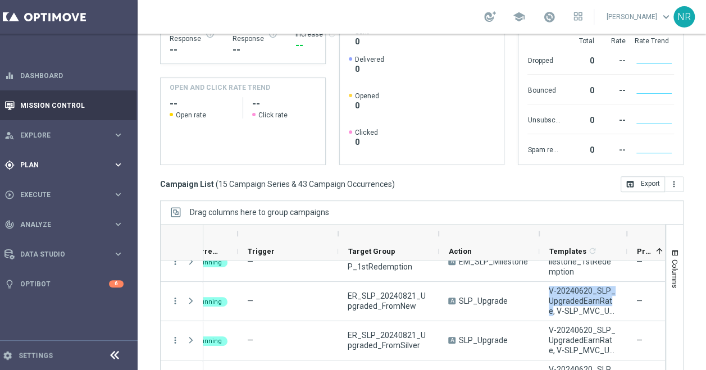
click at [56, 164] on div "gps_fixed Plan keyboard_arrow_right" at bounding box center [64, 165] width 145 height 30
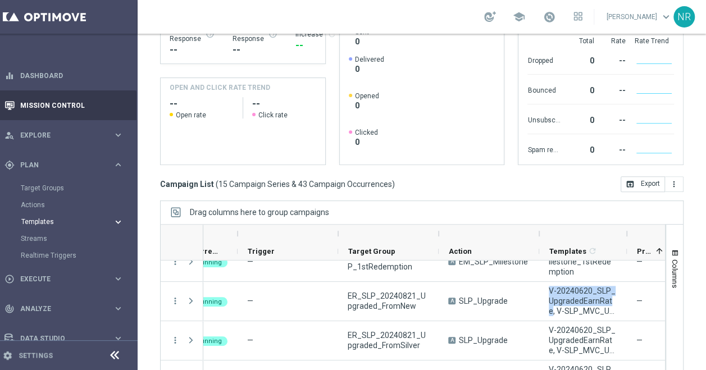
click at [37, 217] on button "Templates keyboard_arrow_right" at bounding box center [72, 221] width 103 height 9
click at [46, 234] on link "Optimail" at bounding box center [67, 238] width 82 height 9
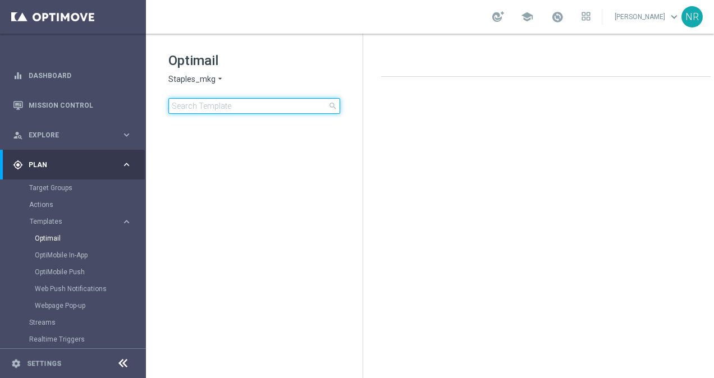
click at [226, 106] on input at bounding box center [254, 106] width 172 height 16
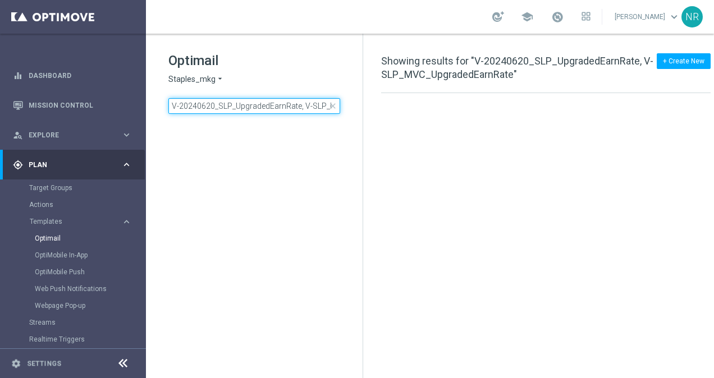
scroll to position [0, 80]
click at [329, 125] on div "Optimail Staples_mkg arrow_drop_down × Staples_mkg V-20240620_SLP_UpgradedEarnR…" at bounding box center [254, 111] width 217 height 154
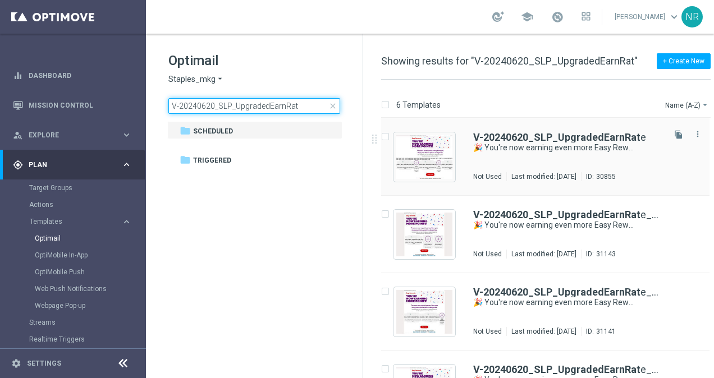
type input "V-20240620_SLP_UpgradedEarnRat"
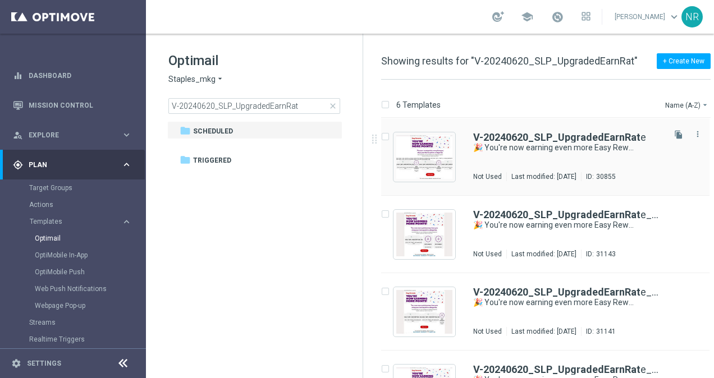
click at [540, 130] on div "V-20240620_SLP_UpgradedEarnRat e 🎉 You're now earning even more Easy Rewards po…" at bounding box center [545, 156] width 328 height 77
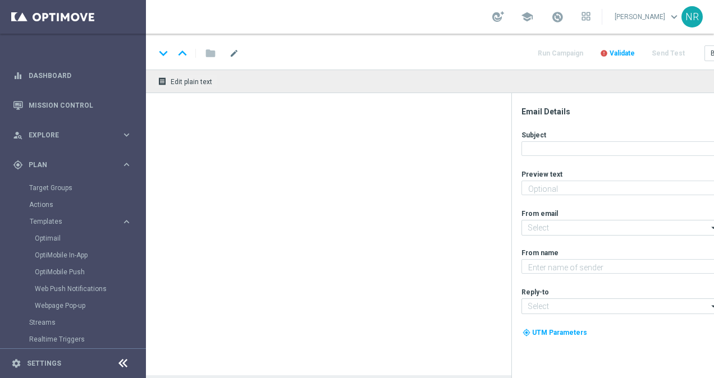
type textarea "More points are coming your way."
type input "[EMAIL_ADDRESS][DOMAIN_NAME]"
type textarea "Staples"
type input "[EMAIL_ADDRESS][DOMAIN_NAME]"
